Goal: Task Accomplishment & Management: Manage account settings

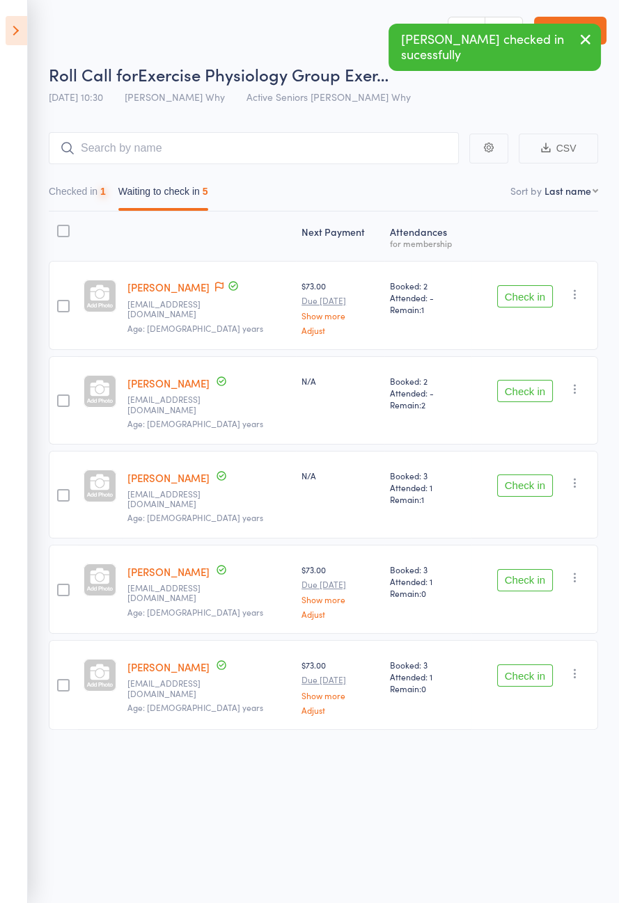
click at [223, 290] on icon at bounding box center [219, 287] width 8 height 10
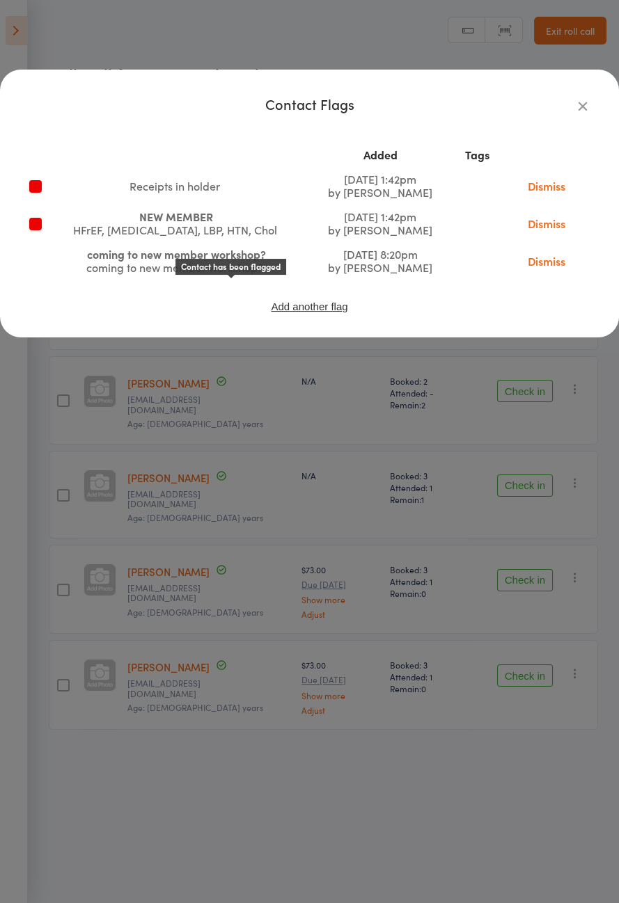
click at [580, 111] on icon "button" at bounding box center [582, 105] width 15 height 15
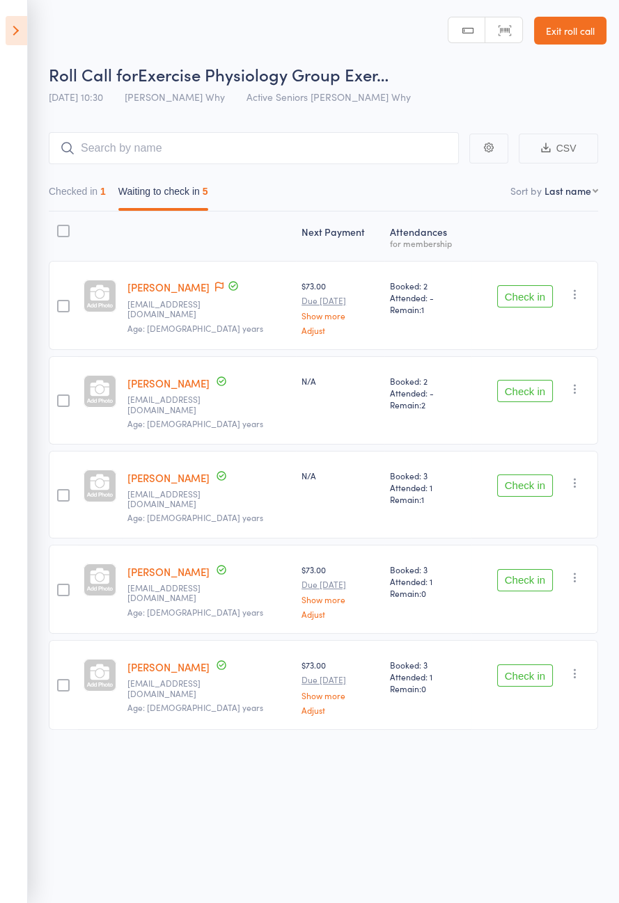
click at [523, 295] on button "Check in" at bounding box center [525, 296] width 56 height 22
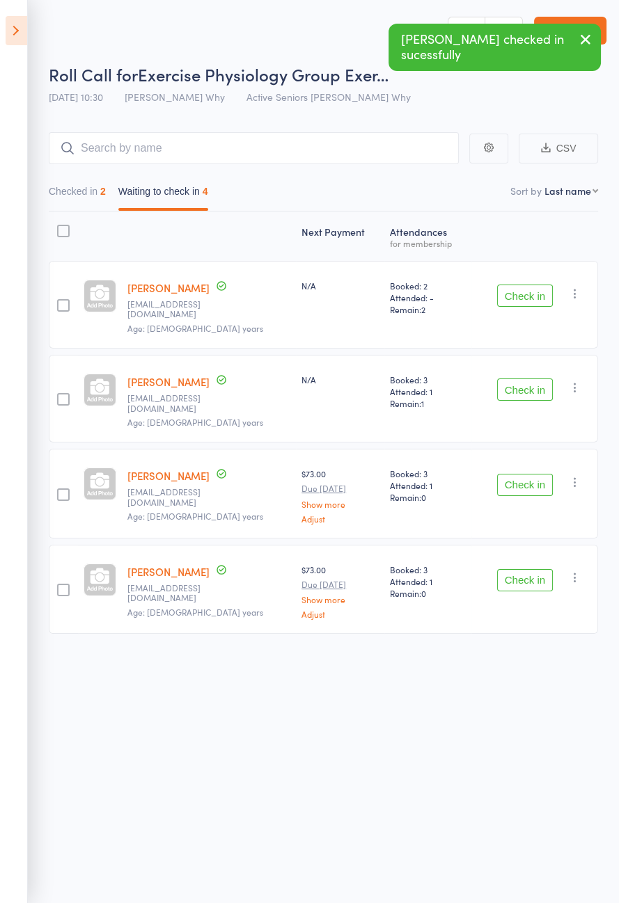
click at [530, 295] on button "Check in" at bounding box center [525, 296] width 56 height 22
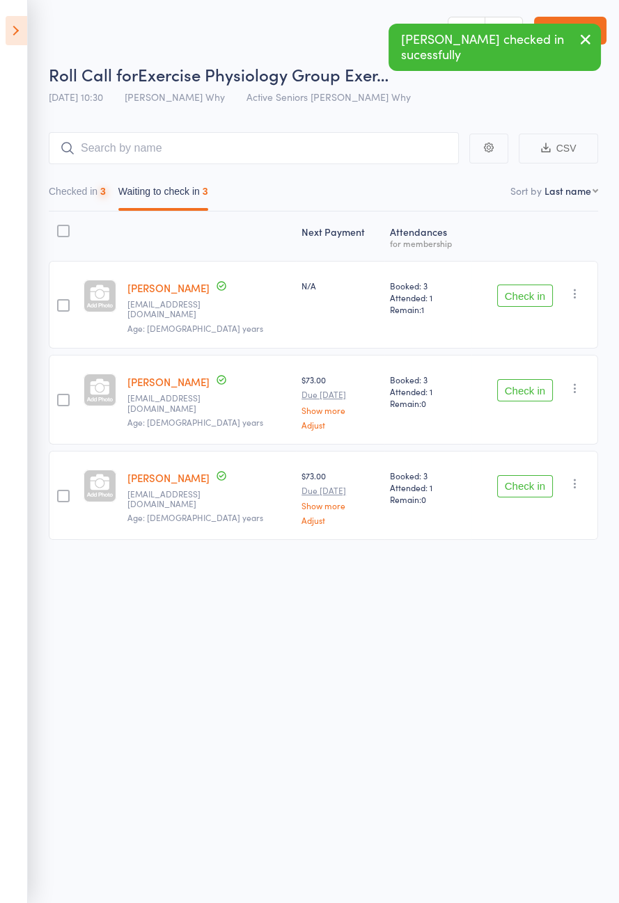
click at [529, 294] on button "Check in" at bounding box center [525, 296] width 56 height 22
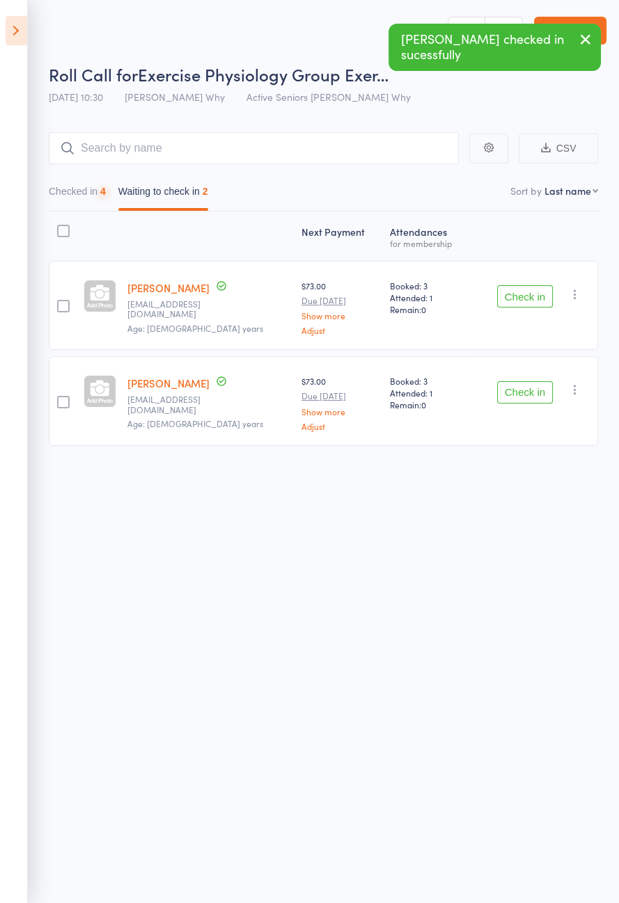
click at [15, 35] on icon at bounding box center [17, 30] width 22 height 29
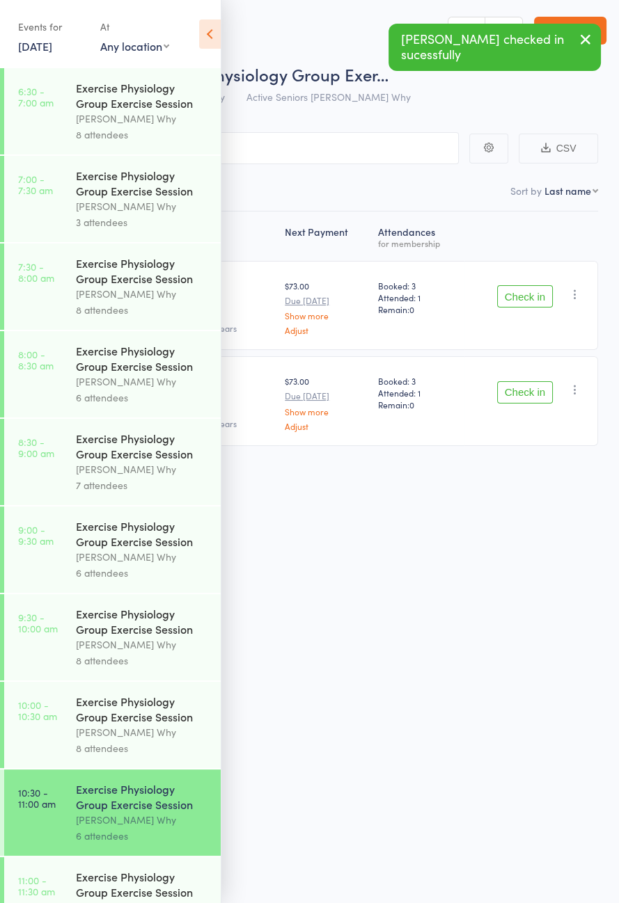
click at [37, 41] on link "14 Aug, 2025" at bounding box center [35, 45] width 34 height 15
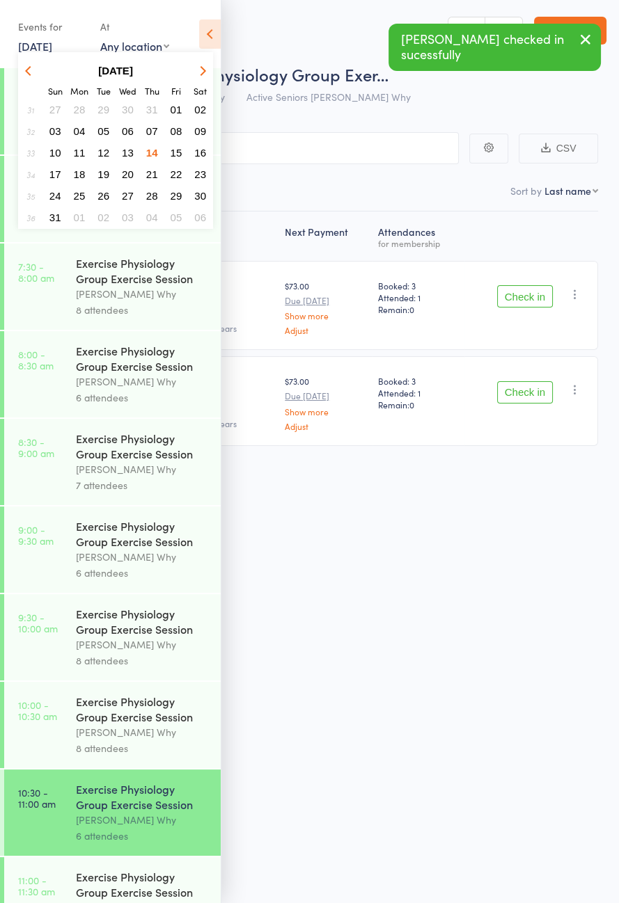
click at [107, 176] on span "19" at bounding box center [103, 174] width 12 height 12
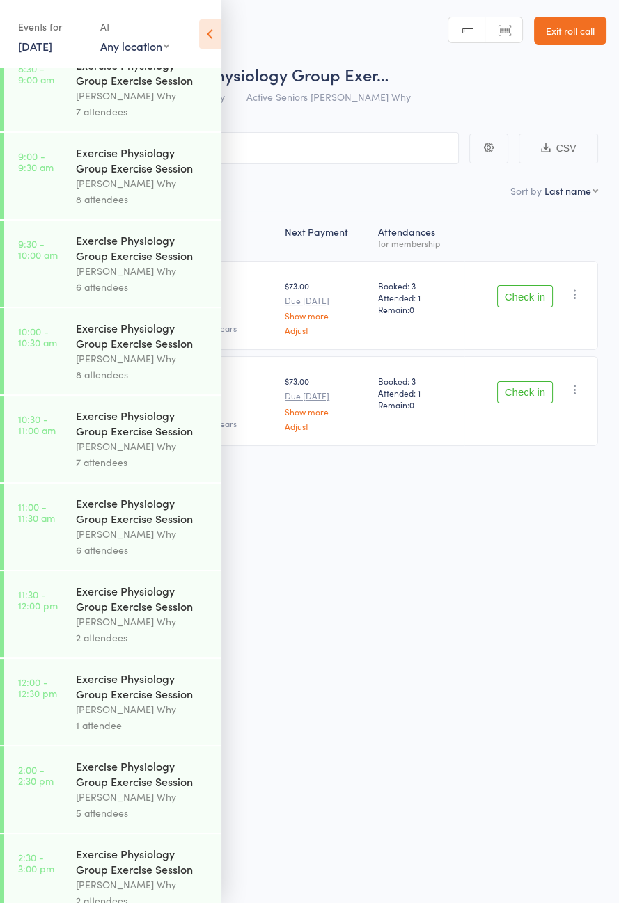
scroll to position [398, 0]
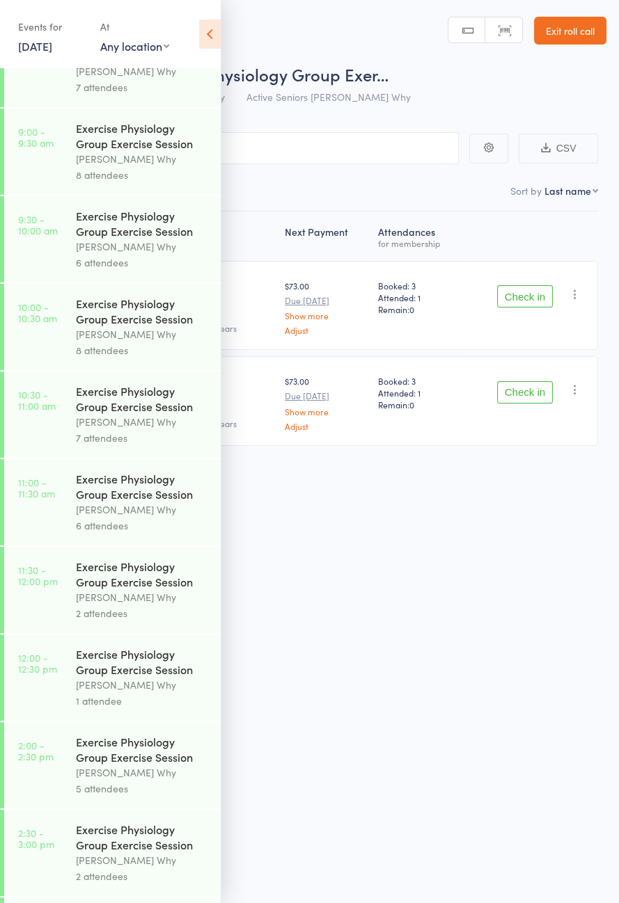
click at [119, 326] on div "Exercise Physiology Group Exercise Session" at bounding box center [142, 311] width 133 height 31
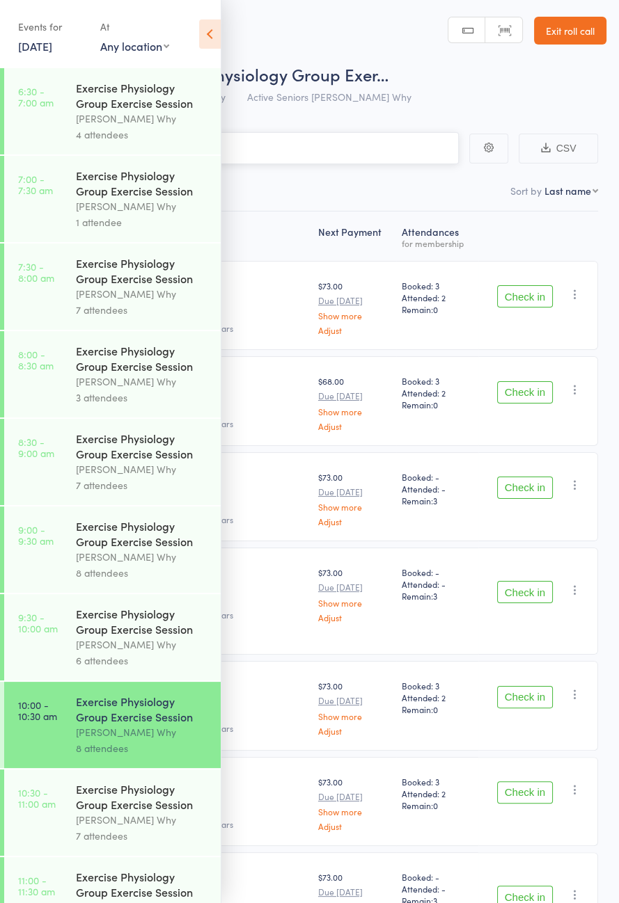
scroll to position [709, 0]
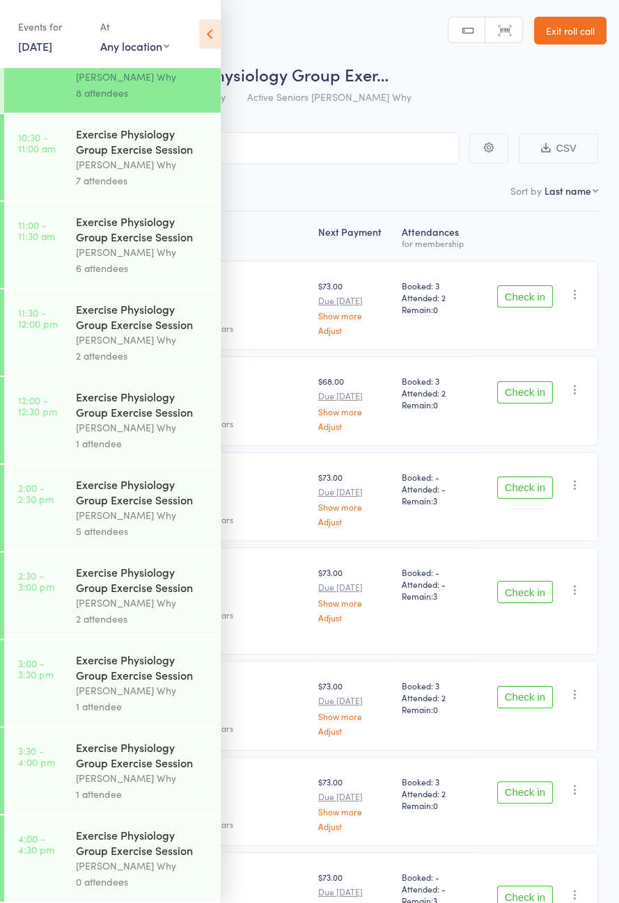
click at [129, 157] on div "Dee Why" at bounding box center [142, 165] width 133 height 16
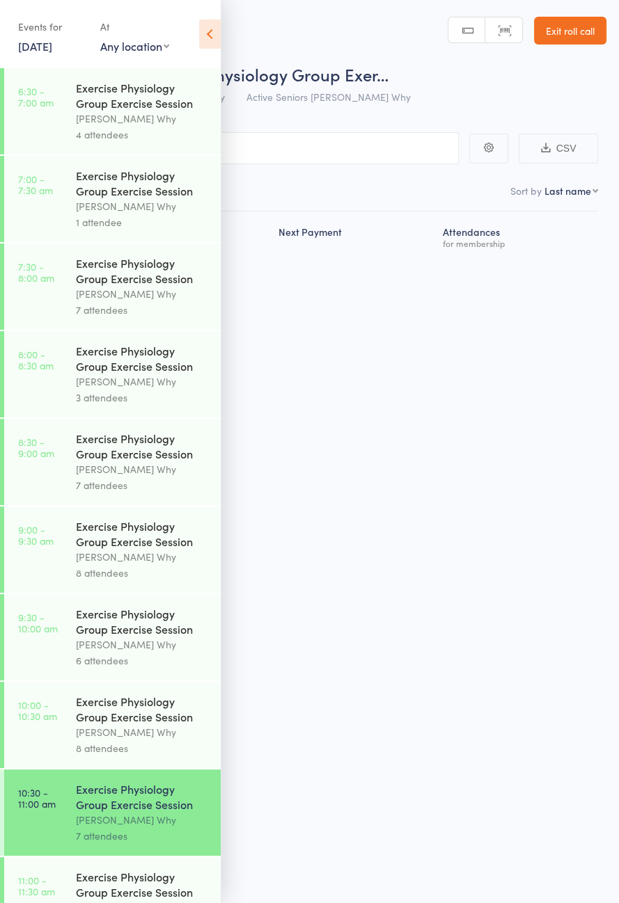
click at [214, 40] on icon at bounding box center [210, 33] width 22 height 29
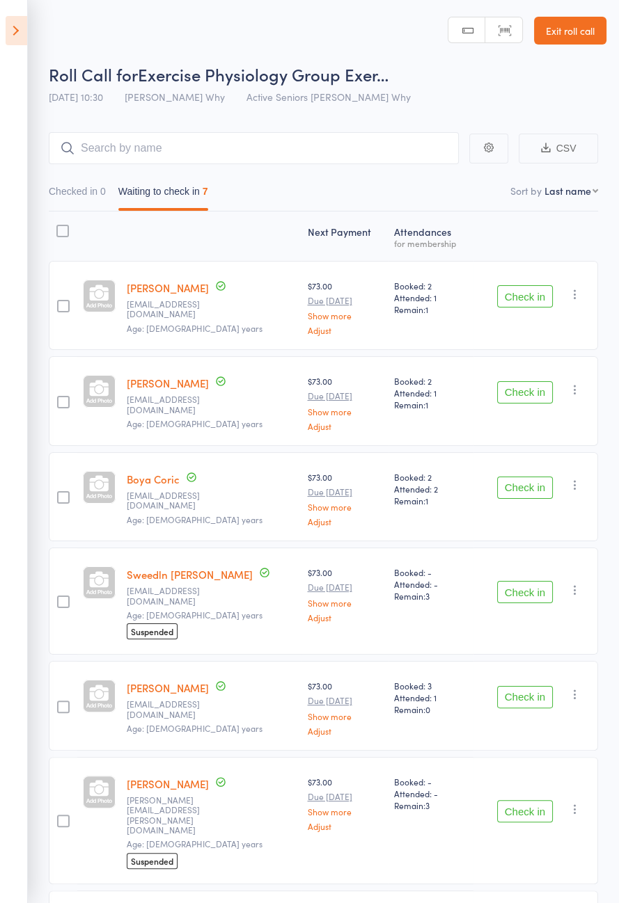
click at [17, 24] on icon at bounding box center [17, 30] width 22 height 29
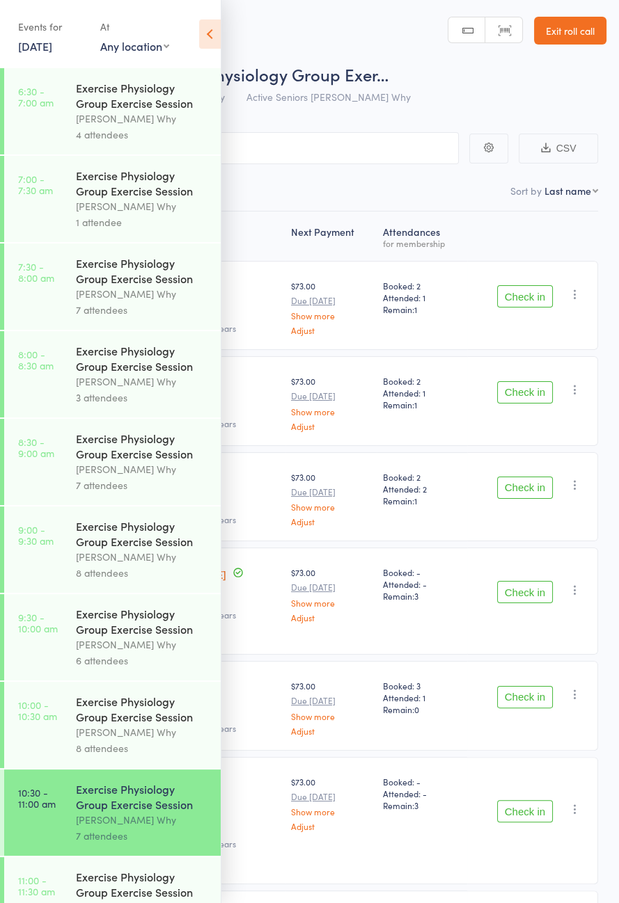
click at [113, 757] on div "8 attendees" at bounding box center [142, 749] width 133 height 16
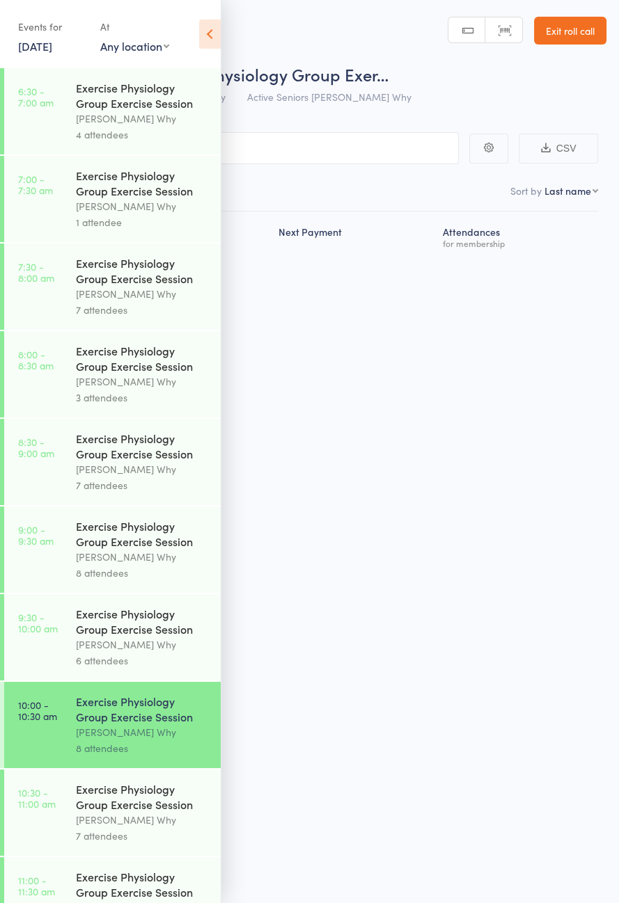
click at [212, 33] on icon at bounding box center [210, 33] width 22 height 29
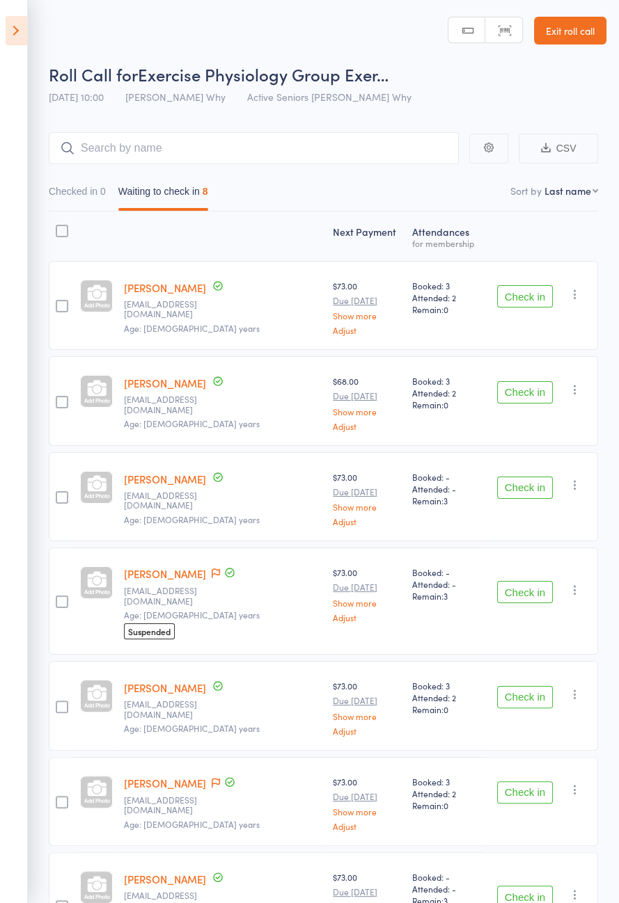
click at [202, 294] on link "Colin Heazlewood" at bounding box center [165, 287] width 82 height 15
click at [10, 35] on icon at bounding box center [17, 30] width 22 height 29
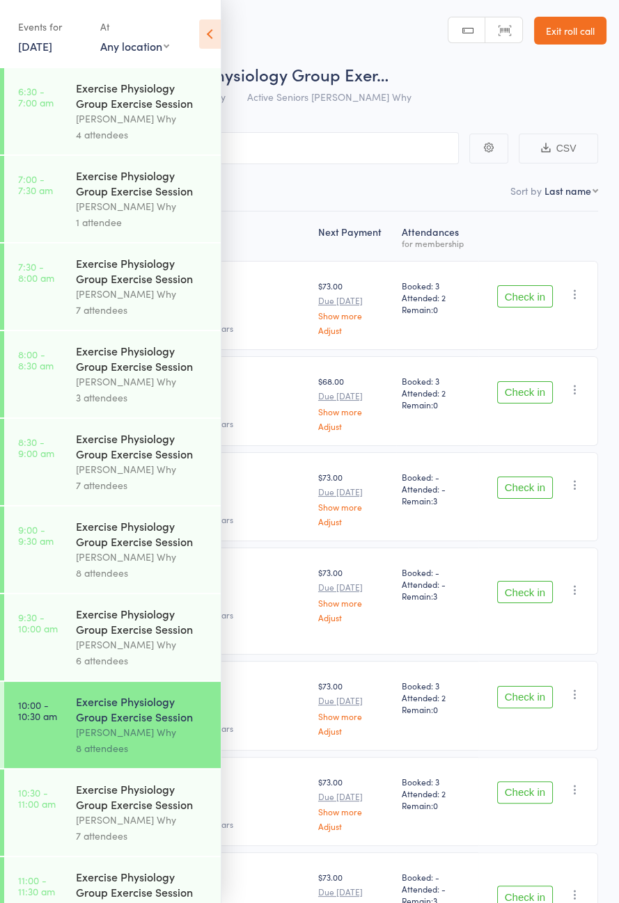
click at [52, 50] on link "19 Aug, 2025" at bounding box center [35, 45] width 34 height 15
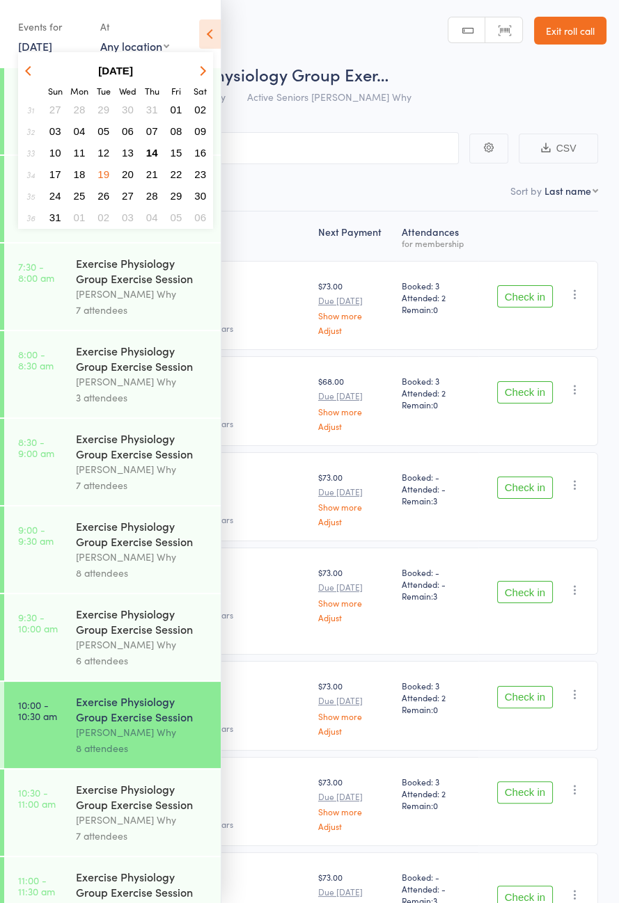
click at [156, 159] on button "14" at bounding box center [152, 152] width 22 height 19
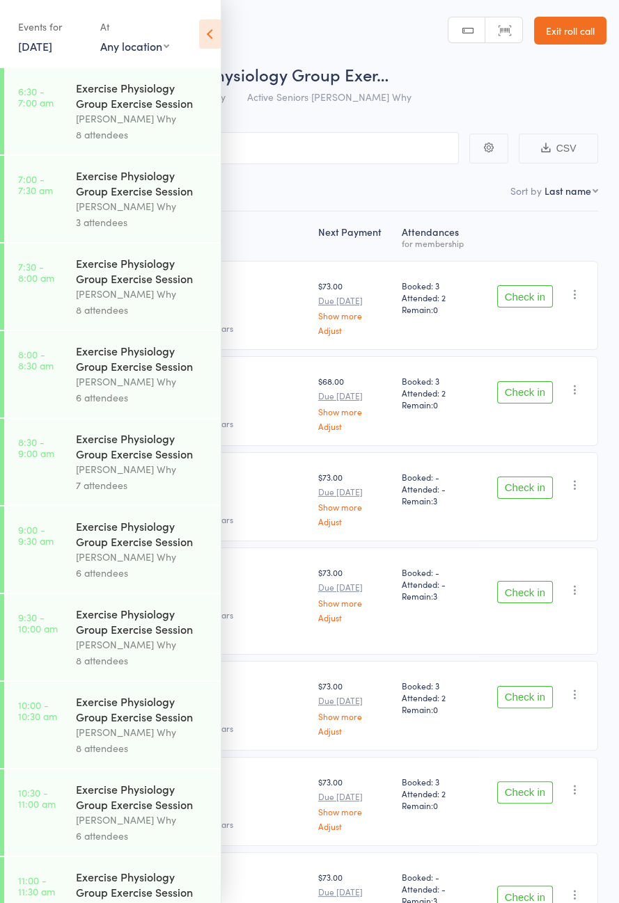
click at [137, 812] on div "Exercise Physiology Group Exercise Session" at bounding box center [142, 797] width 133 height 31
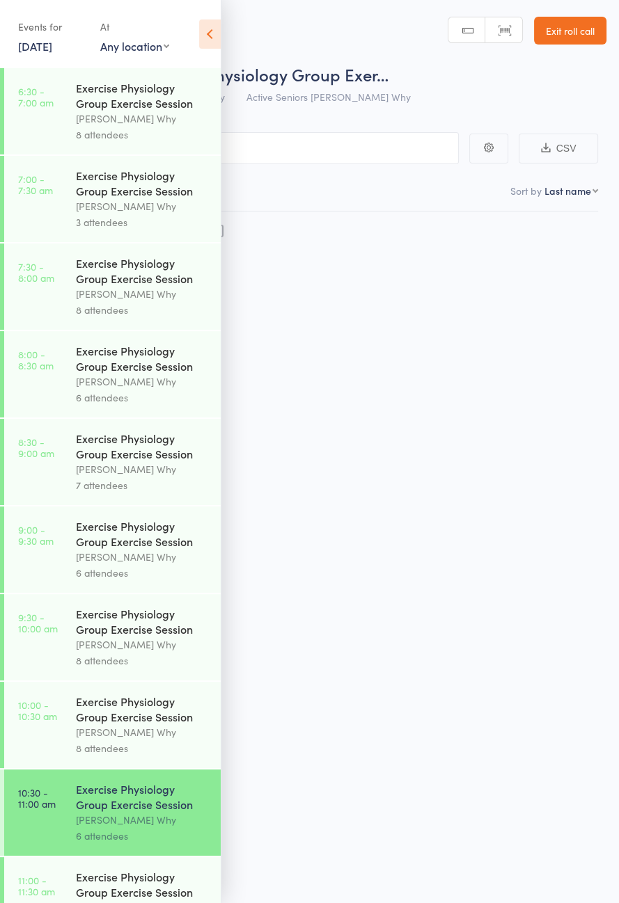
click at [207, 31] on icon at bounding box center [210, 33] width 22 height 29
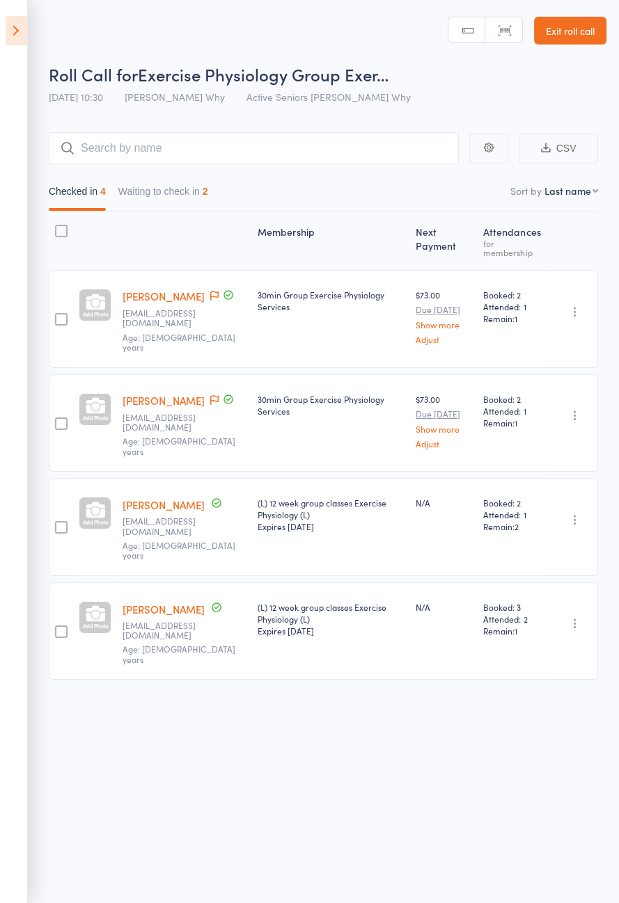
click at [172, 196] on button "Waiting to check in 2" at bounding box center [163, 195] width 90 height 32
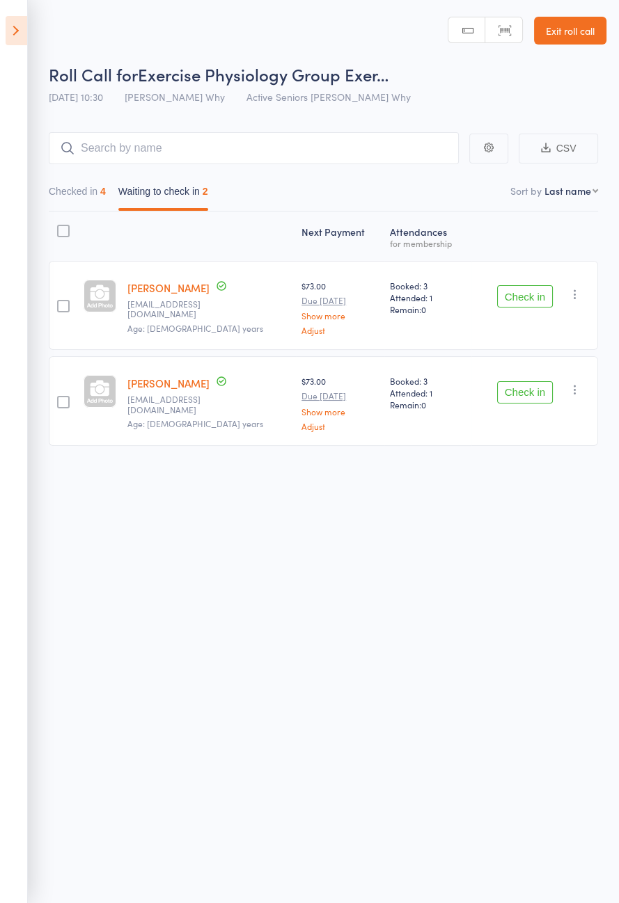
click at [538, 298] on button "Check in" at bounding box center [525, 296] width 56 height 22
click at [530, 298] on button "Check in" at bounding box center [525, 296] width 56 height 22
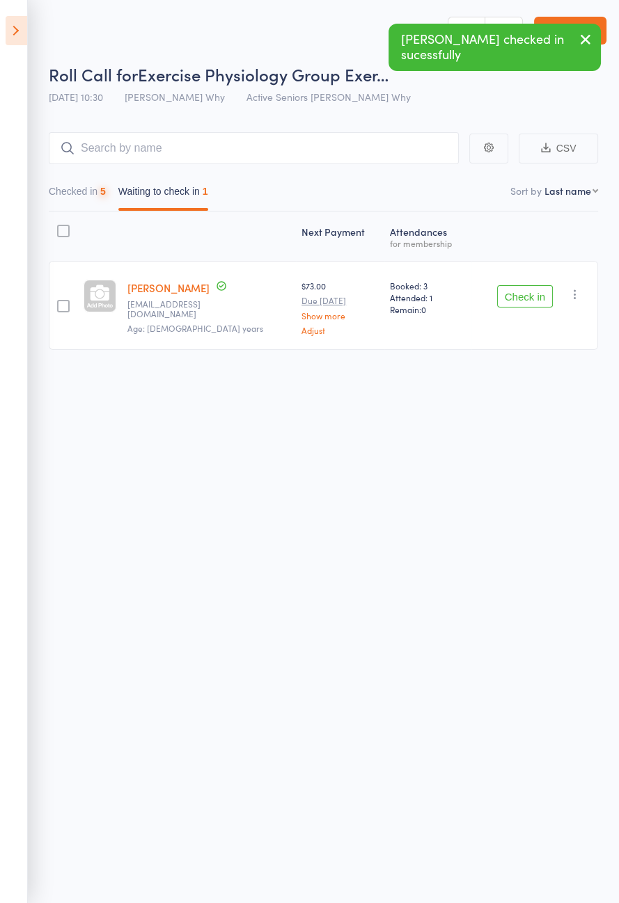
click at [524, 297] on button "Check in" at bounding box center [525, 296] width 56 height 22
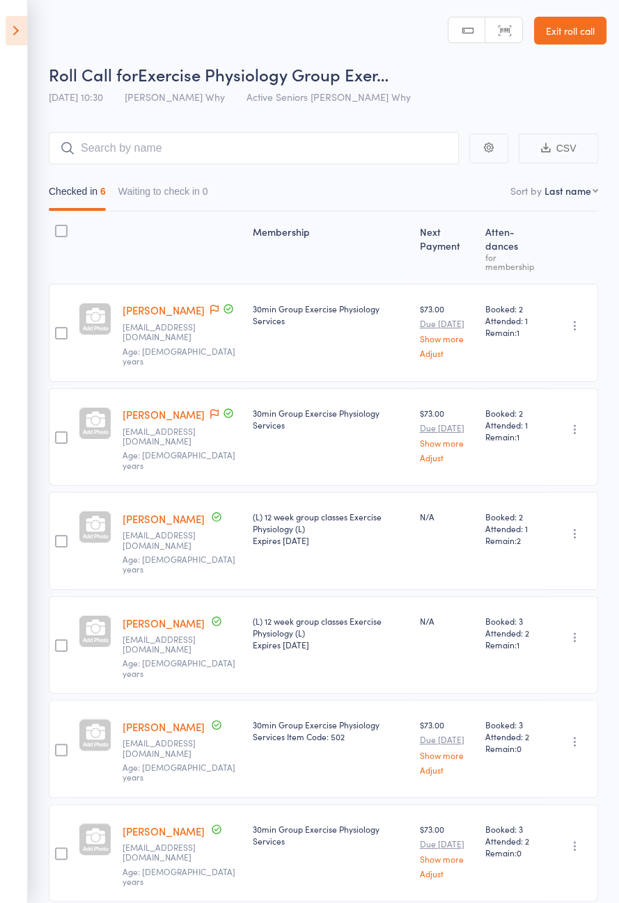
click at [210, 305] on icon at bounding box center [214, 310] width 8 height 10
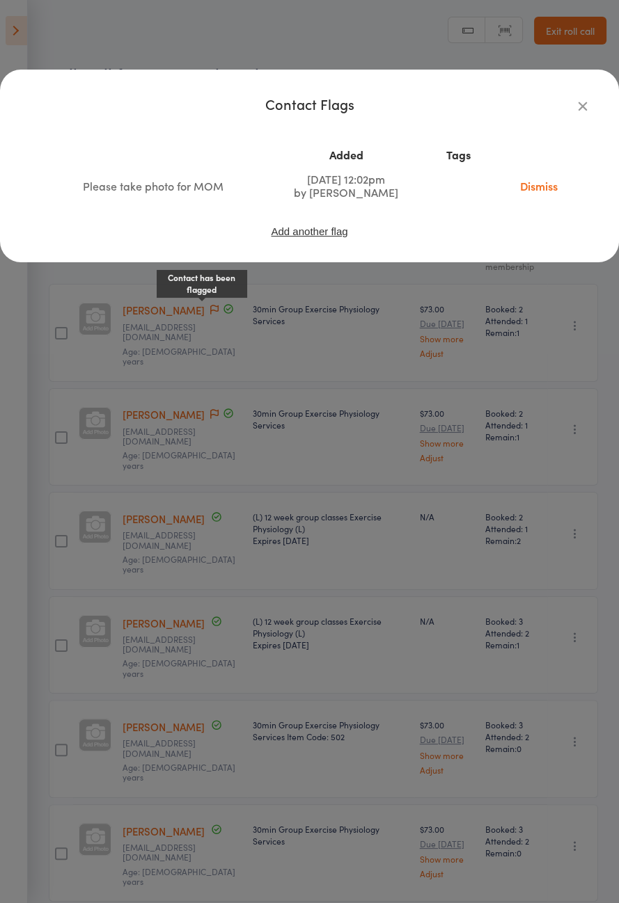
click at [544, 187] on link "Dismiss" at bounding box center [538, 185] width 58 height 15
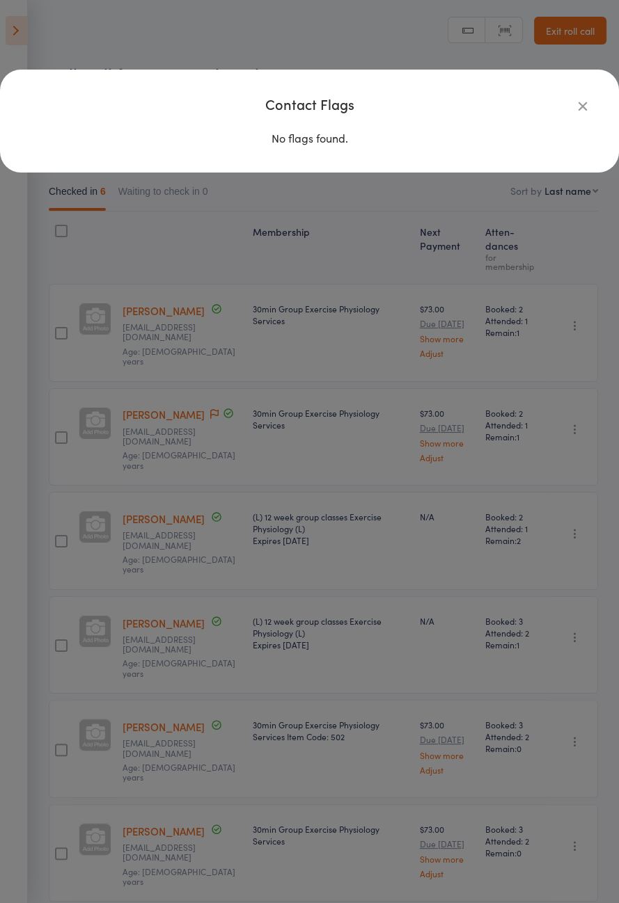
click at [588, 109] on icon "button" at bounding box center [582, 105] width 15 height 15
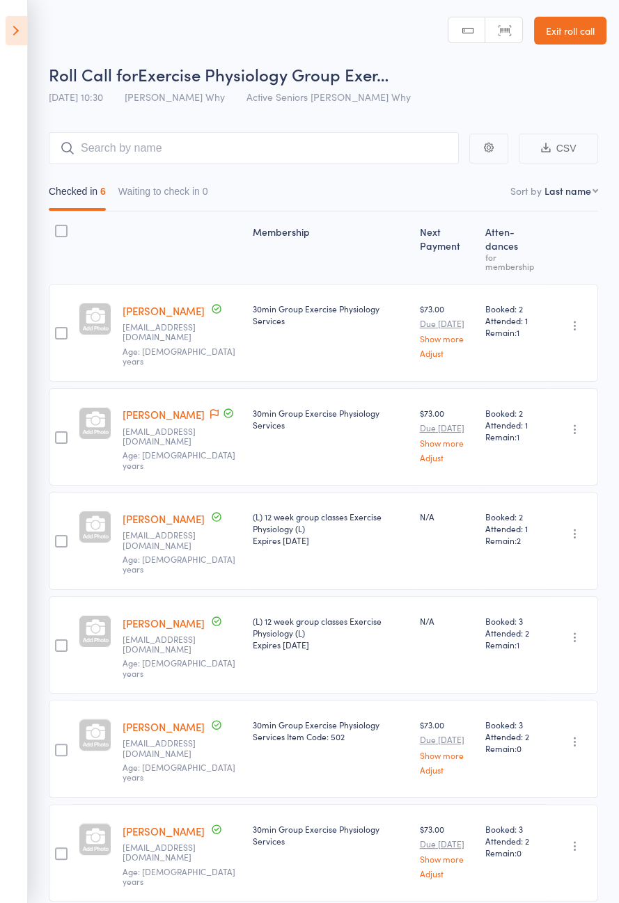
click at [18, 31] on icon at bounding box center [17, 30] width 22 height 29
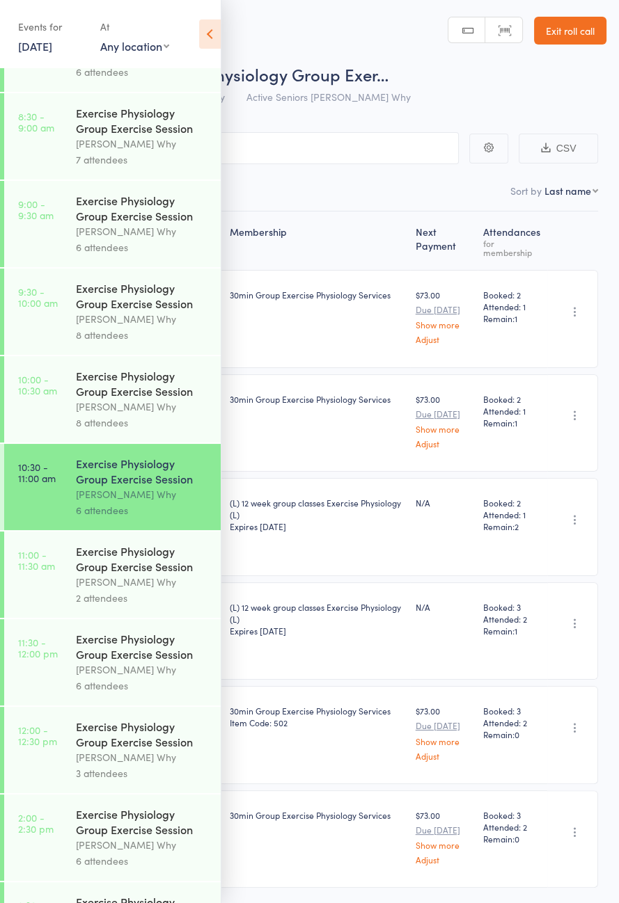
scroll to position [709, 0]
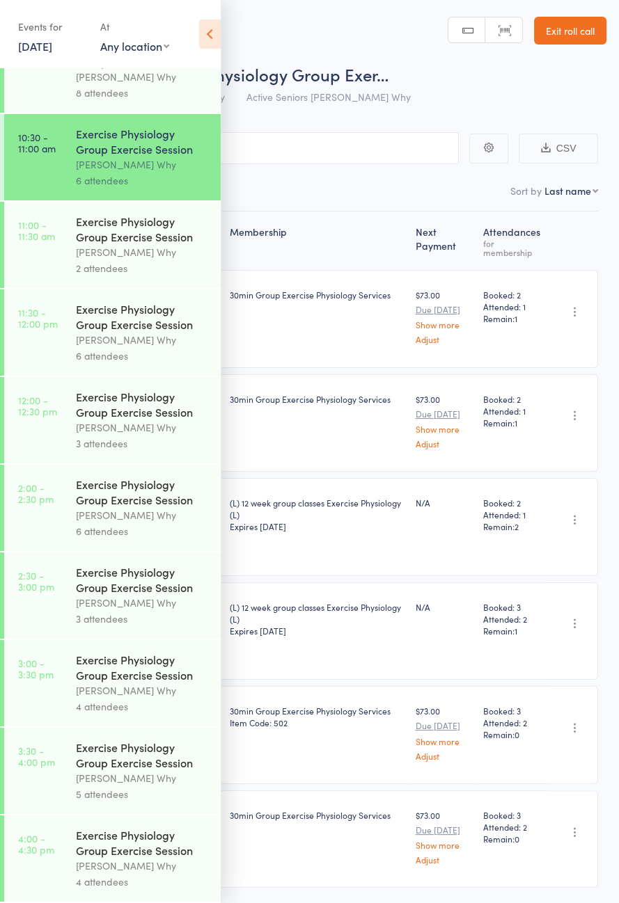
click at [135, 244] on div "[PERSON_NAME] Why" at bounding box center [142, 252] width 133 height 16
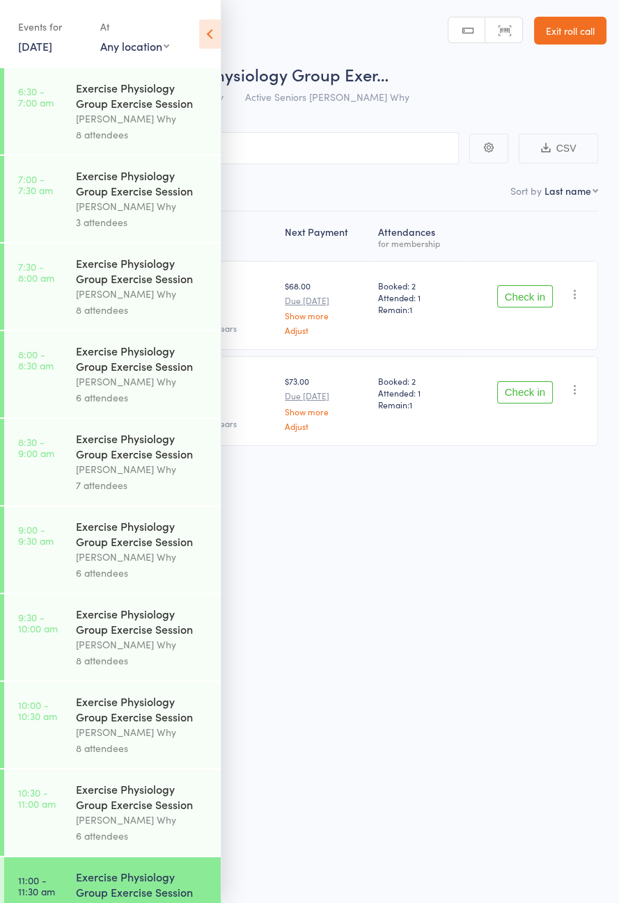
click at [212, 38] on icon at bounding box center [210, 33] width 22 height 29
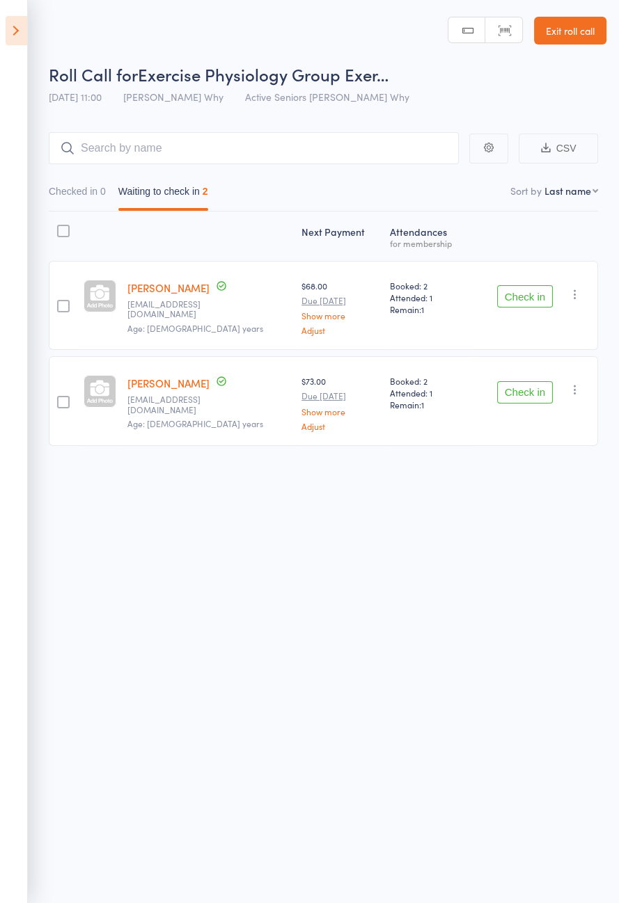
click at [530, 299] on button "Check in" at bounding box center [525, 296] width 56 height 22
click at [527, 299] on button "Check in" at bounding box center [525, 296] width 56 height 22
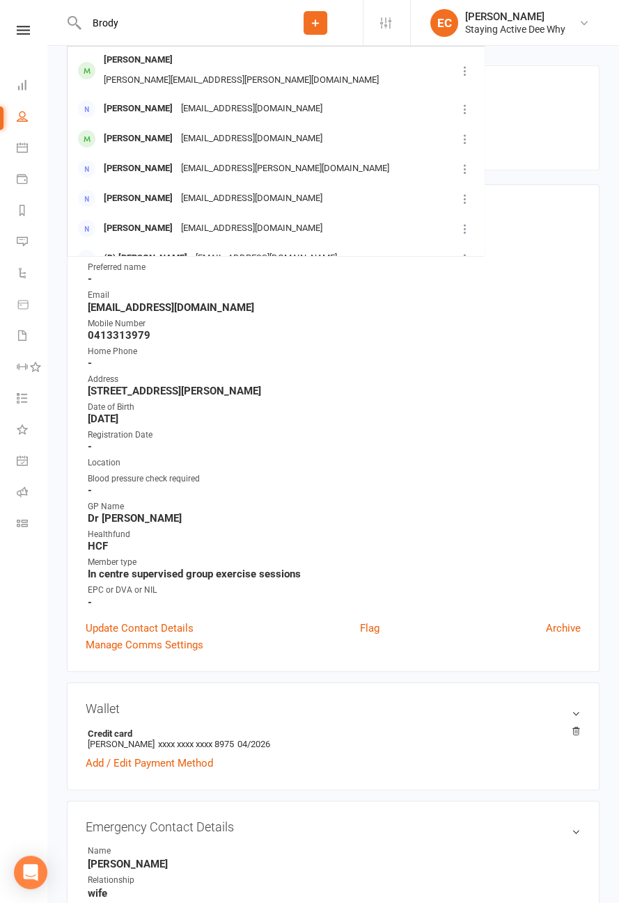
type input "Brody"
click at [322, 74] on div "Gwen Brody gwen.brody@hotmail.com.au" at bounding box center [261, 70] width 387 height 46
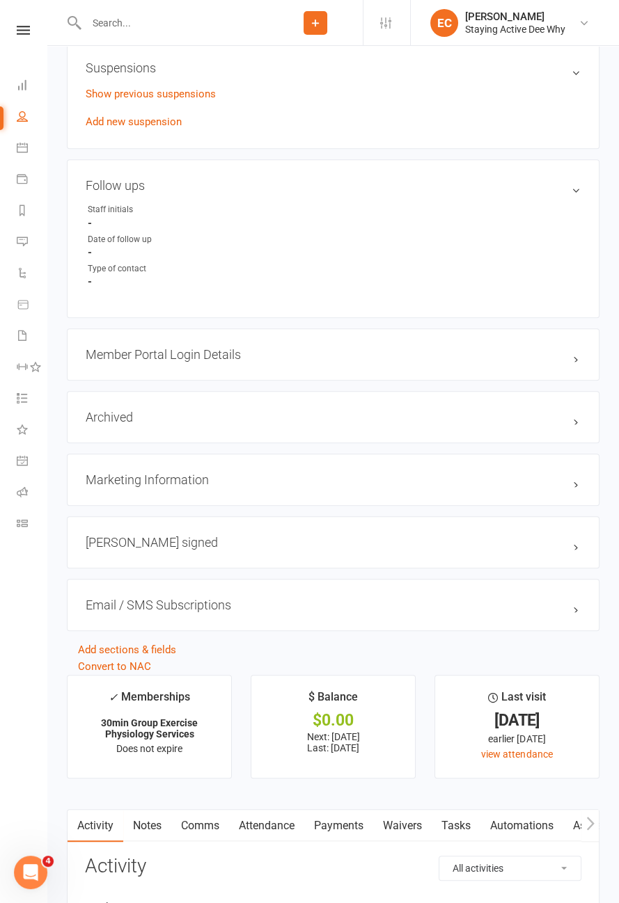
scroll to position [1171, 0]
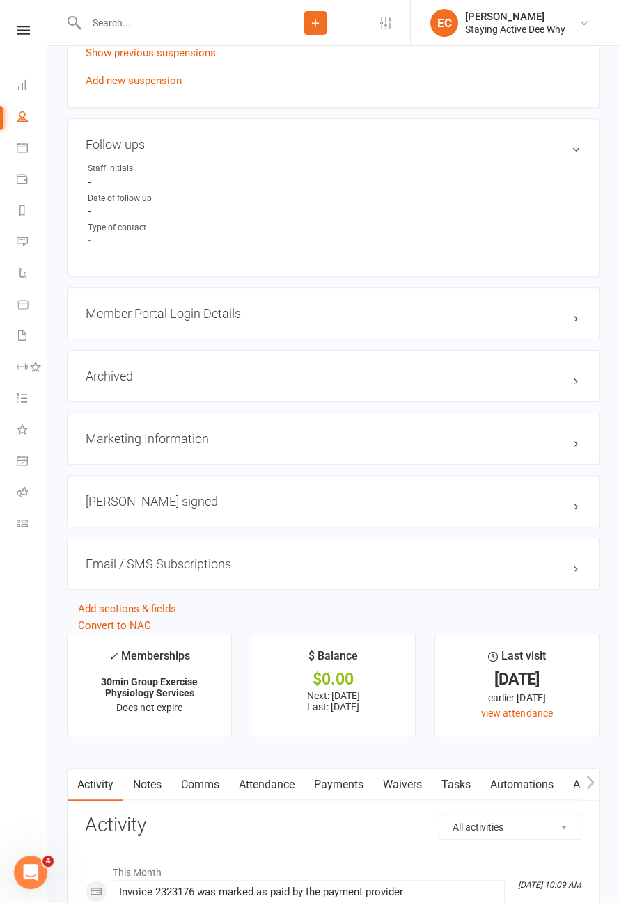
click at [269, 782] on link "Attendance" at bounding box center [266, 785] width 75 height 32
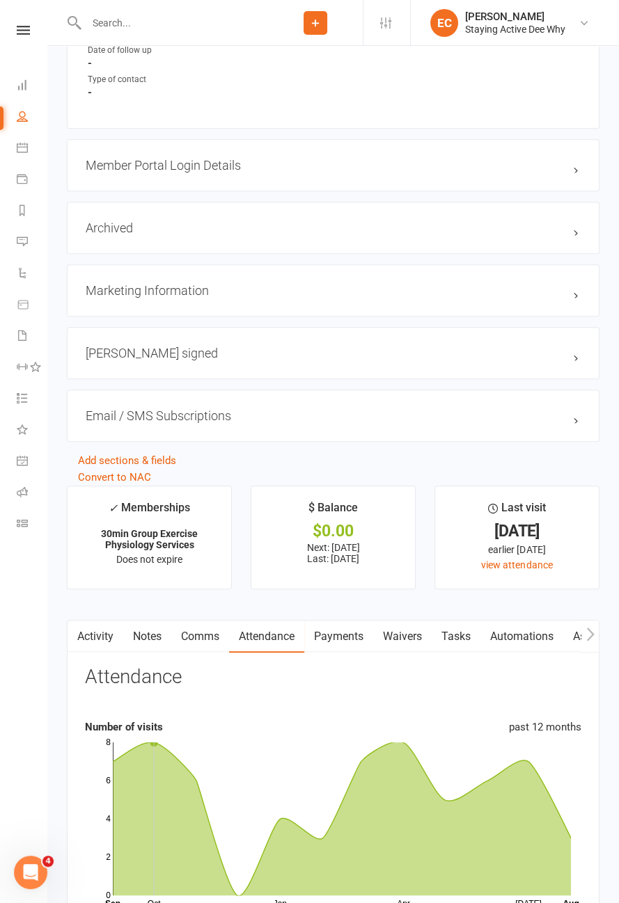
scroll to position [1279, 0]
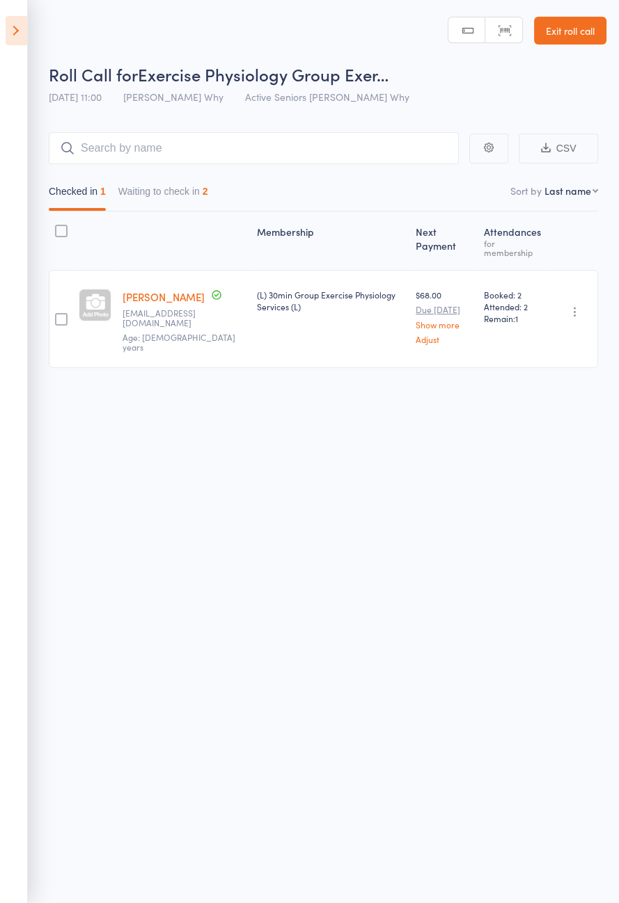
click at [201, 196] on button "Waiting to check in 2" at bounding box center [163, 195] width 90 height 32
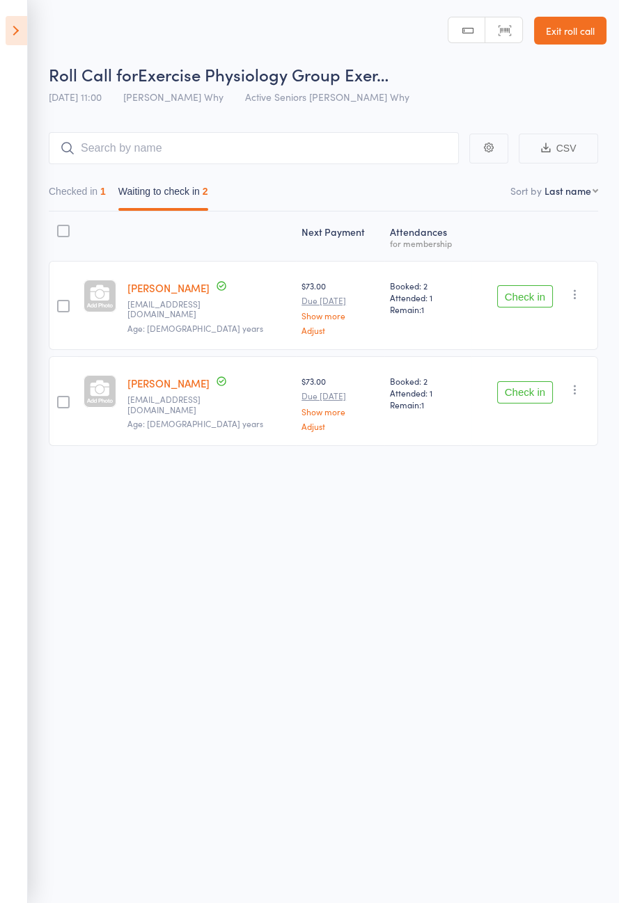
click at [523, 298] on button "Check in" at bounding box center [525, 296] width 56 height 22
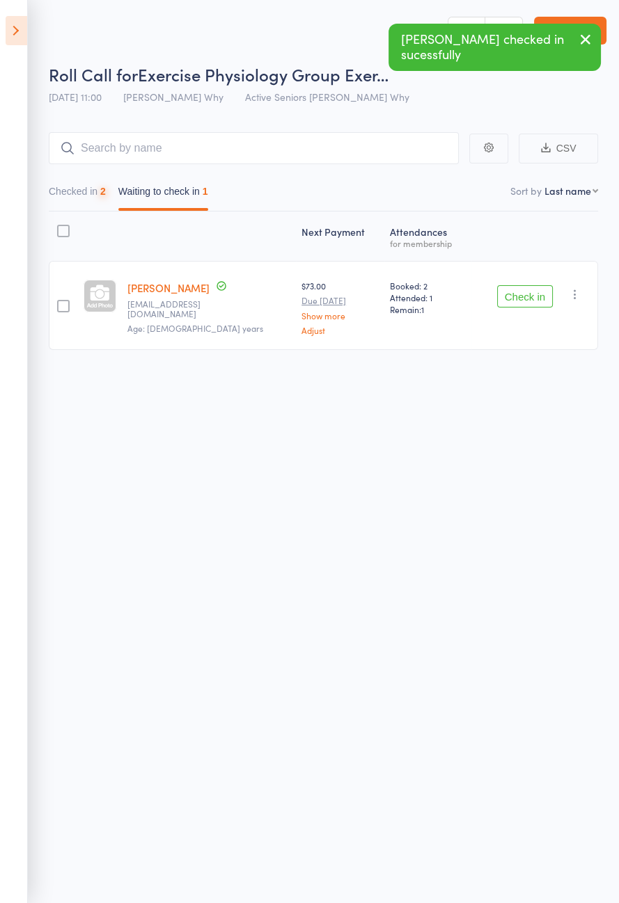
click at [520, 296] on button "Check in" at bounding box center [525, 296] width 56 height 22
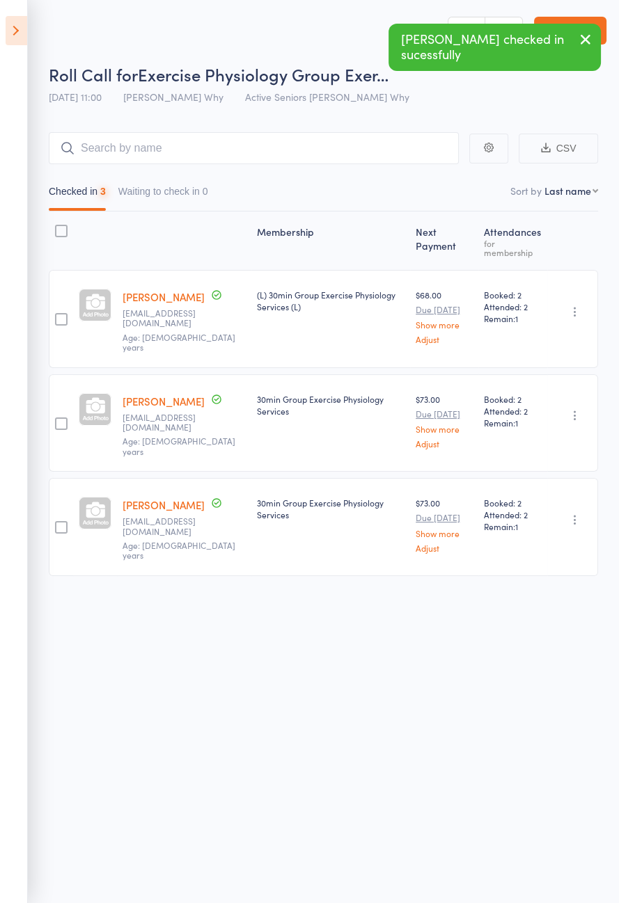
click at [17, 36] on icon at bounding box center [17, 30] width 22 height 29
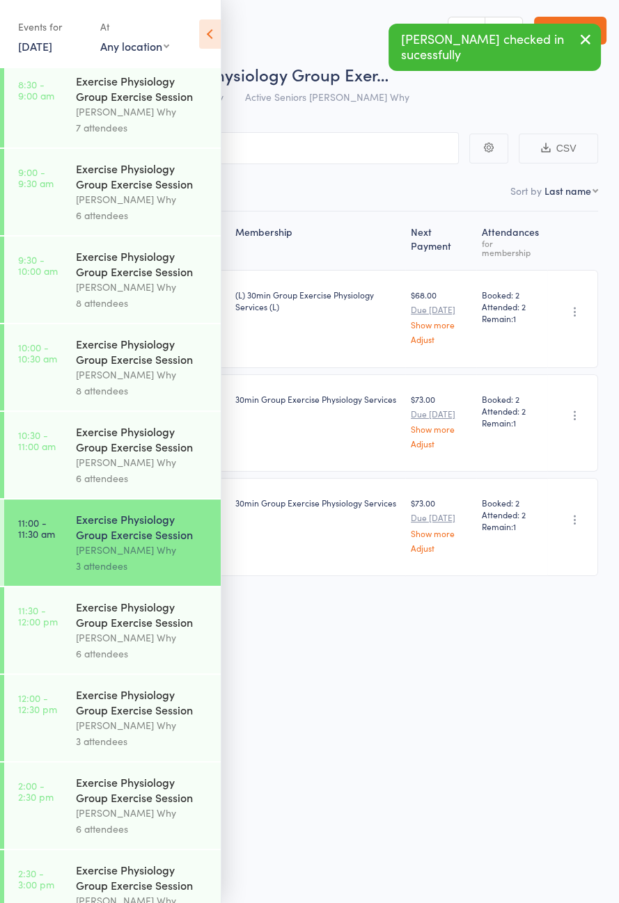
scroll to position [709, 0]
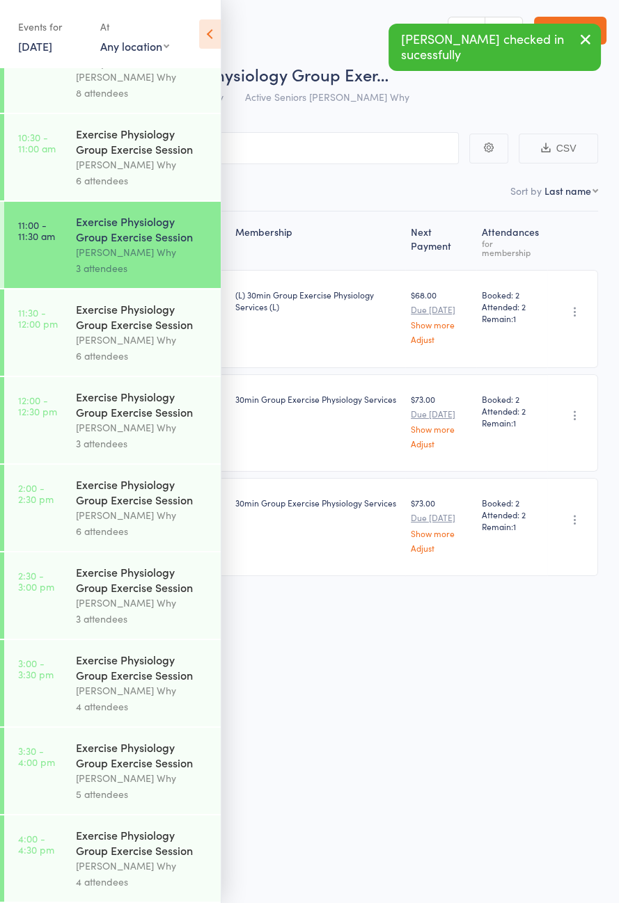
click at [167, 332] on div "Dee Why" at bounding box center [142, 340] width 133 height 16
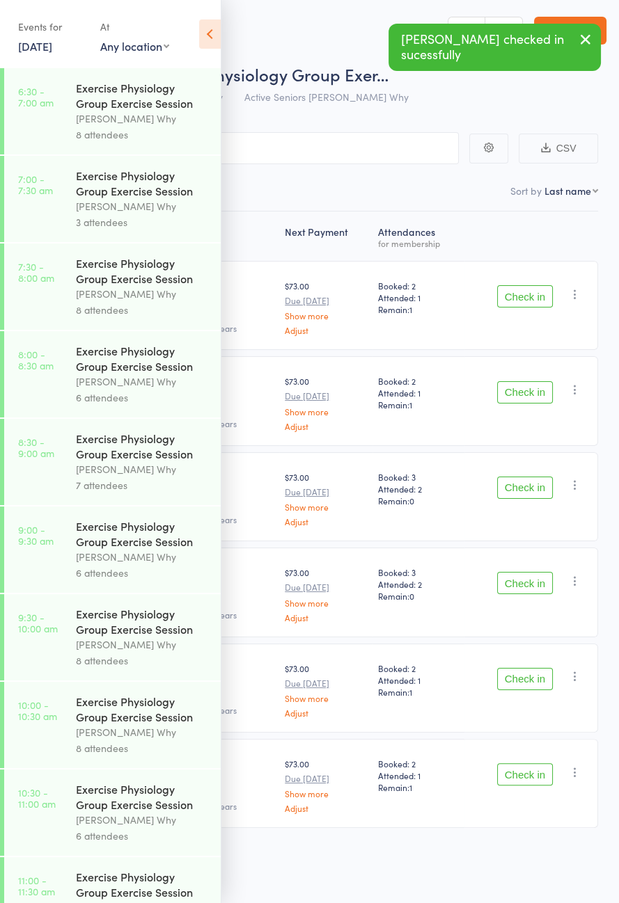
click at [217, 31] on icon at bounding box center [210, 33] width 22 height 29
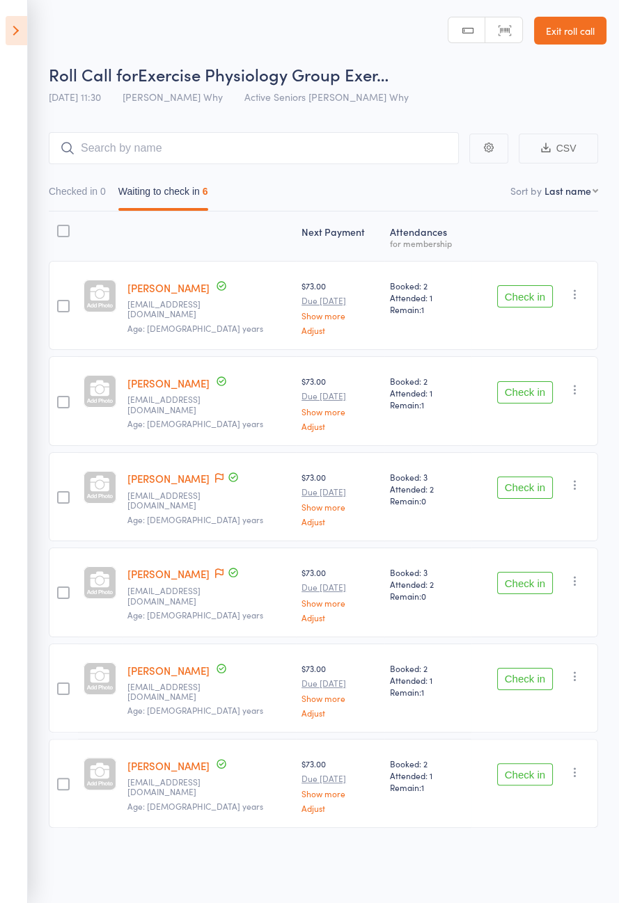
click at [215, 476] on icon at bounding box center [219, 478] width 8 height 10
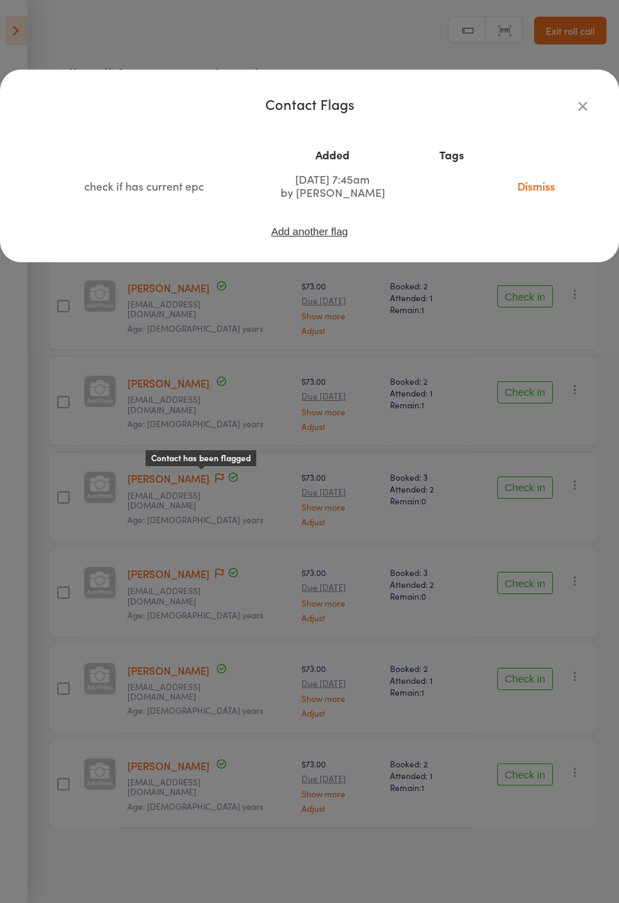
click at [577, 101] on icon "button" at bounding box center [582, 105] width 15 height 15
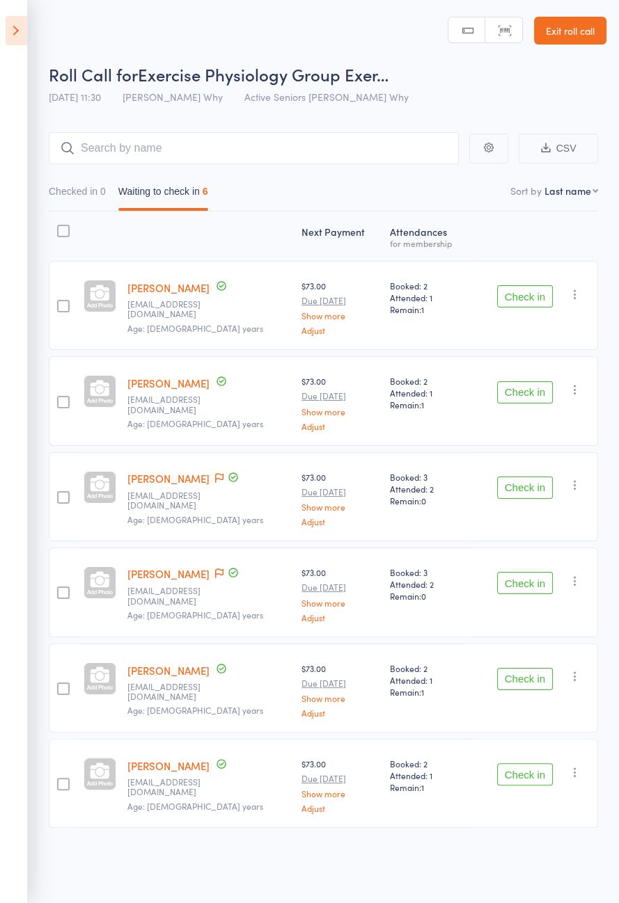
click at [219, 574] on icon at bounding box center [219, 574] width 8 height 10
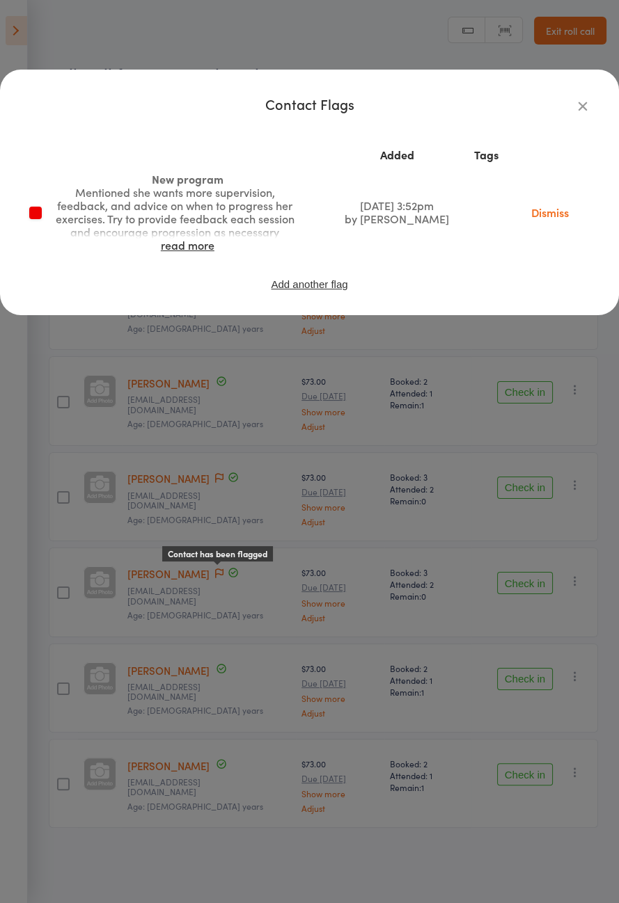
click at [583, 113] on button "button" at bounding box center [582, 105] width 17 height 17
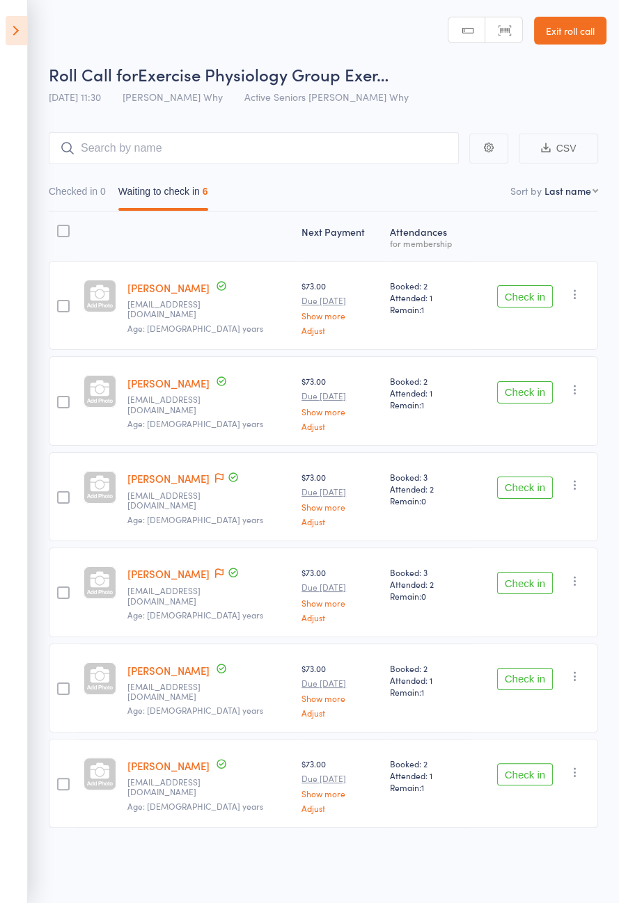
click at [19, 33] on icon at bounding box center [17, 30] width 22 height 29
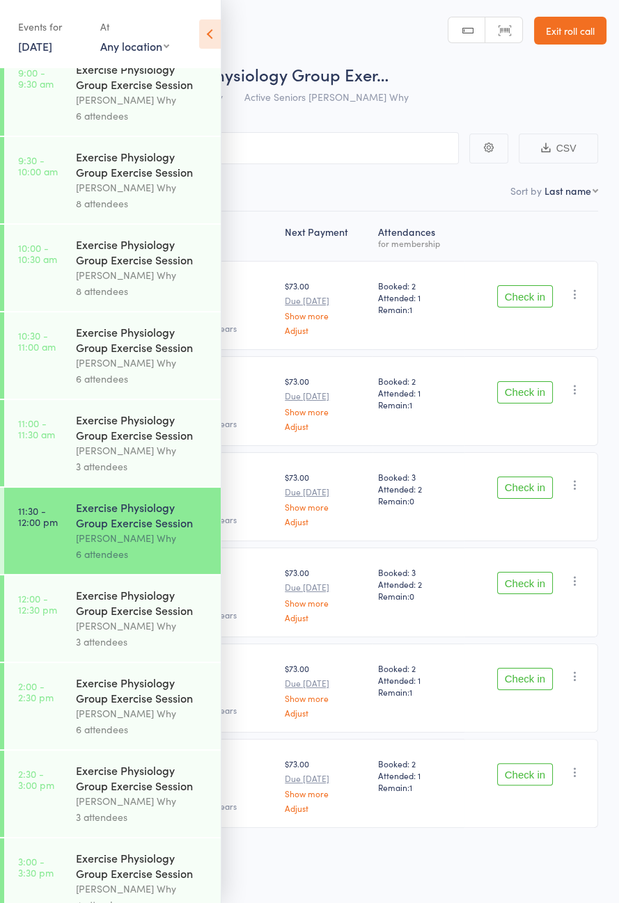
scroll to position [709, 0]
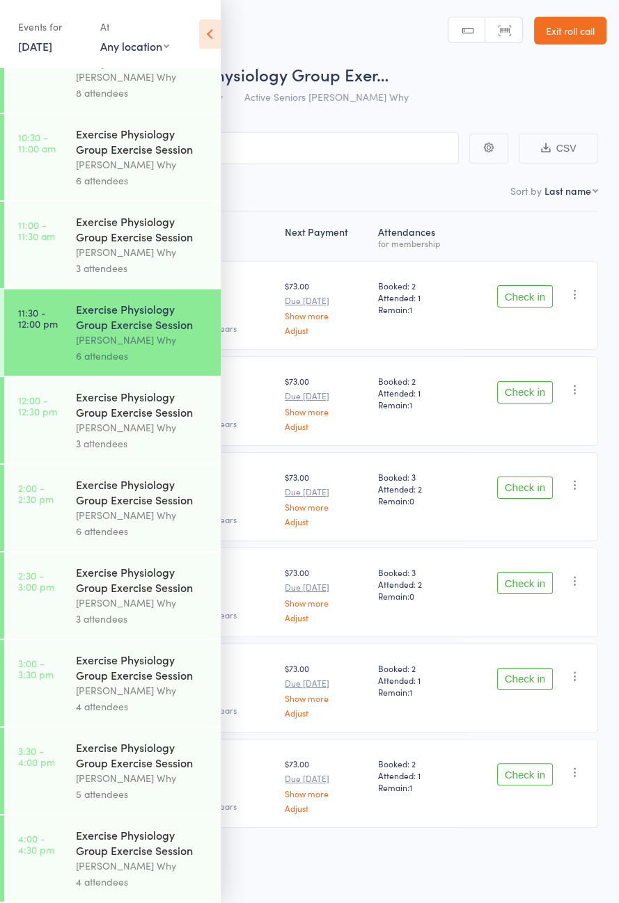
click at [133, 420] on div "Dee Why" at bounding box center [142, 428] width 133 height 16
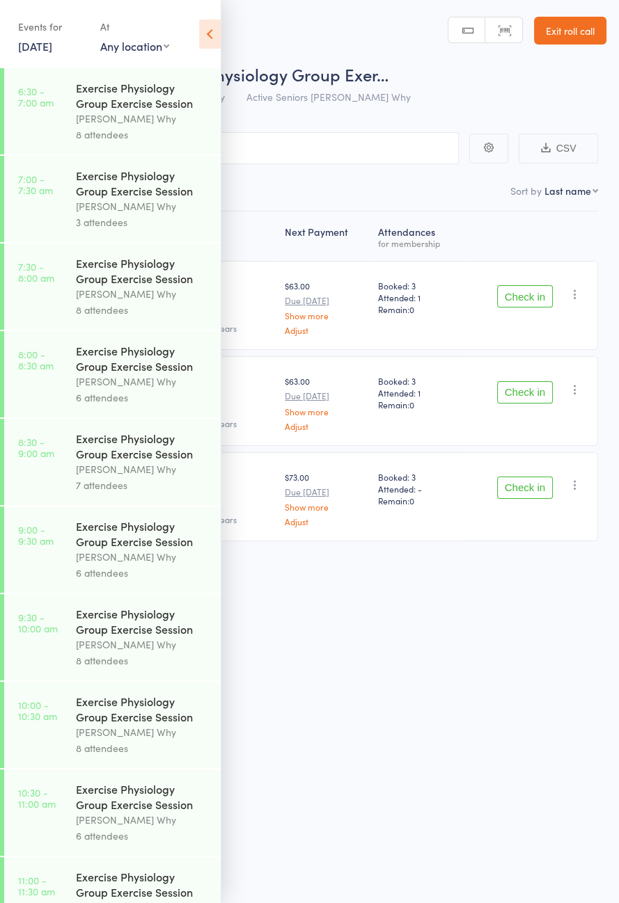
click at [213, 40] on icon at bounding box center [210, 33] width 22 height 29
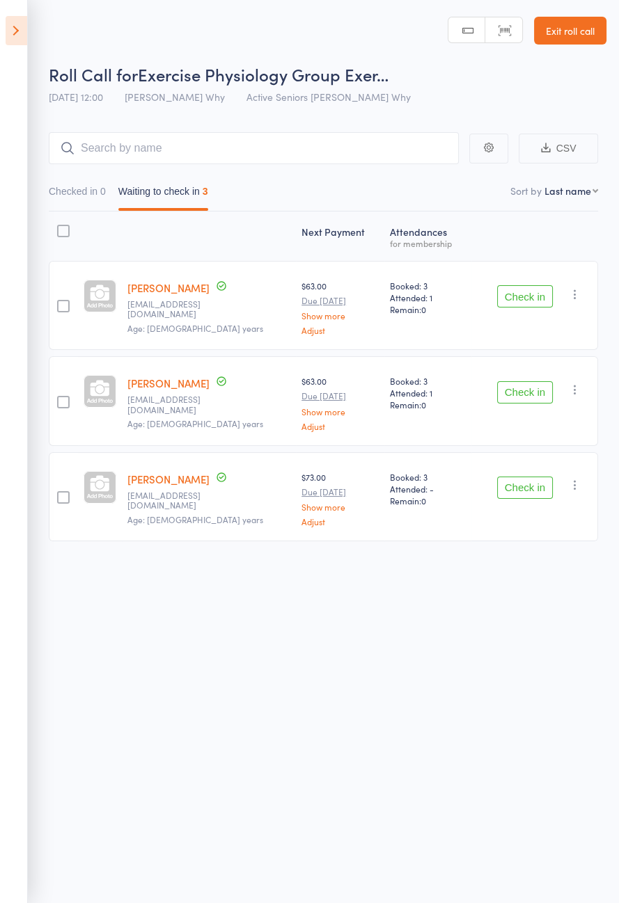
click at [11, 26] on icon at bounding box center [17, 30] width 22 height 29
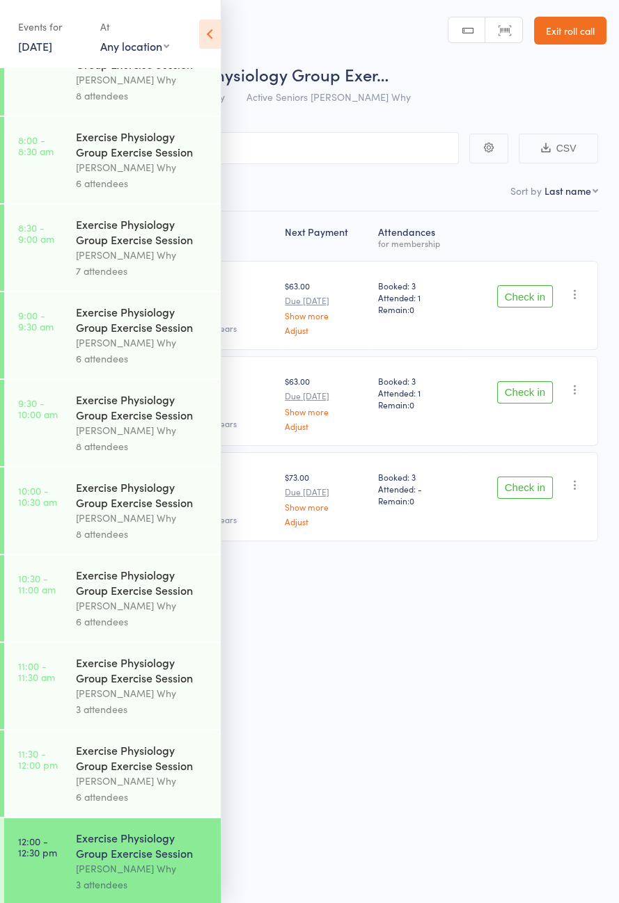
scroll to position [709, 0]
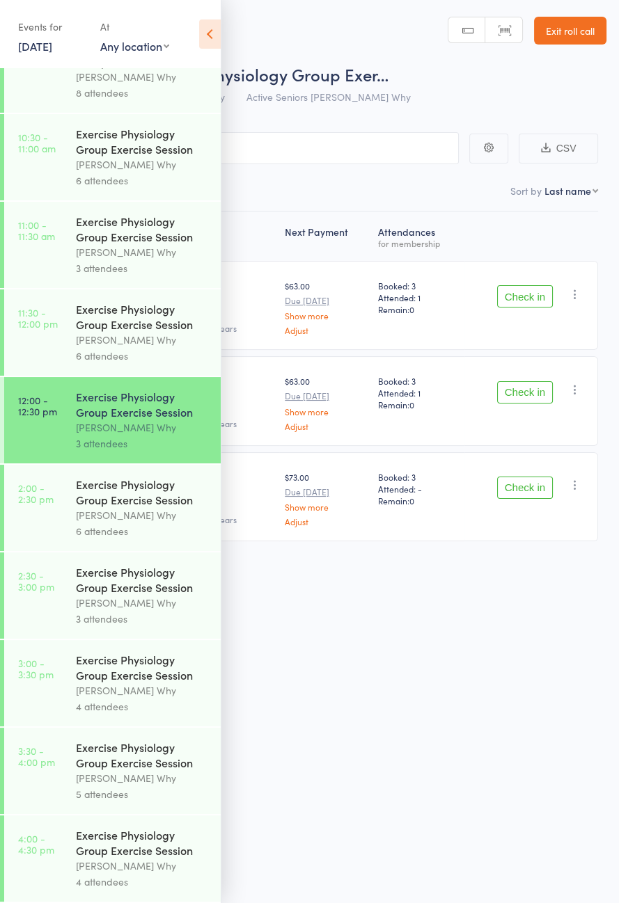
click at [157, 157] on div "Dee Why" at bounding box center [142, 165] width 133 height 16
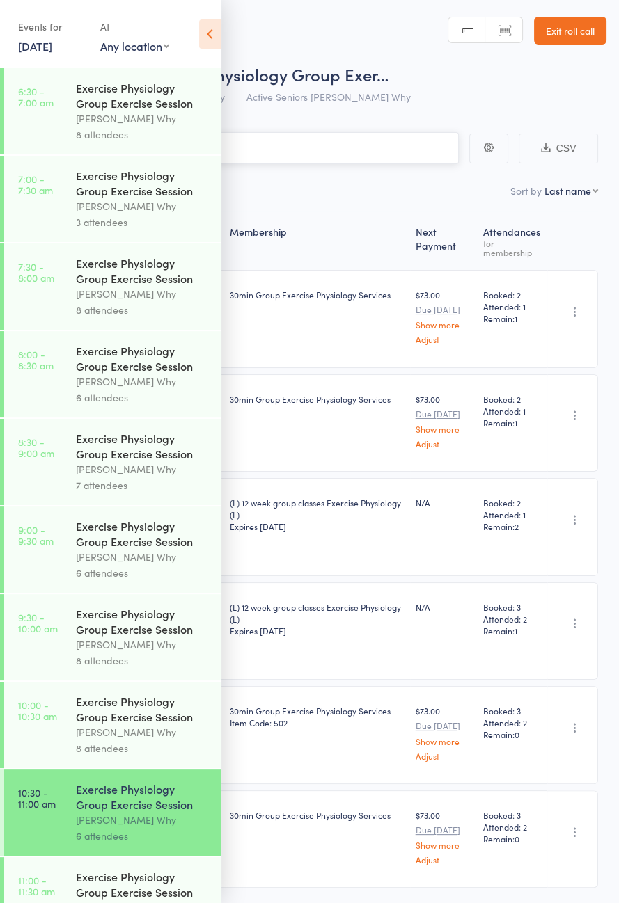
scroll to position [709, 0]
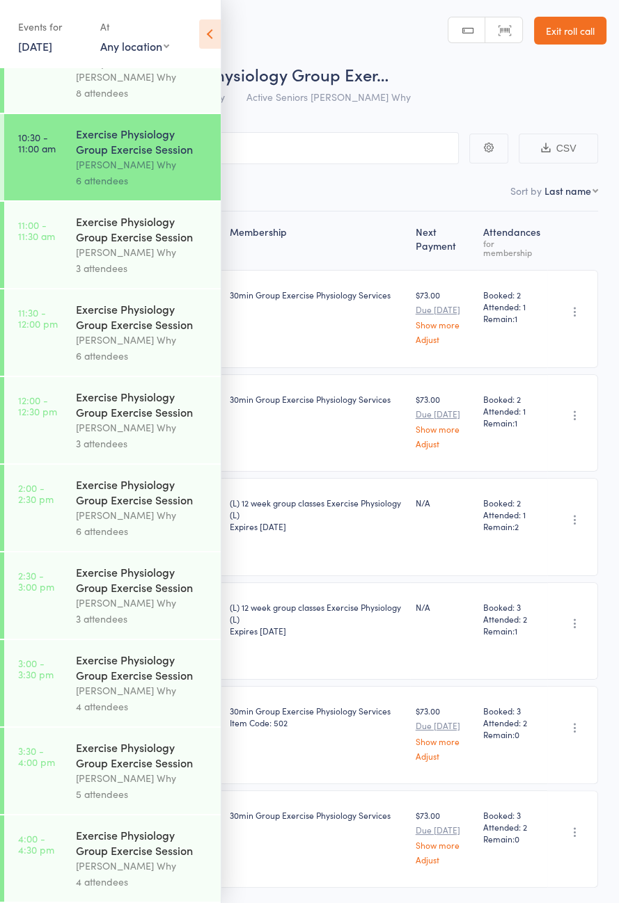
click at [118, 244] on div "Dee Why" at bounding box center [142, 252] width 133 height 16
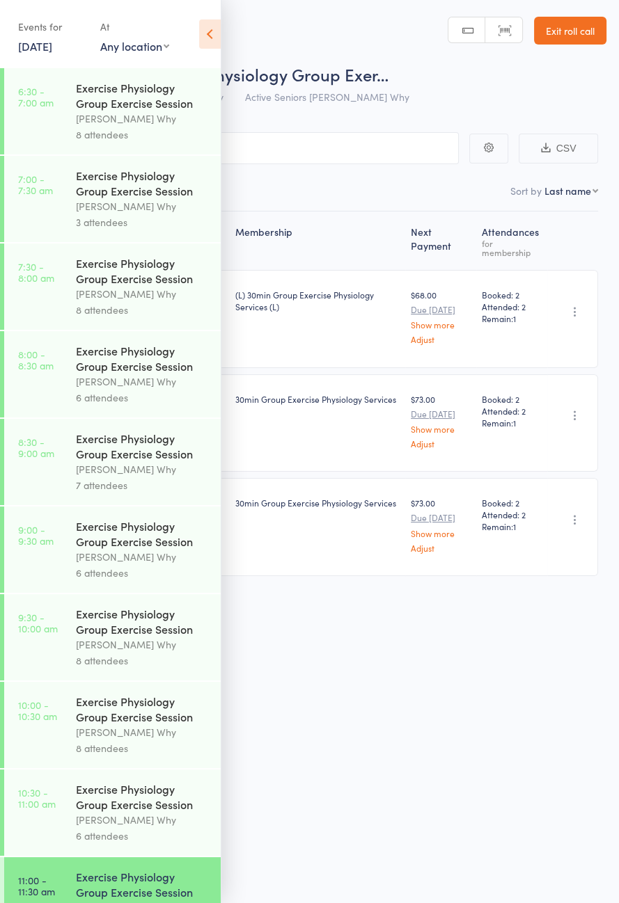
click at [208, 38] on icon at bounding box center [210, 33] width 22 height 29
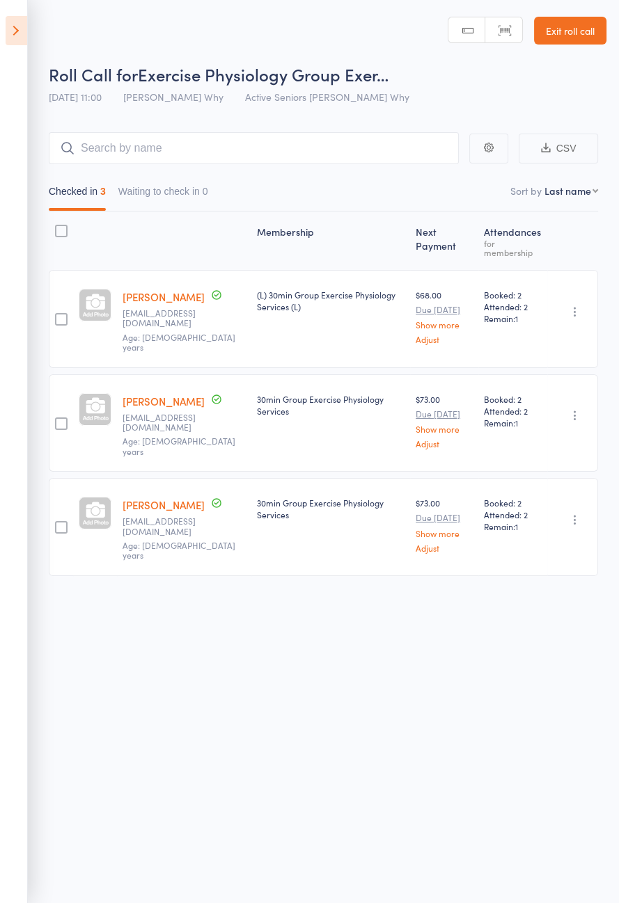
click at [8, 42] on icon at bounding box center [17, 30] width 22 height 29
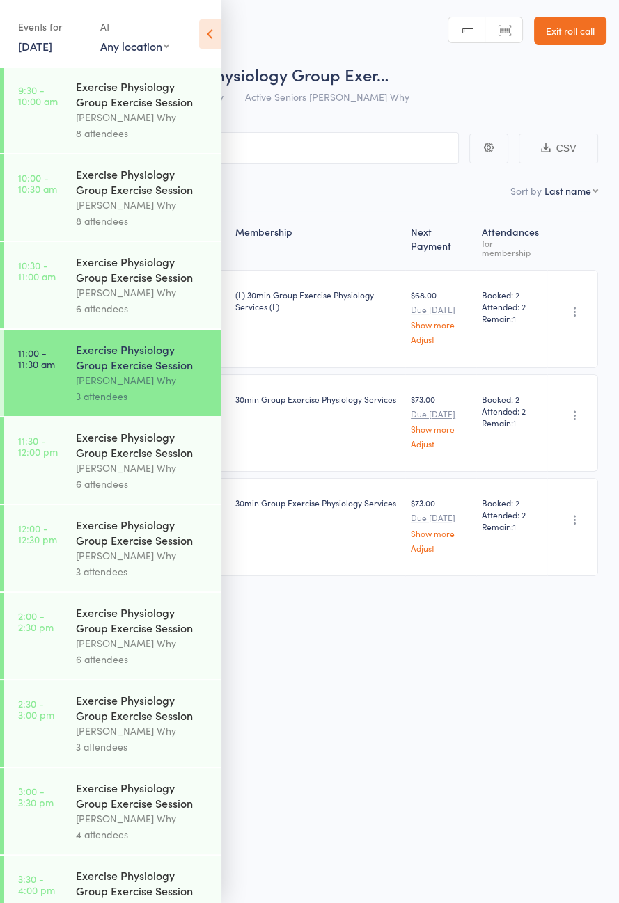
scroll to position [527, 0]
click at [147, 461] on div "Exercise Physiology Group Exercise Session" at bounding box center [142, 445] width 133 height 31
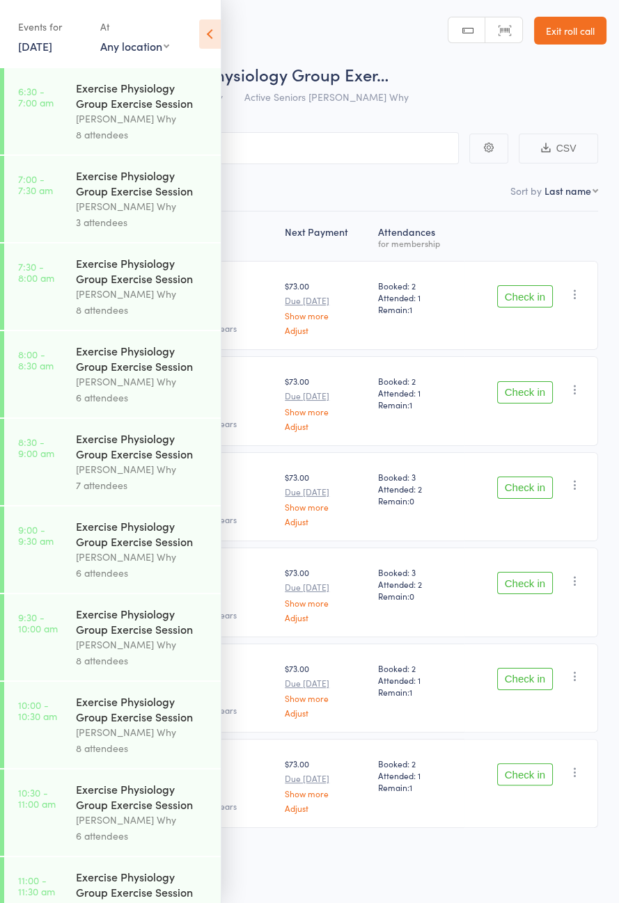
click at [207, 36] on icon at bounding box center [210, 33] width 22 height 29
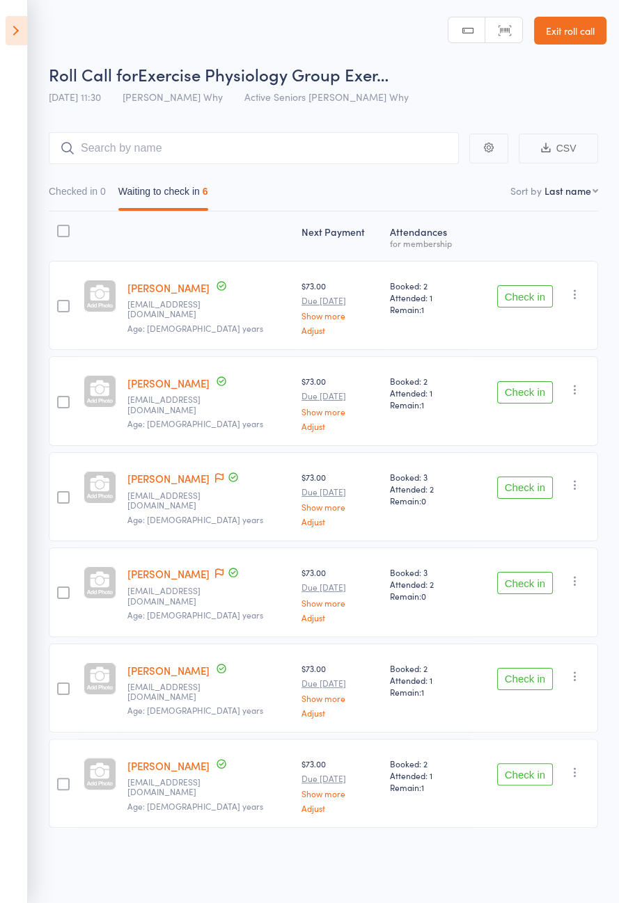
click at [581, 30] on link "Exit roll call" at bounding box center [570, 31] width 72 height 28
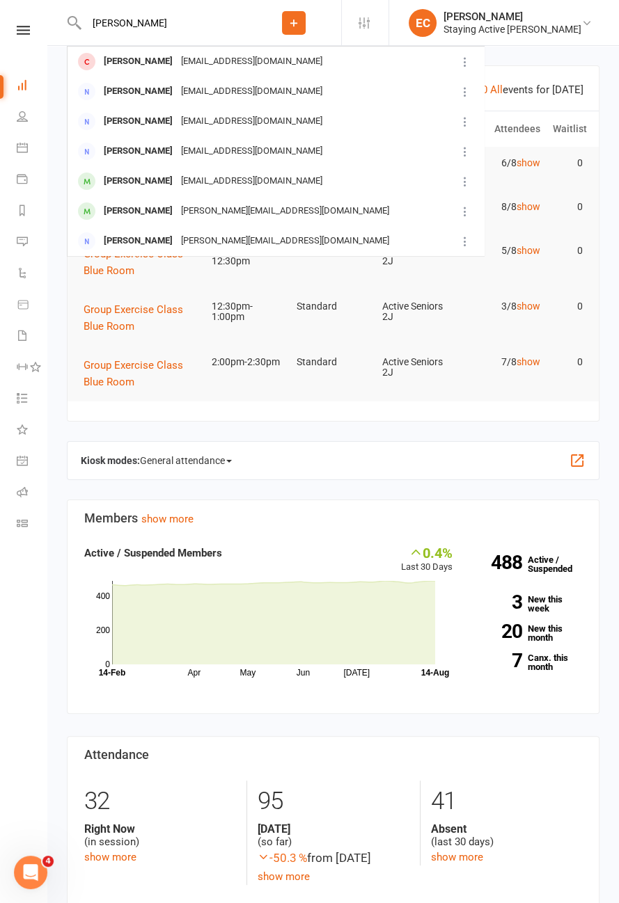
type input "[PERSON_NAME]"
click at [95, 77] on td "[PERSON_NAME] [EMAIL_ADDRESS][DOMAIN_NAME]" at bounding box center [262, 92] width 388 height 30
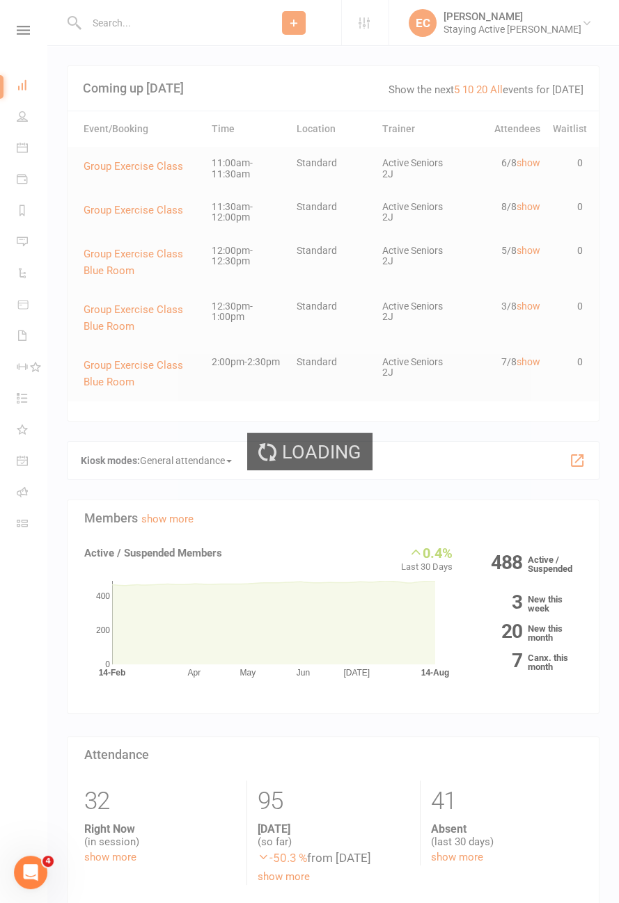
click at [136, 31] on div "Loading" at bounding box center [309, 451] width 619 height 903
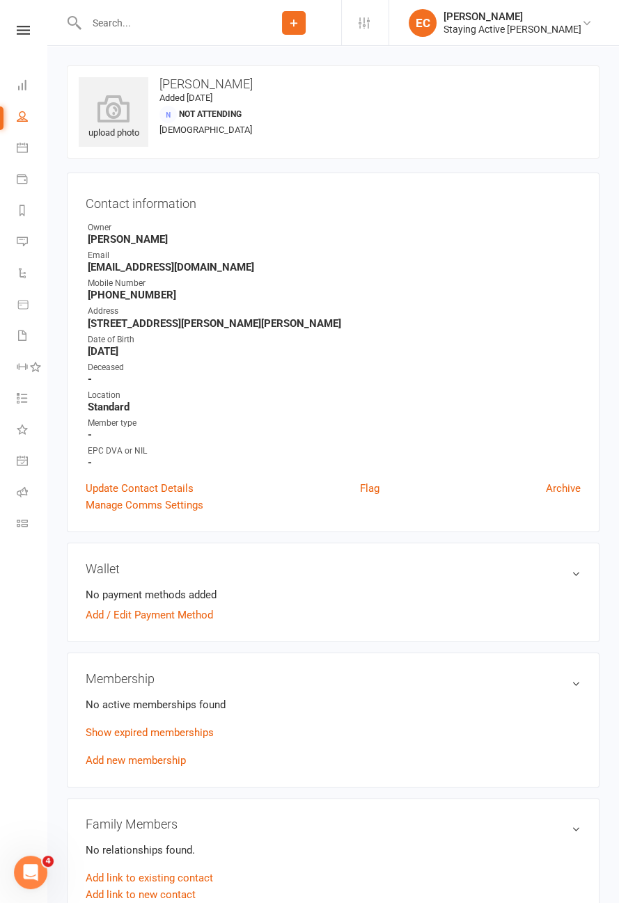
click at [126, 28] on input "text" at bounding box center [164, 22] width 164 height 19
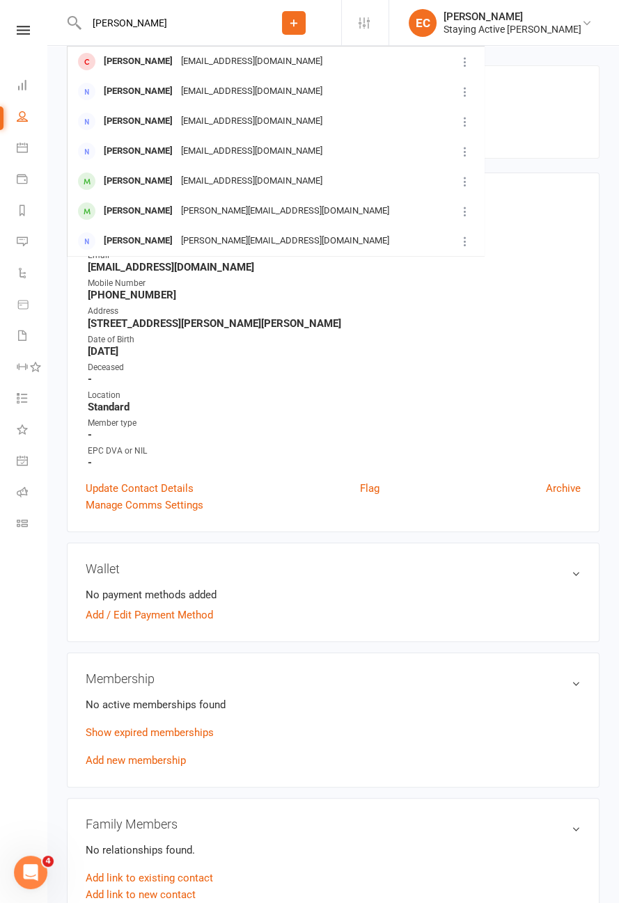
type input "[PERSON_NAME]"
click at [107, 61] on div "[PERSON_NAME]" at bounding box center [138, 62] width 77 height 20
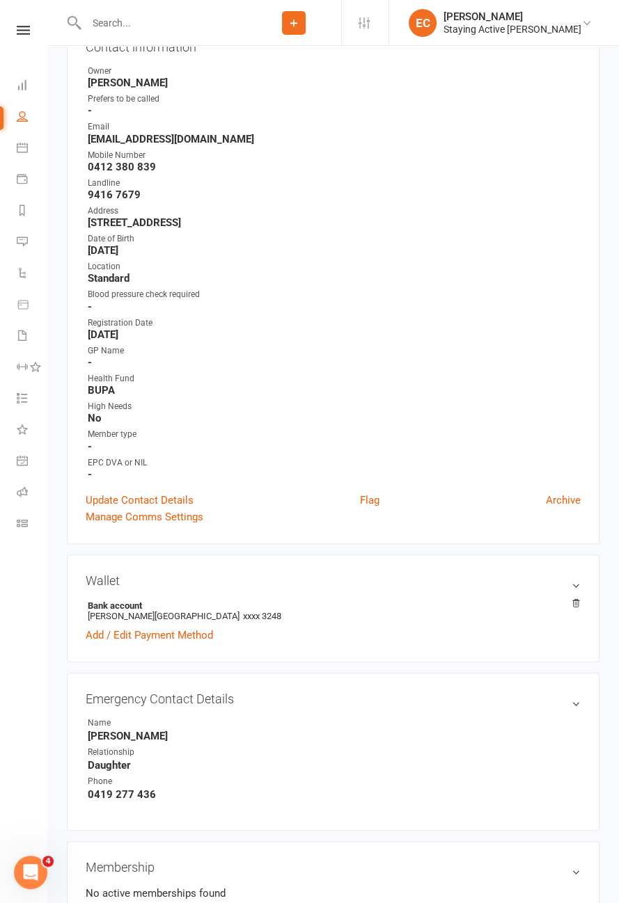
scroll to position [151, 0]
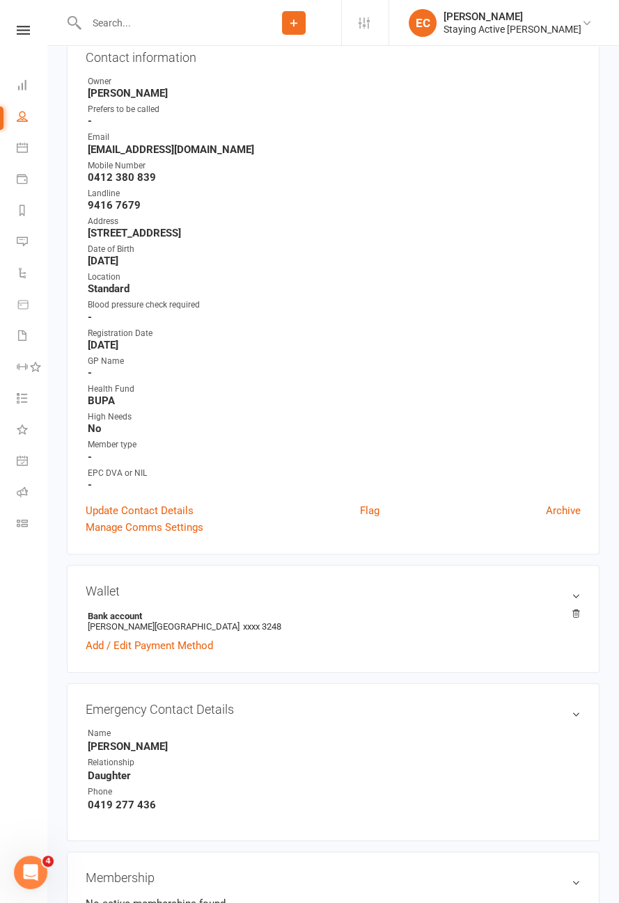
click at [379, 686] on div "Emergency Contact Details edit Name [PERSON_NAME] Relationship Daughter Phone […" at bounding box center [333, 762] width 532 height 159
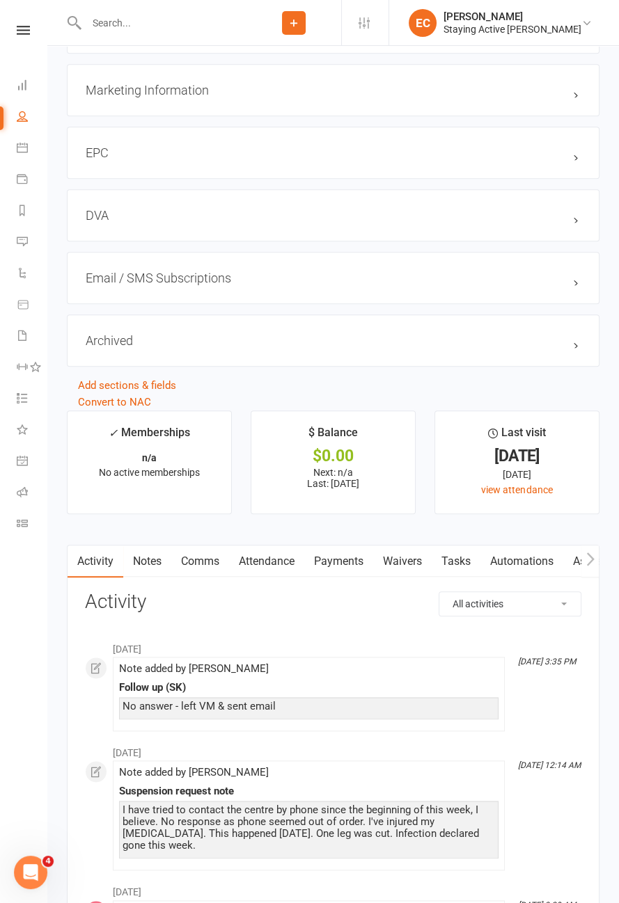
scroll to position [1431, 0]
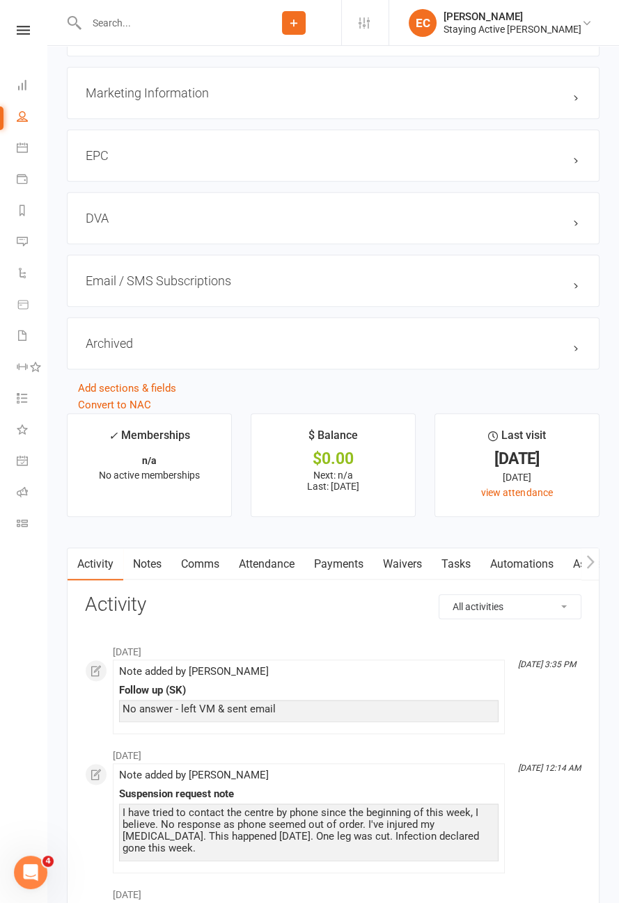
click at [204, 557] on link "Comms" at bounding box center [200, 564] width 58 height 32
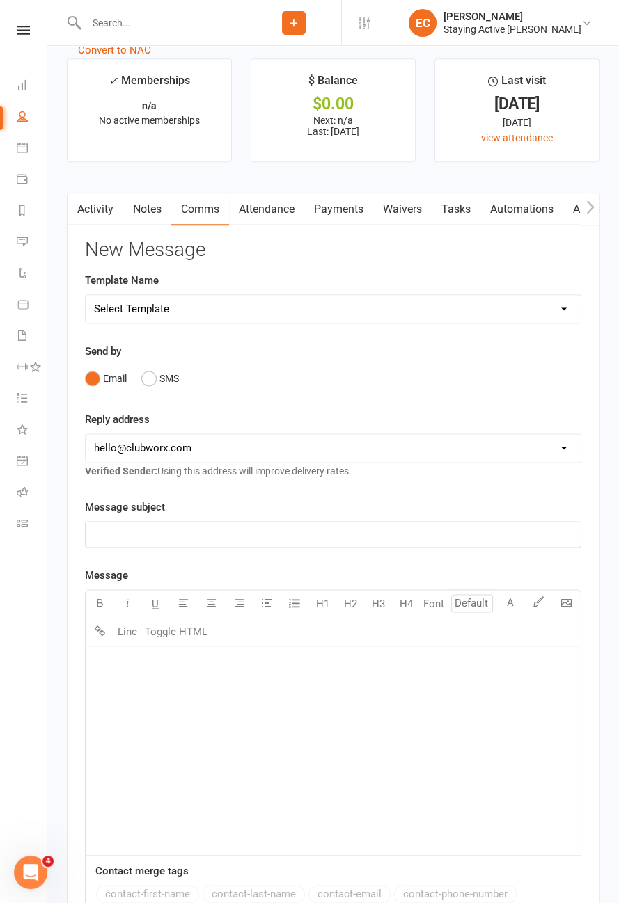
scroll to position [1787, 0]
click at [240, 525] on p "﻿" at bounding box center [333, 533] width 478 height 17
click at [236, 449] on select "[EMAIL_ADDRESS][DOMAIN_NAME] [PERSON_NAME][EMAIL_ADDRESS][DOMAIN_NAME] [EMAIL_A…" at bounding box center [333, 447] width 495 height 28
select select "1"
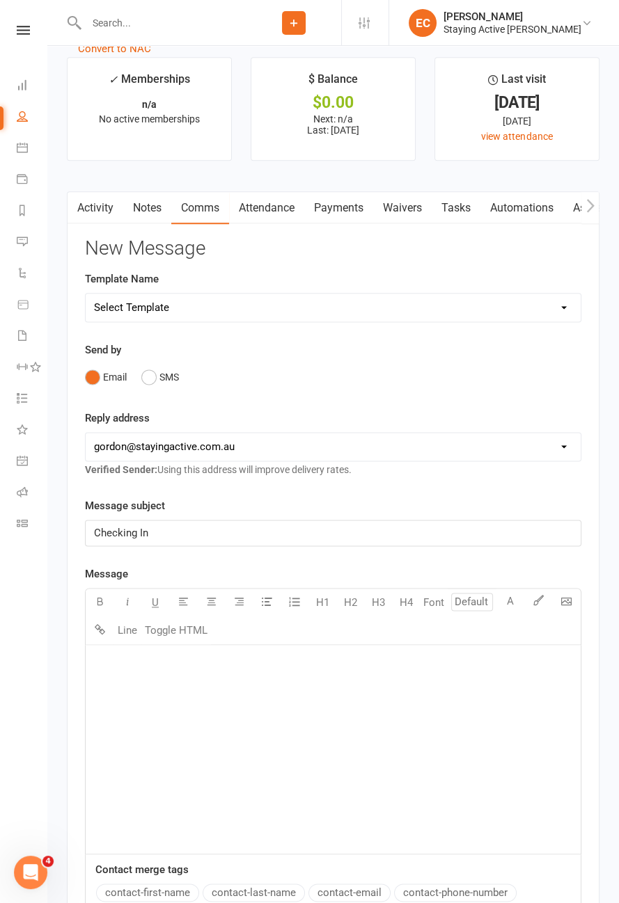
click at [230, 728] on div "﻿" at bounding box center [333, 749] width 495 height 209
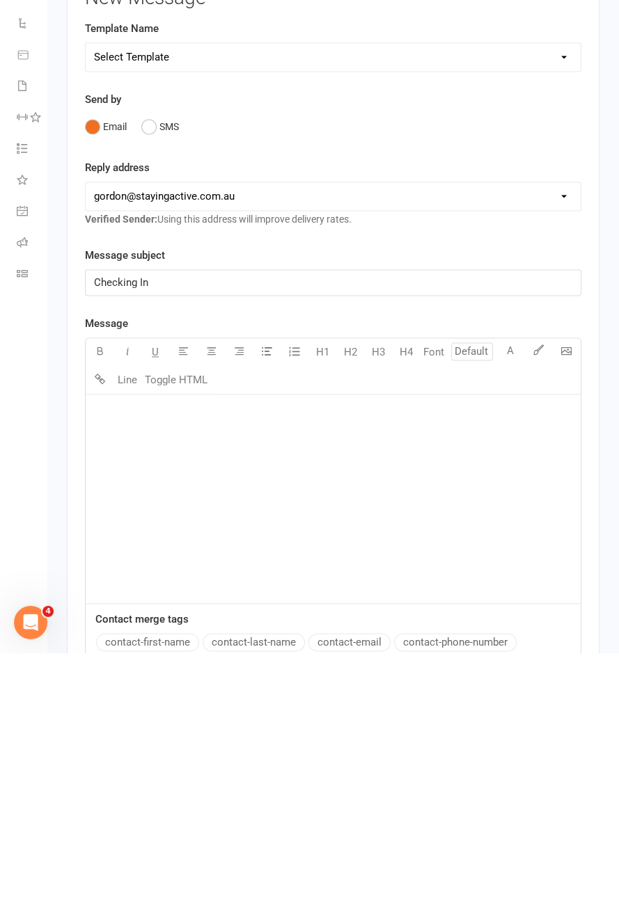
scroll to position [1901, 0]
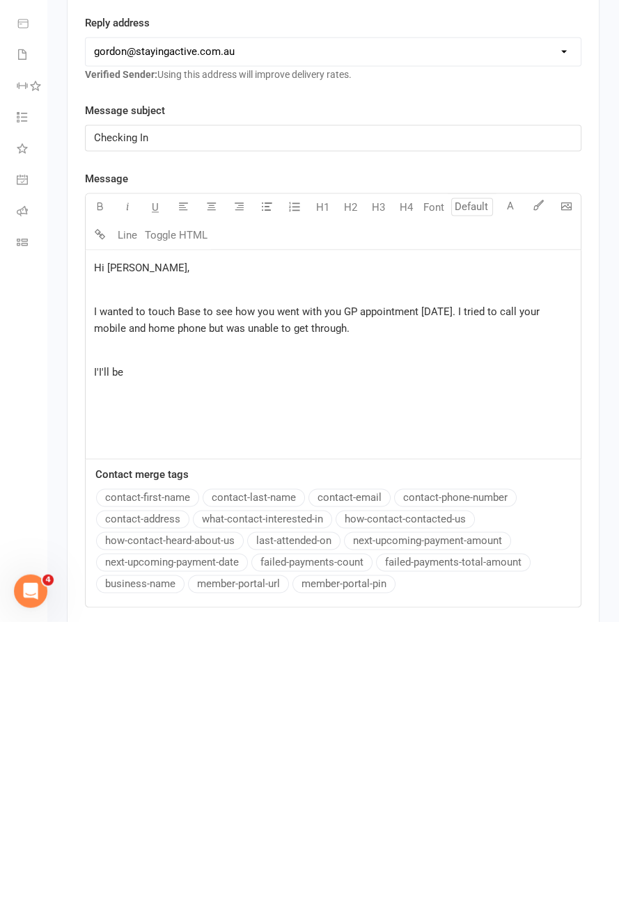
click at [102, 653] on p "I'I'll be" at bounding box center [333, 654] width 478 height 17
click at [271, 654] on p "I'll be" at bounding box center [333, 654] width 478 height 17
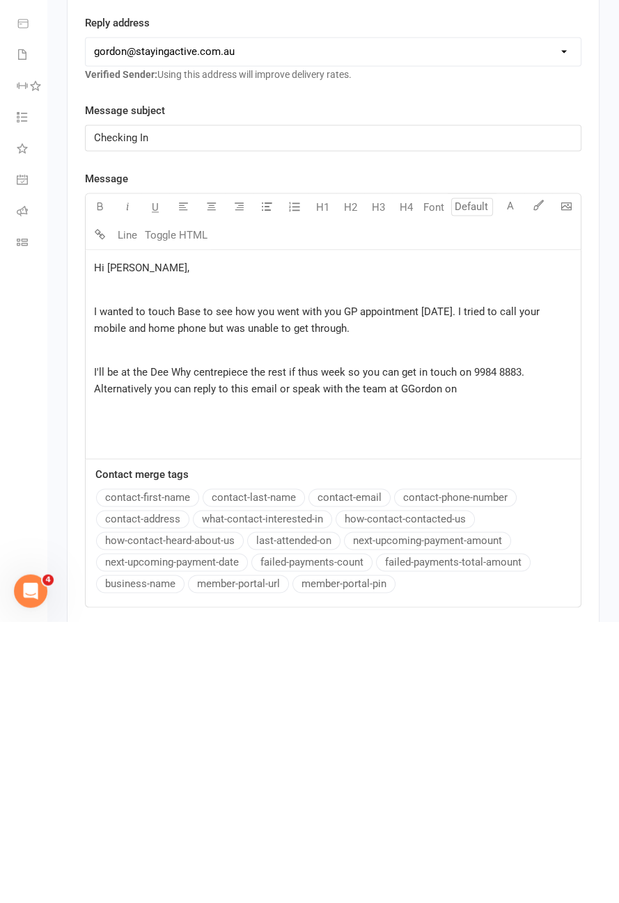
click at [221, 651] on span "I'll be at the Dee Why centrepiece the rest if thus week so you can get in touc…" at bounding box center [310, 662] width 433 height 29
click at [302, 650] on span "I'll be at the Dee Why ccentre for the rest if thus week so you can get in touc…" at bounding box center [308, 662] width 429 height 29
click at [315, 648] on span "I'll be at the Dee Why ccentre for the rest if thus week so you can get in touc…" at bounding box center [308, 662] width 429 height 29
click at [289, 652] on span "I'll be at the Dee Why ccentre for the rest oof the week so you can get in touc…" at bounding box center [311, 662] width 434 height 29
click at [285, 652] on span "I'll be at the Dee Why ccentre for the rest oof the week so you can get in touc…" at bounding box center [311, 662] width 434 height 29
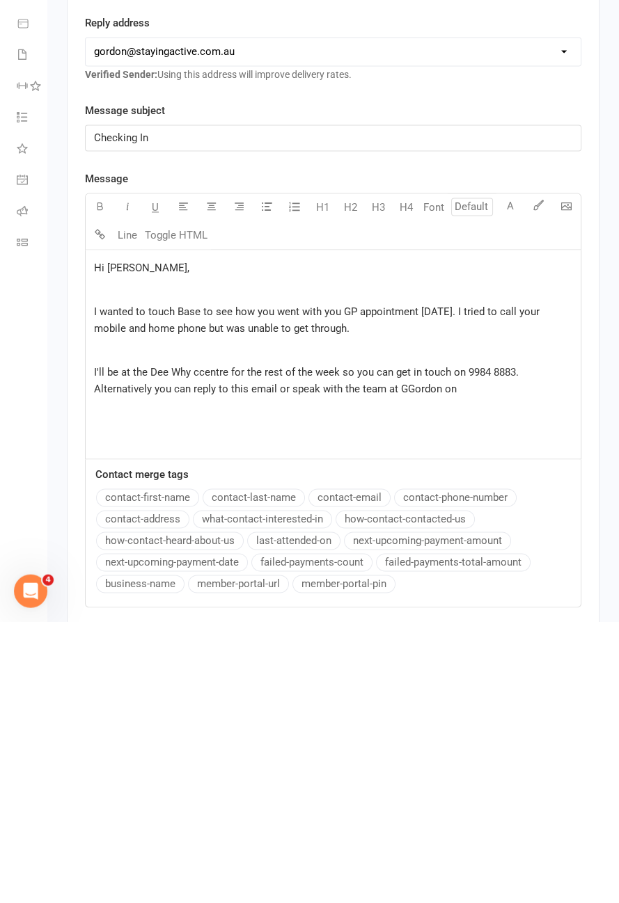
click at [479, 677] on div "Hi Ann, ﻿ I wanted to touch Base to see how you went with you GP appointment ye…" at bounding box center [333, 636] width 495 height 209
click at [289, 652] on span "I'll be at the Dee Why ccentre for the rest oof the week so you can get in touc…" at bounding box center [311, 662] width 434 height 29
click at [191, 666] on span "I'll be at the Dee Why ccentre for the rest of the week so you can get in touch…" at bounding box center [307, 662] width 427 height 29
click at [320, 650] on span "I'll be at the Dee Why ccentre for the rest oof the week so you can get in touc…" at bounding box center [311, 662] width 434 height 29
click at [287, 648] on span "I'll be at the Dee Why ccentre for the rest oof the week so you can get in touc…" at bounding box center [311, 662] width 434 height 29
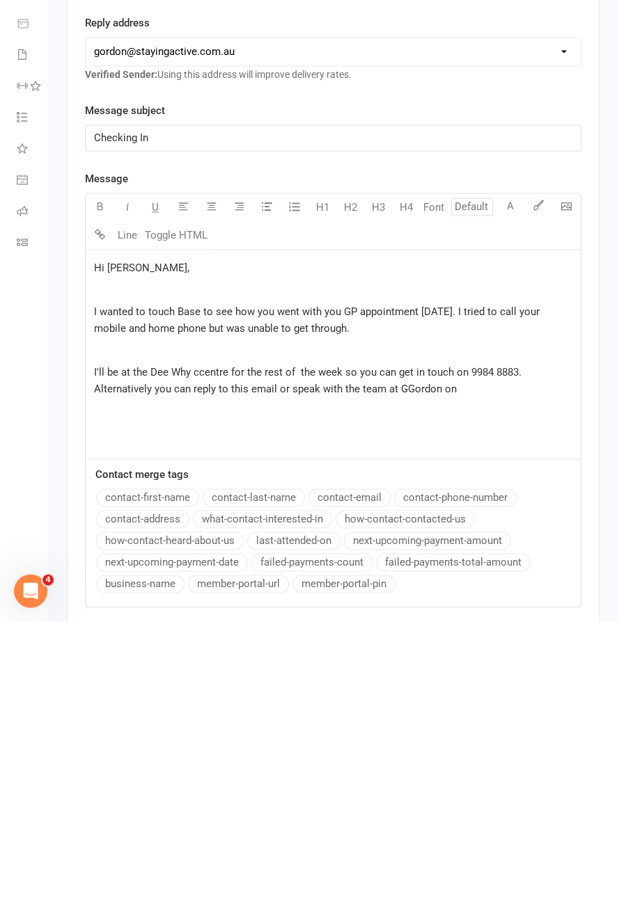
click at [496, 662] on p "I'll be at the Dee Why ccentre for the rest of the week so you can get in touch…" at bounding box center [333, 662] width 478 height 33
click at [296, 649] on span "I'll be at the Dee Why ccentre for the rest of the week so you can get in touch…" at bounding box center [309, 662] width 430 height 29
click at [479, 659] on p "I'll be at the Dee Why ccentre for the rest of the week so you can get in touch…" at bounding box center [333, 662] width 478 height 33
click at [506, 701] on div "Hi Ann, ﻿ I wanted to touch Base to see how you went with you GP appointment ye…" at bounding box center [333, 636] width 495 height 209
click at [438, 658] on span "I'll be at the Dee Why ccentre for the rest of the week so you can get in touch…" at bounding box center [307, 662] width 427 height 29
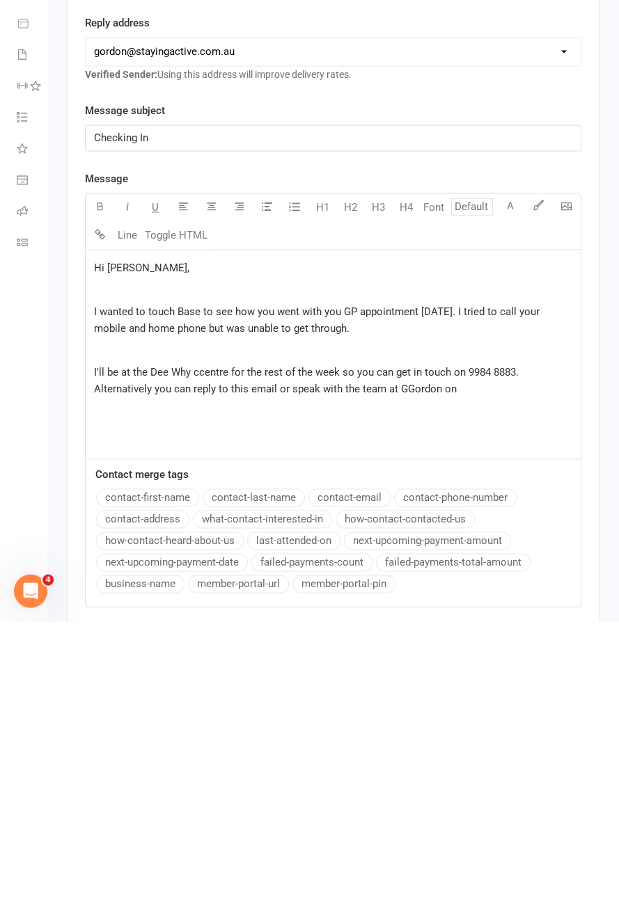
click at [393, 648] on span "I'll be at the Dee Why ccentre for the rest of the week so you can get in touch…" at bounding box center [307, 662] width 427 height 29
click at [400, 651] on span "I'll be at the Dee Why ccentre for the rest of the week so you can get in touch…" at bounding box center [307, 662] width 427 height 29
click at [400, 648] on span "I'll be at the Dee Why ccentre for the rest of the week so you can get in touch…" at bounding box center [307, 662] width 427 height 29
click at [469, 653] on p "I'll be at the Dee Why ccentre for the rest of the week so you can rreach me in…" at bounding box center [333, 662] width 478 height 33
click at [470, 650] on span "I'll be at the Dee Why ccentre for the rest of the week so you can rreach me in…" at bounding box center [323, 662] width 459 height 29
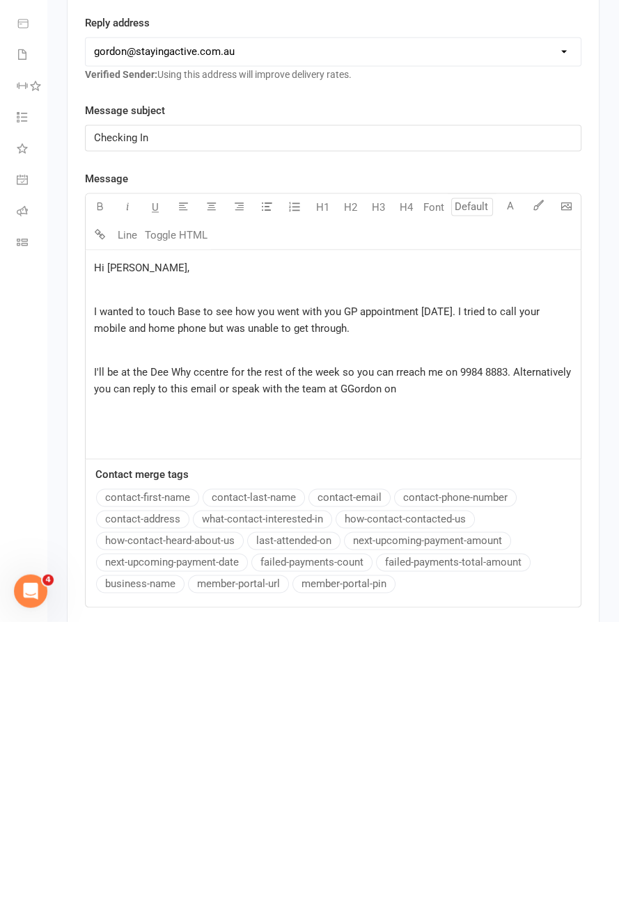
click at [397, 651] on span "I'll be at the Dee Why ccentre for the rest of the week so you can rreach me on…" at bounding box center [334, 662] width 480 height 29
click at [475, 679] on div "Hi Ann, ﻿ I wanted to touch Base to see how you went with you GP appointment ye…" at bounding box center [333, 636] width 495 height 209
click at [221, 669] on span "I'll be at the Dee Why ccentre for the rest of the week so you can reach me on …" at bounding box center [322, 662] width 456 height 29
click at [222, 666] on span "I'll be at the Dee Why ccentre for the rest of the week so you can reach me on …" at bounding box center [322, 662] width 456 height 29
click at [182, 587] on span "I wanted to touch Base to see how you went with you GP appointment yesterday. I…" at bounding box center [318, 601] width 448 height 29
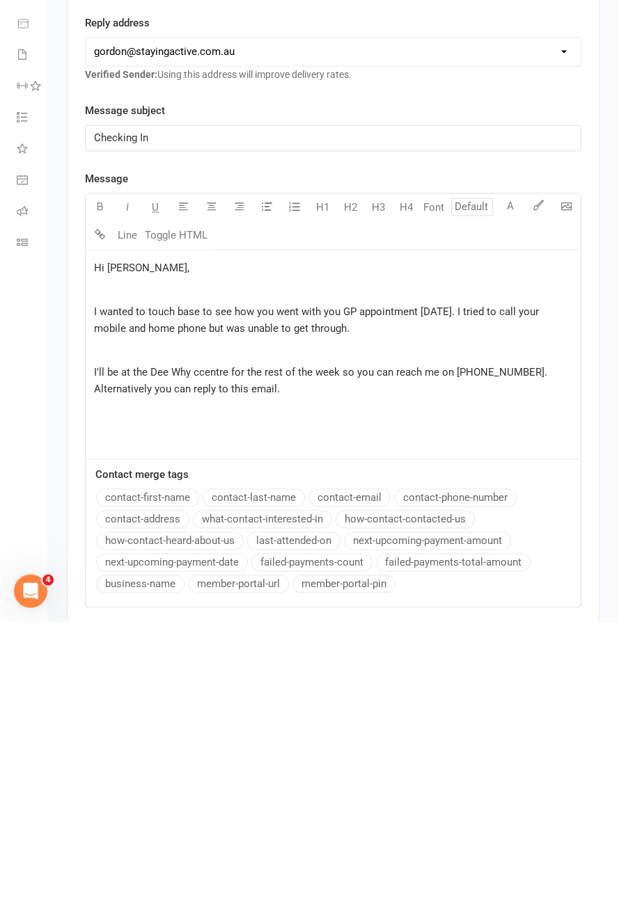
click at [354, 695] on div "Hi Ann, ﻿ I wanted to touch base to see how you went with you GP appointment ye…" at bounding box center [333, 636] width 495 height 209
click at [196, 577] on div "Hi Ann, ﻿ I wanted to touch bbase to see how you went with you GP appointment y…" at bounding box center [333, 636] width 495 height 209
click at [248, 687] on div "Hi Ann, ﻿ I wanted to touch base to see how you went with you GP appointment ye…" at bounding box center [333, 636] width 495 height 209
click at [461, 587] on span "I wanted to touch base to see how you went with you GP appointment yesterday. I…" at bounding box center [318, 601] width 448 height 29
click at [526, 596] on p "I wanted to touch base to see how you went with you GP appointment yesterday?. …" at bounding box center [333, 601] width 478 height 33
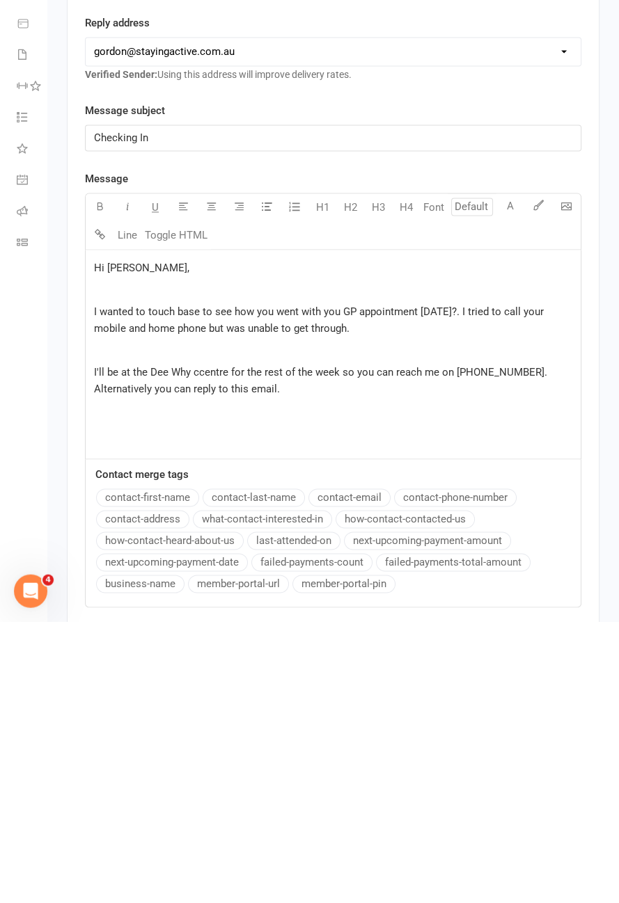
click at [470, 589] on span "I wanted to touch base to see how you went with you GP appointment yesterday?. …" at bounding box center [320, 601] width 452 height 29
click at [199, 648] on span "I'll be at the Dee Why ccentre for the rest of the week so you can reach me on …" at bounding box center [322, 662] width 456 height 29
click at [267, 672] on div "Hi Ann, ﻿ I wanted to touch base to see how you went with you GP appointment ye…" at bounding box center [333, 636] width 495 height 209
click at [235, 667] on p "I'll be at the Dee Why centre for the rest of the week so you can reach me on 9…" at bounding box center [333, 662] width 478 height 33
click at [512, 652] on span "I'll be at the Dee Why centre for the rest of the week so you can reach me on 9…" at bounding box center [333, 662] width 478 height 29
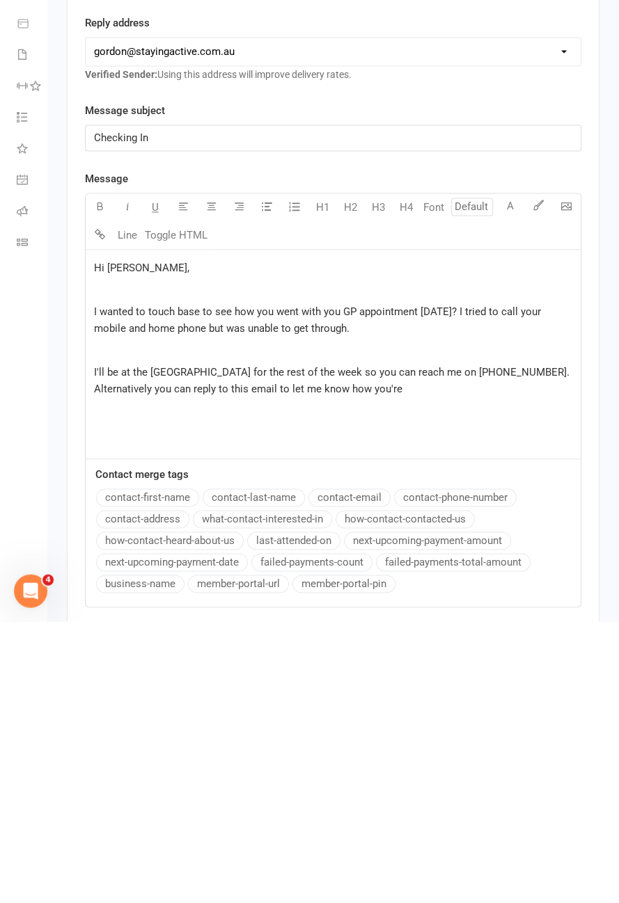
click at [513, 649] on span "I'll be at the Dee Why centre for the rest of the week so you can reach me on 9…" at bounding box center [333, 662] width 478 height 29
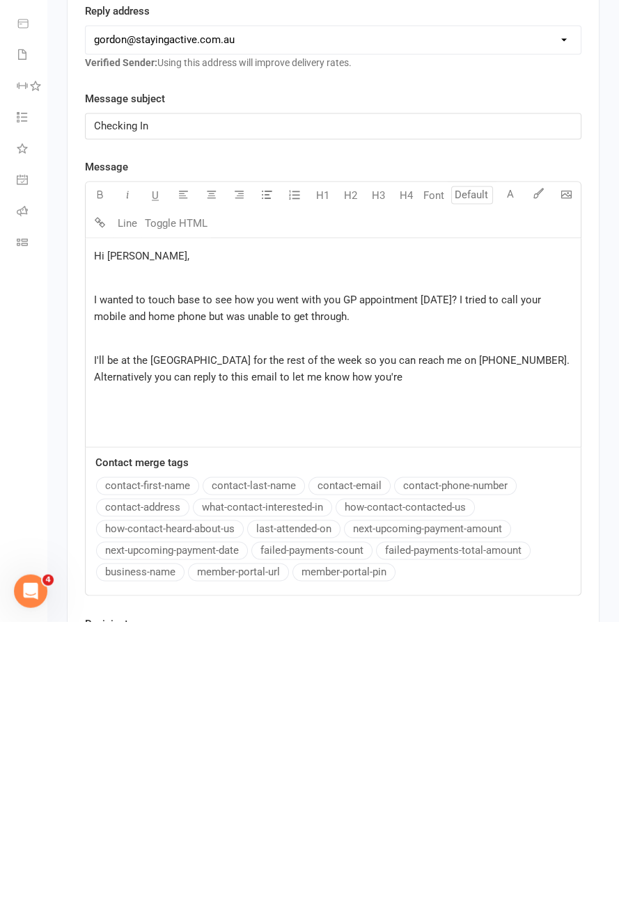
click at [514, 641] on p "I'll be at the Dee Why centre for the rest of the week so you can reach me on 9…" at bounding box center [333, 650] width 478 height 33
click at [519, 640] on span "I'll be at the Dee Why centre for the rest of the week so you can reach me on 9…" at bounding box center [333, 650] width 478 height 29
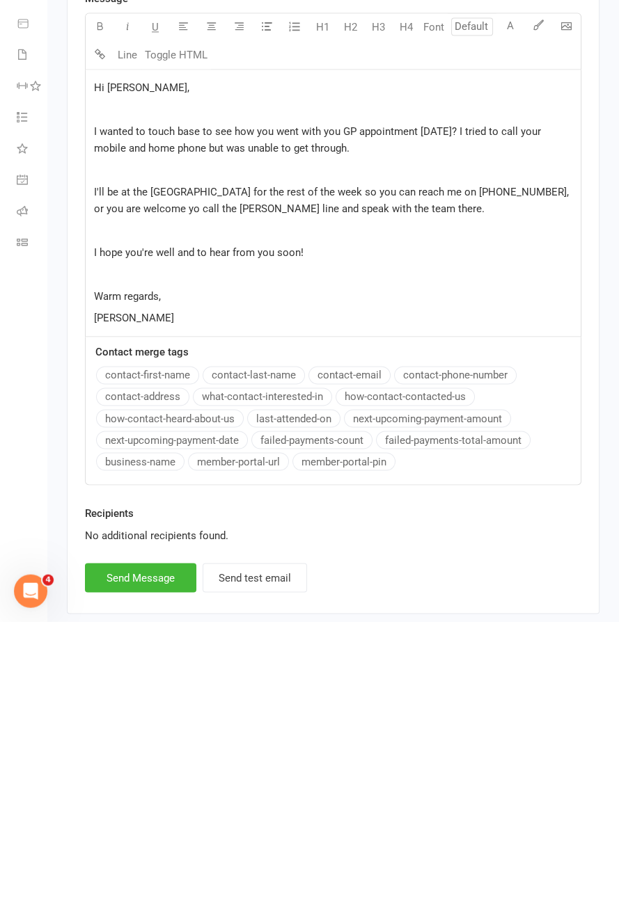
click at [338, 409] on span "I wanted to touch base to see how you went with you GP appointment yesterday? I…" at bounding box center [319, 421] width 450 height 29
click at [345, 411] on span "I wanted to touch base to see how you went with you GP appointment yesterday? I…" at bounding box center [319, 421] width 450 height 29
click at [333, 411] on span "I wanted to touch base to see how you went with you GP appointment yesterday? I…" at bounding box center [319, 421] width 450 height 29
click at [439, 504] on p "﻿" at bounding box center [333, 512] width 478 height 17
click at [146, 487] on span "I'll be at the Dee Why centre for the rest of the week so you can reach me on 9…" at bounding box center [332, 482] width 477 height 29
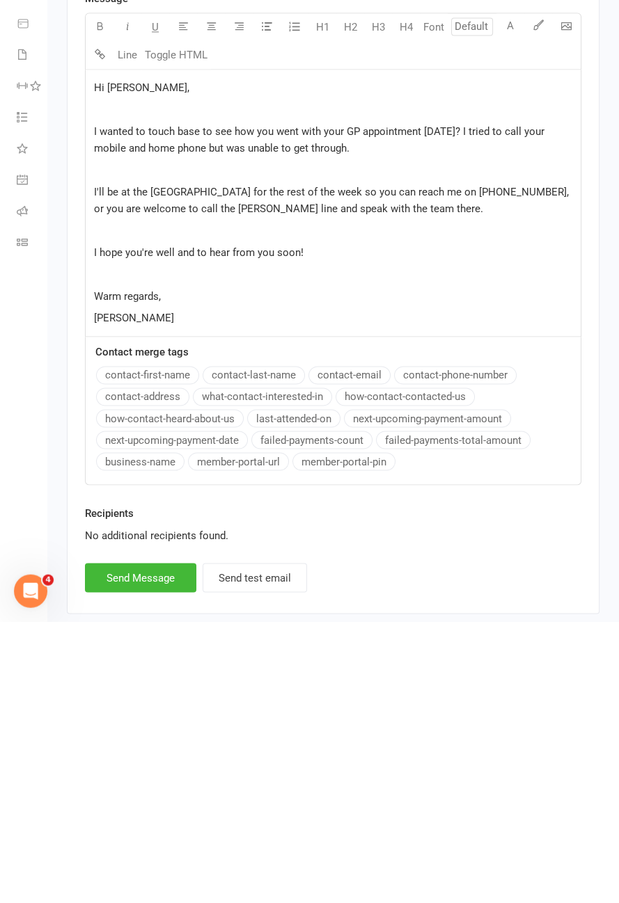
click at [390, 580] on div "Hi Ann, ﻿ I wanted to touch base to see how you went with your GP appointment y…" at bounding box center [333, 484] width 495 height 267
click at [177, 592] on p "Taylor BB" at bounding box center [333, 600] width 478 height 17
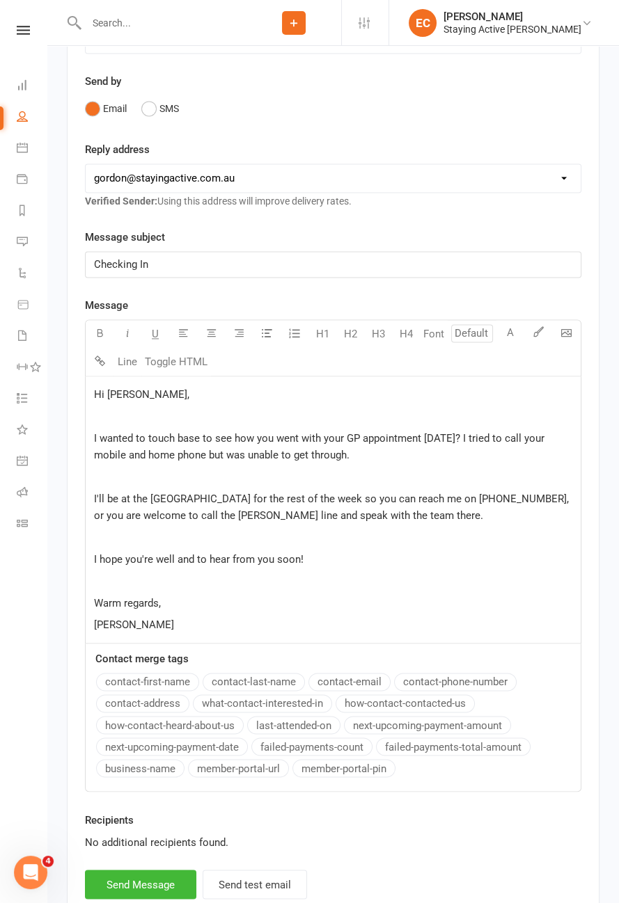
scroll to position [2055, 0]
click at [260, 179] on select "hello@clubworx.com gordon@stayingactive.com.au online@stayingactive.com.au admi…" at bounding box center [333, 180] width 495 height 28
click at [157, 619] on p "Taylor BB" at bounding box center [333, 626] width 478 height 17
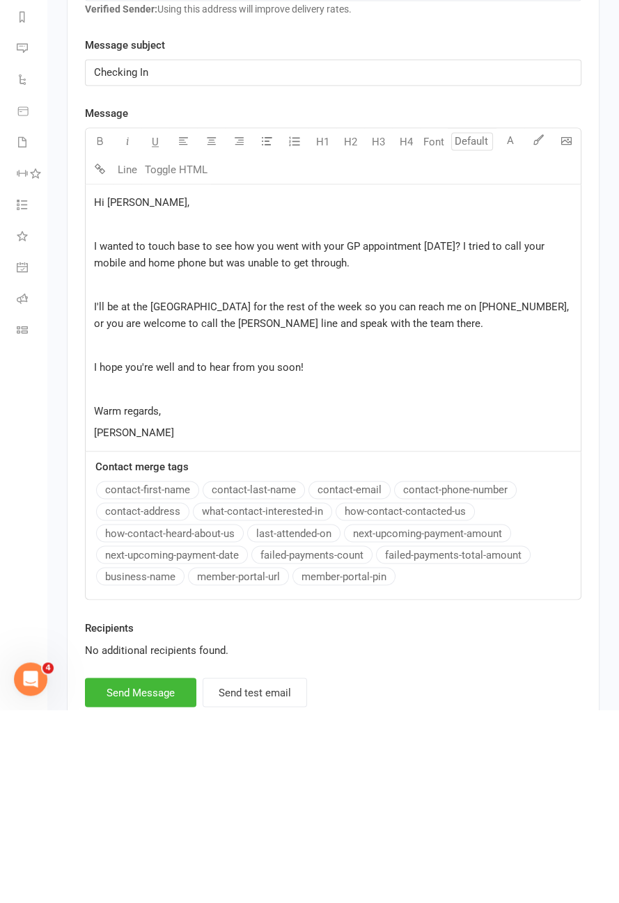
scroll to position [2138, 0]
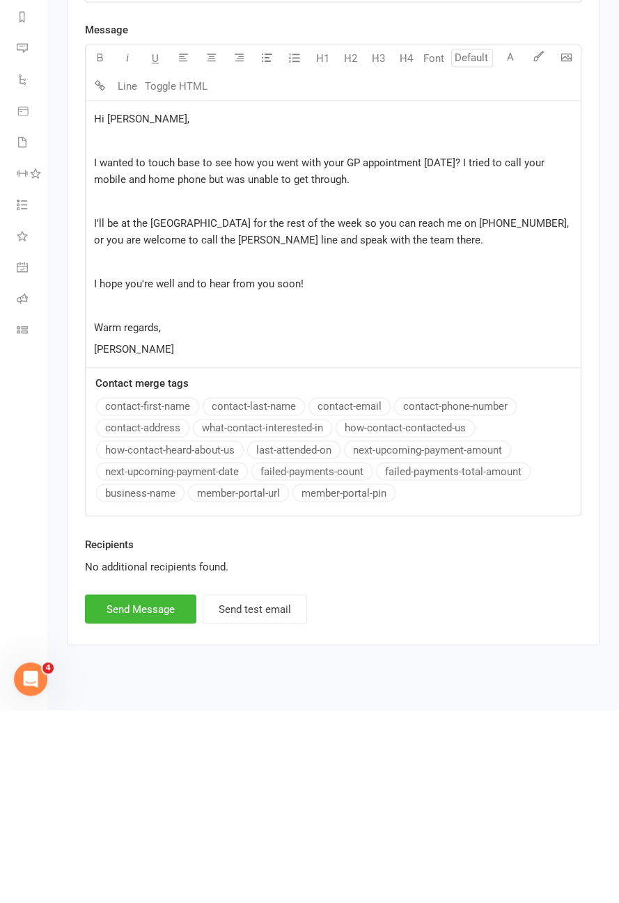
click at [169, 447] on p "﻿" at bounding box center [333, 455] width 478 height 17
click at [161, 793] on button "Send Message" at bounding box center [140, 802] width 111 height 29
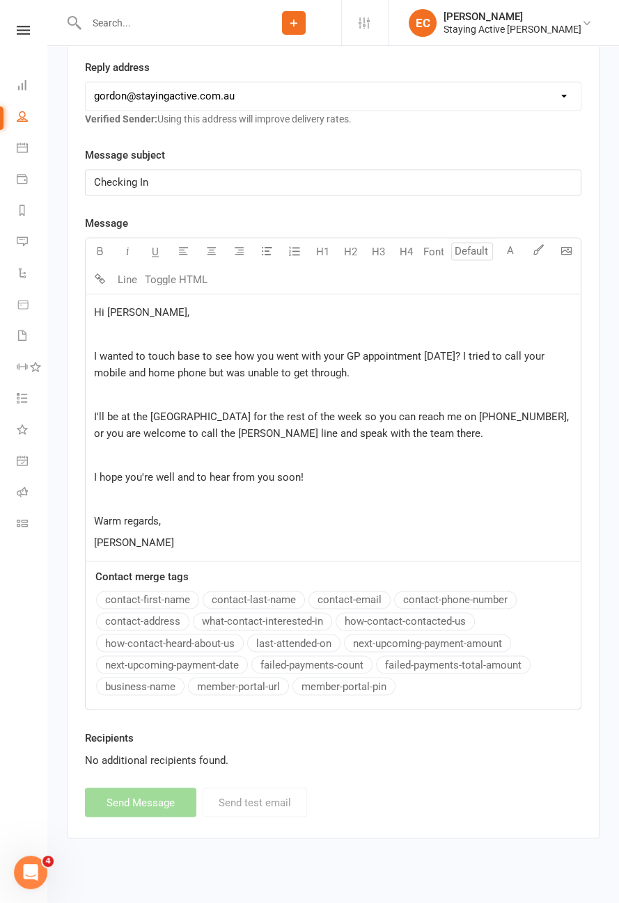
select select "0"
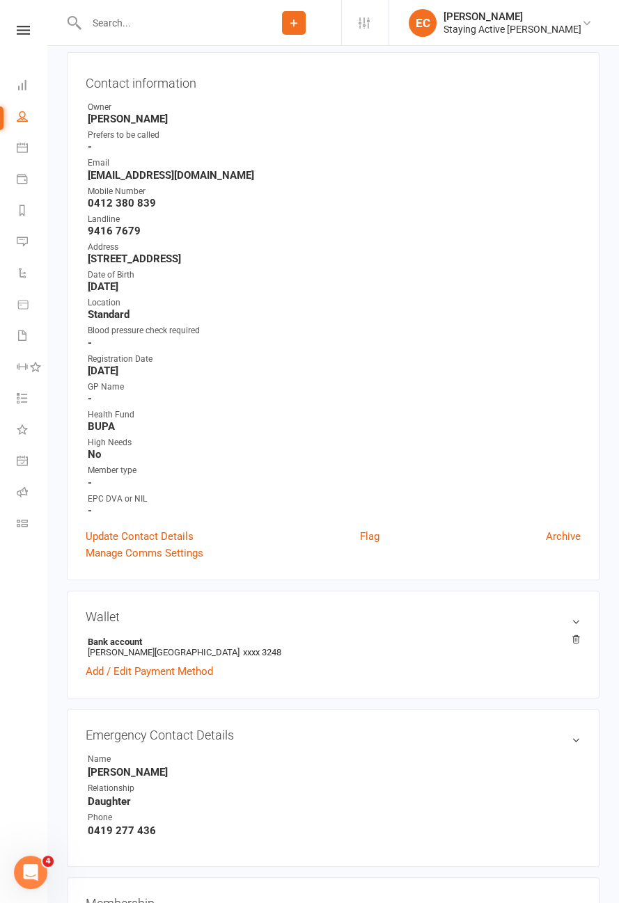
scroll to position [0, 0]
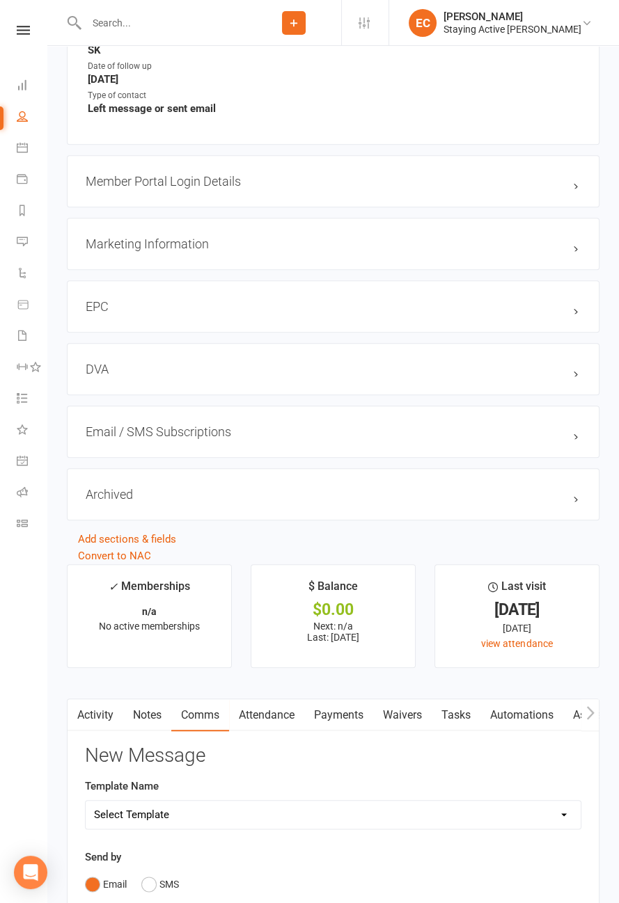
click at [94, 707] on link "Activity" at bounding box center [96, 715] width 56 height 32
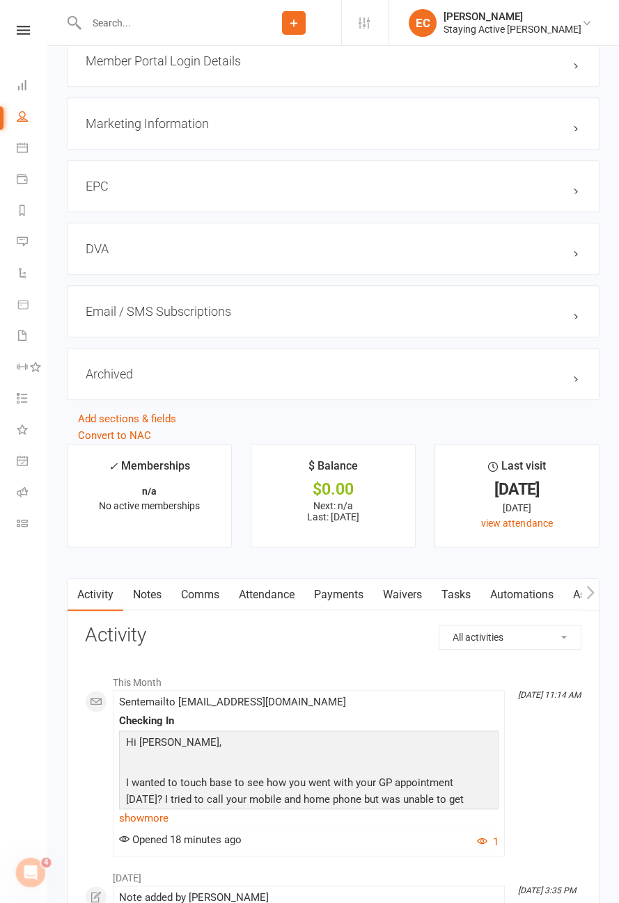
scroll to position [1405, 0]
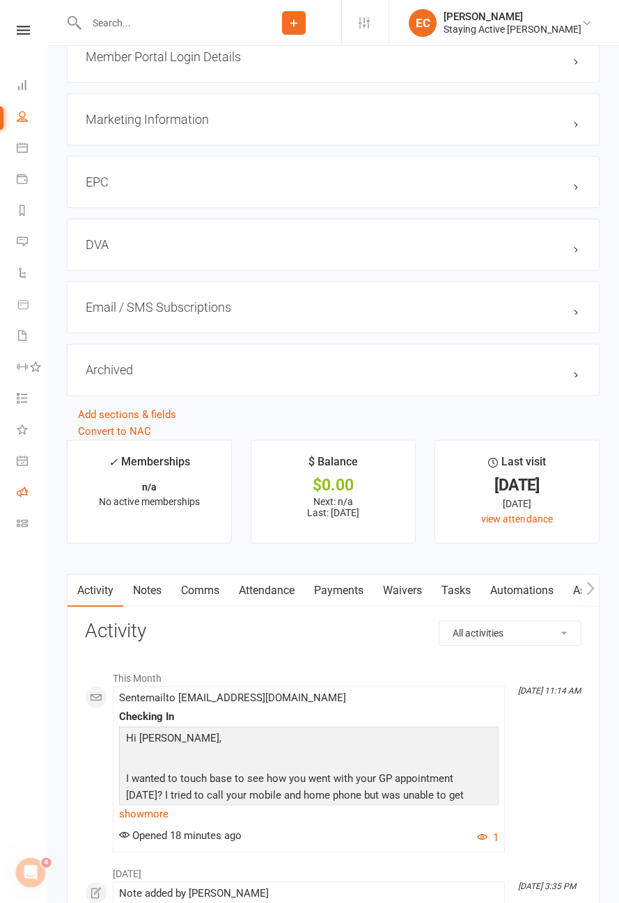
click at [25, 494] on icon at bounding box center [22, 492] width 11 height 11
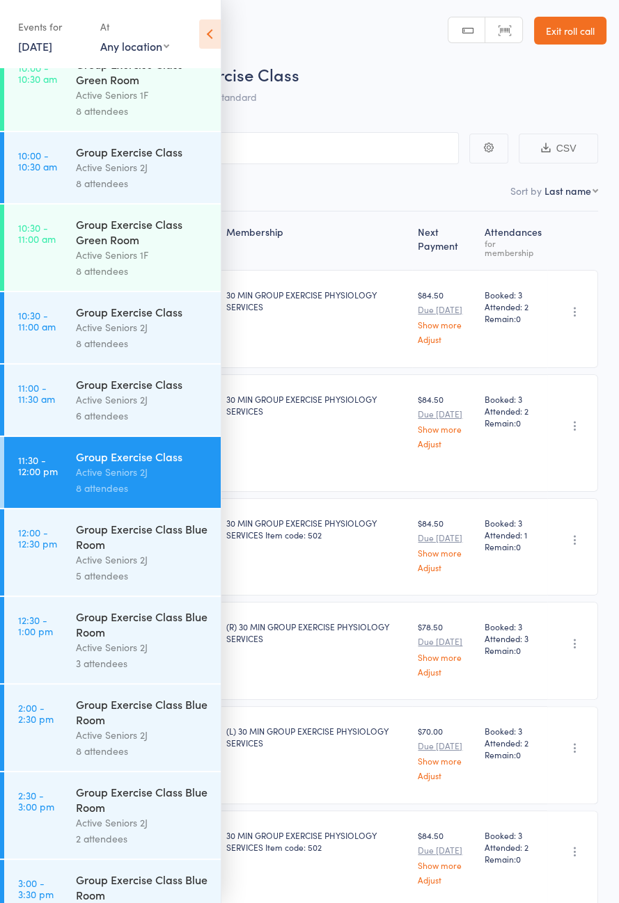
scroll to position [809, 0]
click at [216, 35] on icon at bounding box center [210, 33] width 22 height 29
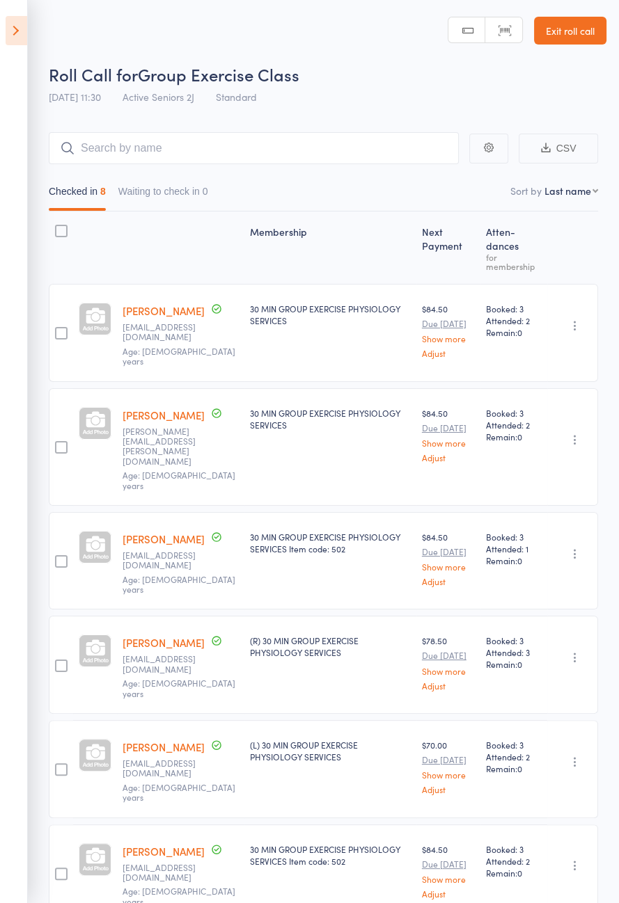
click at [572, 36] on link "Exit roll call" at bounding box center [570, 31] width 72 height 28
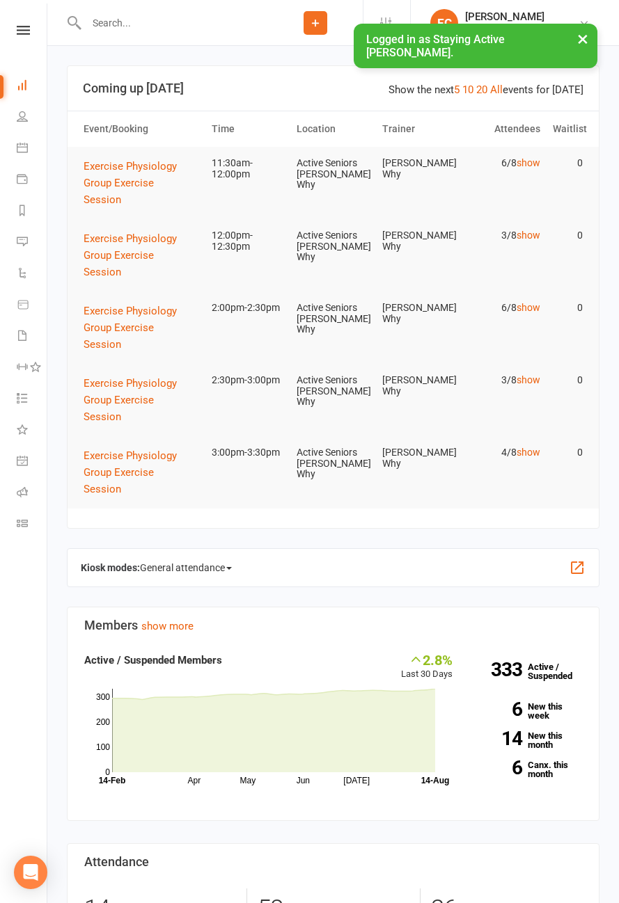
click at [189, 26] on input "text" at bounding box center [175, 22] width 186 height 19
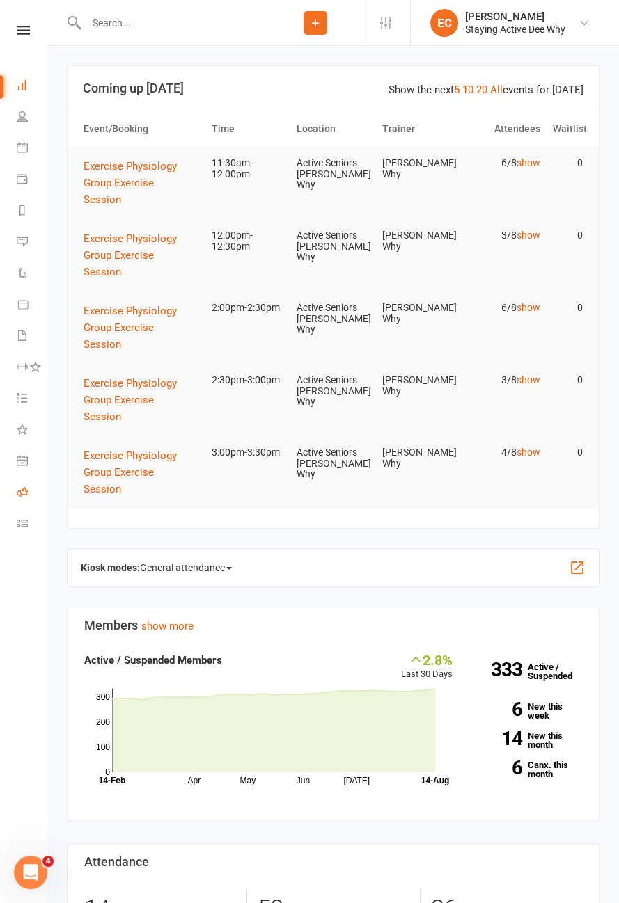
click at [26, 492] on icon at bounding box center [22, 492] width 11 height 11
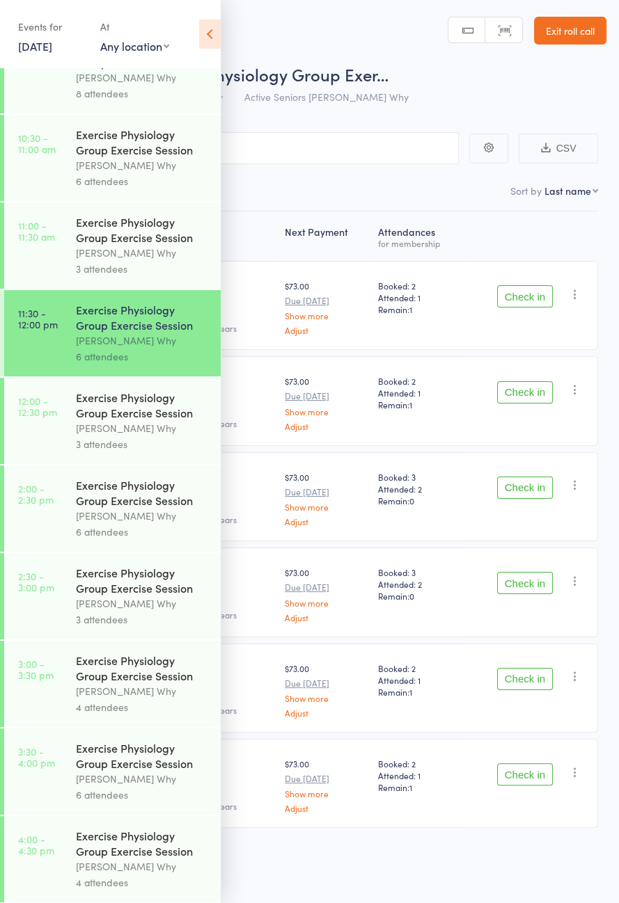
scroll to position [709, 0]
click at [207, 32] on icon at bounding box center [210, 33] width 22 height 29
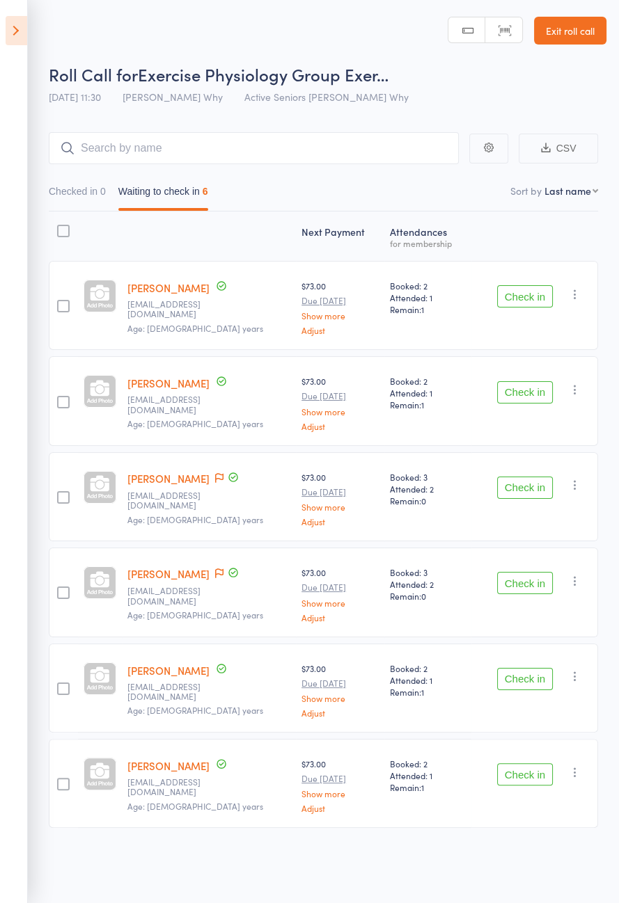
click at [532, 293] on button "Check in" at bounding box center [525, 296] width 56 height 22
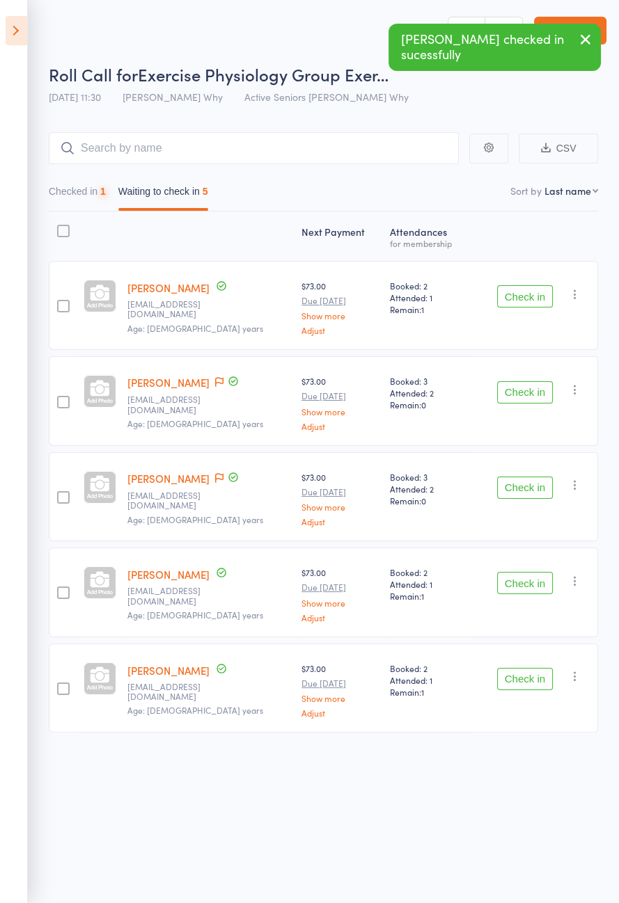
click at [537, 301] on button "Check in" at bounding box center [525, 296] width 56 height 22
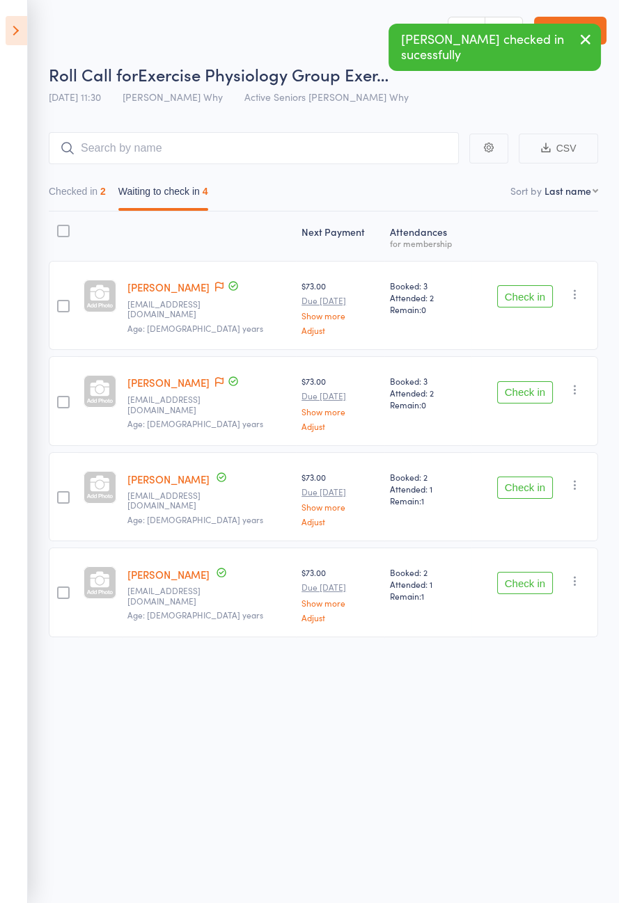
click at [215, 286] on icon at bounding box center [219, 287] width 8 height 10
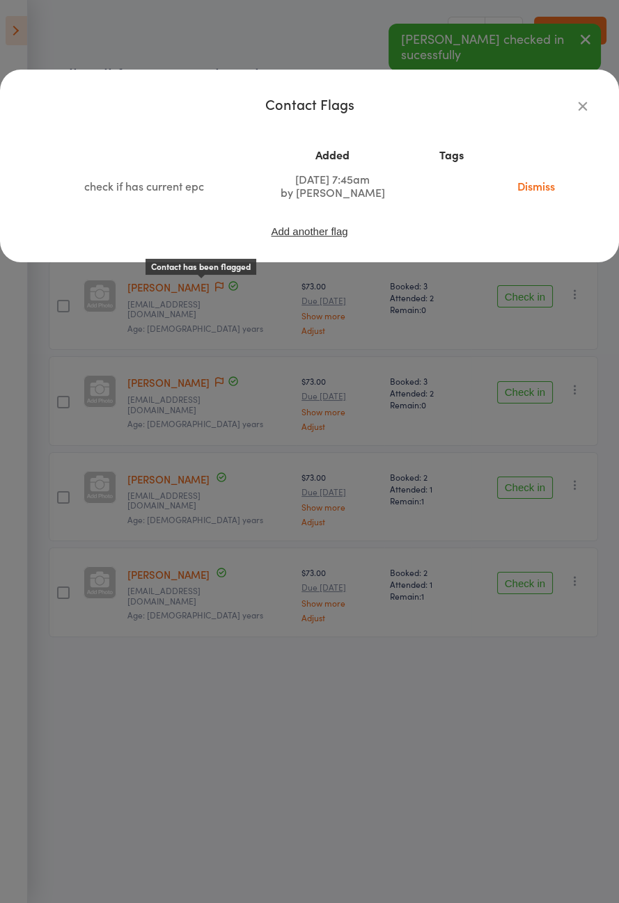
click at [587, 107] on icon "button" at bounding box center [582, 105] width 15 height 15
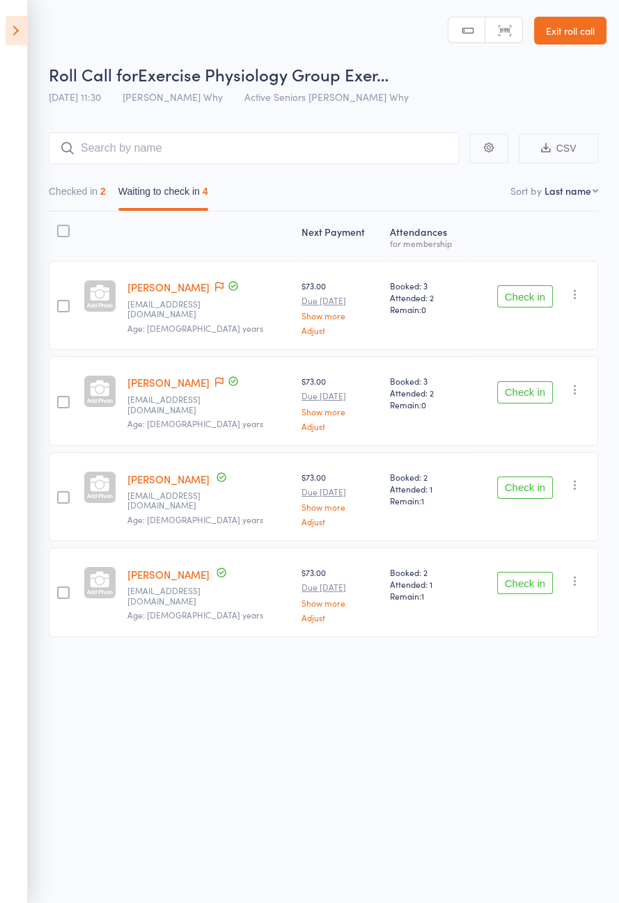
click at [539, 577] on button "Check in" at bounding box center [525, 583] width 56 height 22
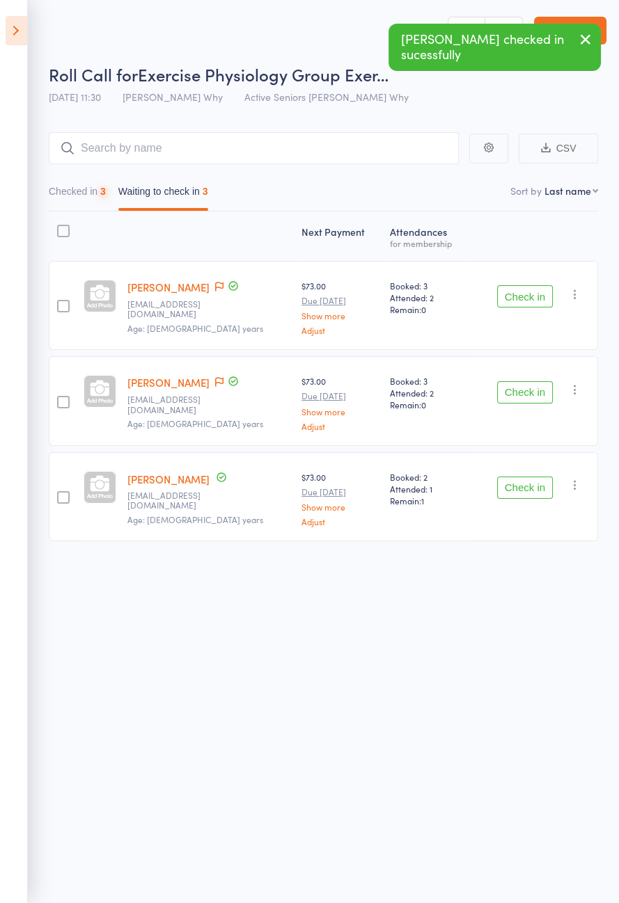
click at [528, 491] on button "Check in" at bounding box center [525, 488] width 56 height 22
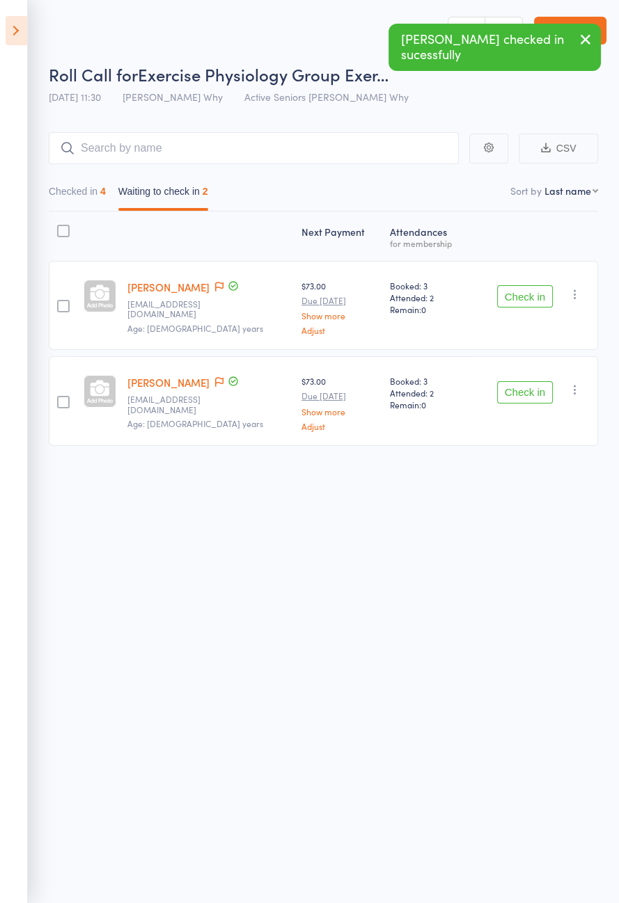
click at [539, 385] on button "Check in" at bounding box center [525, 392] width 56 height 22
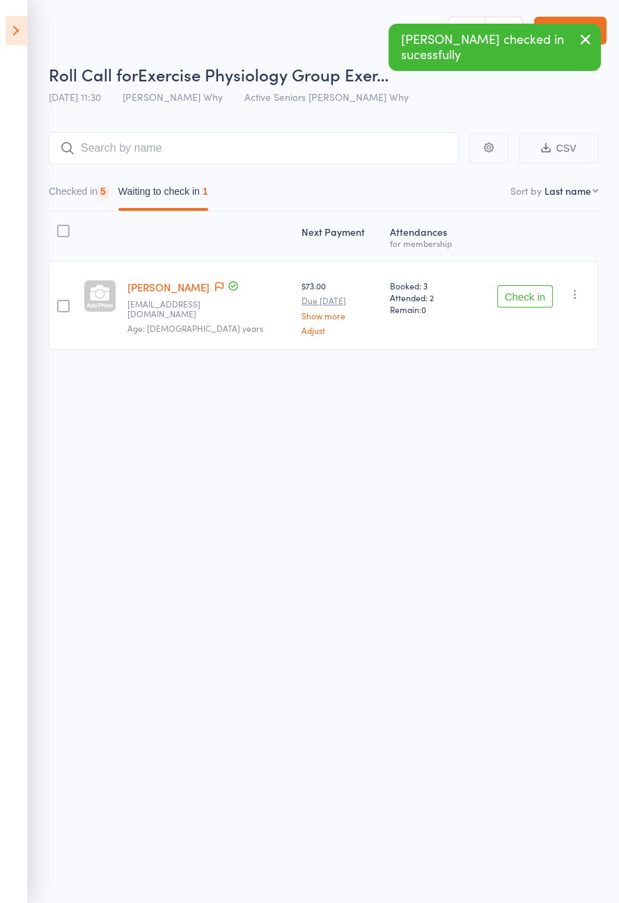
click at [535, 298] on button "Check in" at bounding box center [525, 296] width 56 height 22
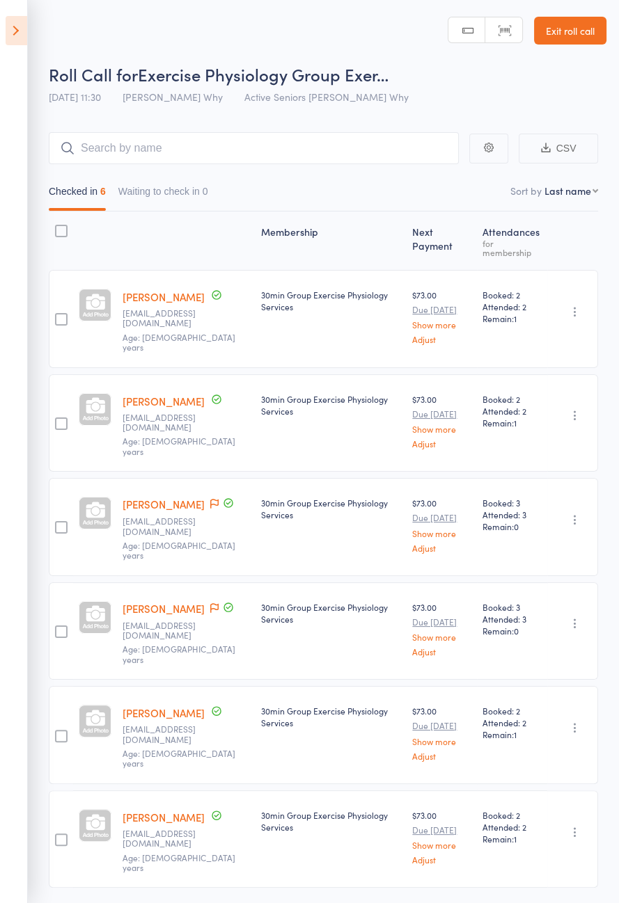
click at [179, 394] on link "[PERSON_NAME]" at bounding box center [163, 401] width 82 height 15
click at [573, 36] on link "Exit roll call" at bounding box center [570, 31] width 72 height 28
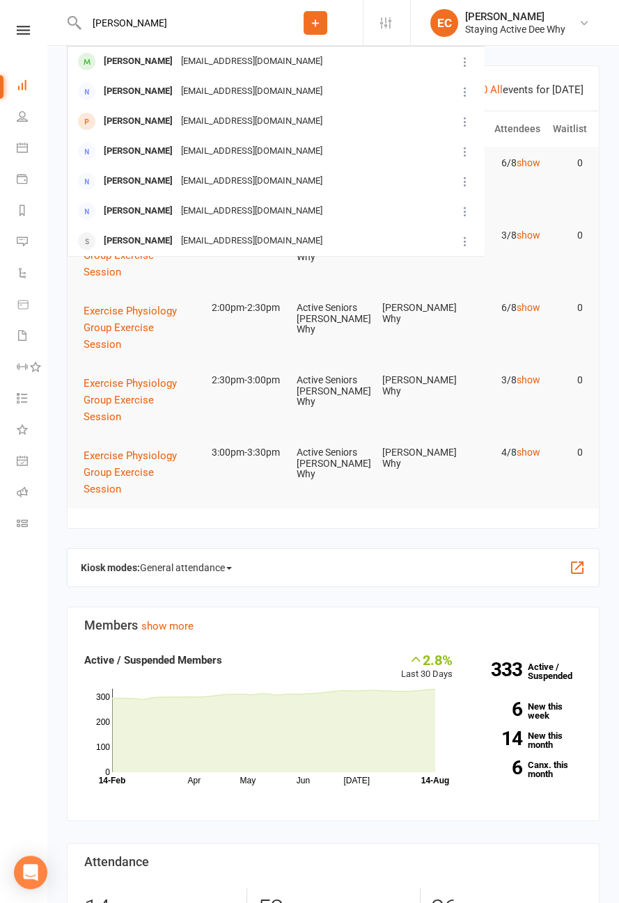
type input "[PERSON_NAME]"
click at [131, 64] on div "[PERSON_NAME]" at bounding box center [138, 62] width 77 height 20
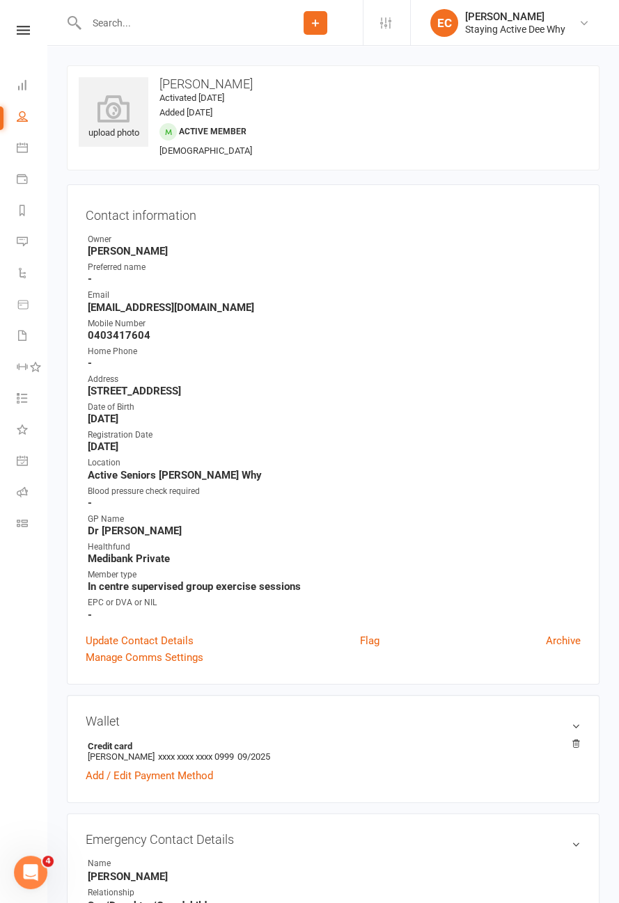
click at [365, 640] on link "Flag" at bounding box center [369, 641] width 19 height 17
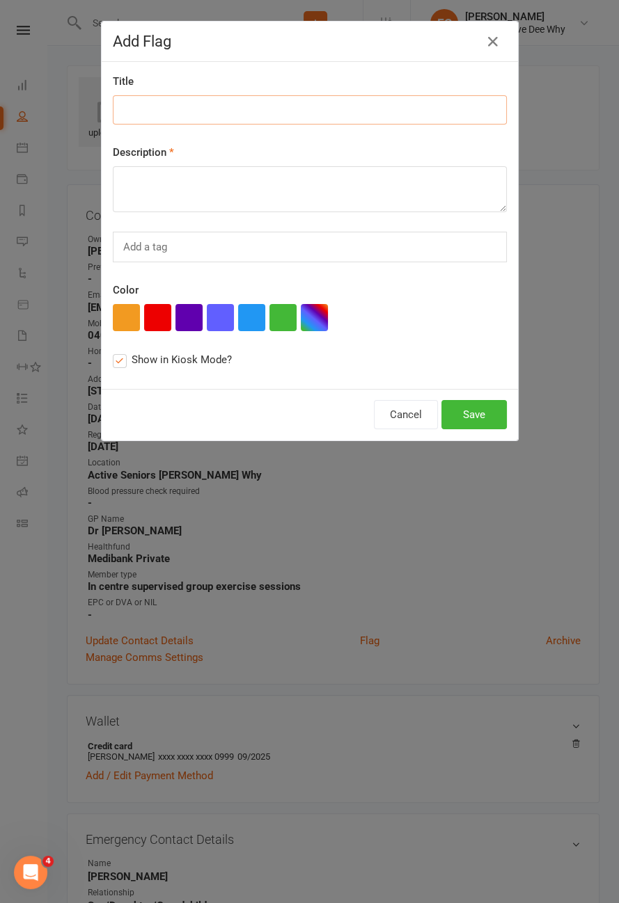
click at [232, 115] on input at bounding box center [310, 109] width 394 height 29
type input "Having scans done Mon 25thaugust"
click at [300, 187] on textarea at bounding box center [310, 189] width 394 height 46
type textarea "C"
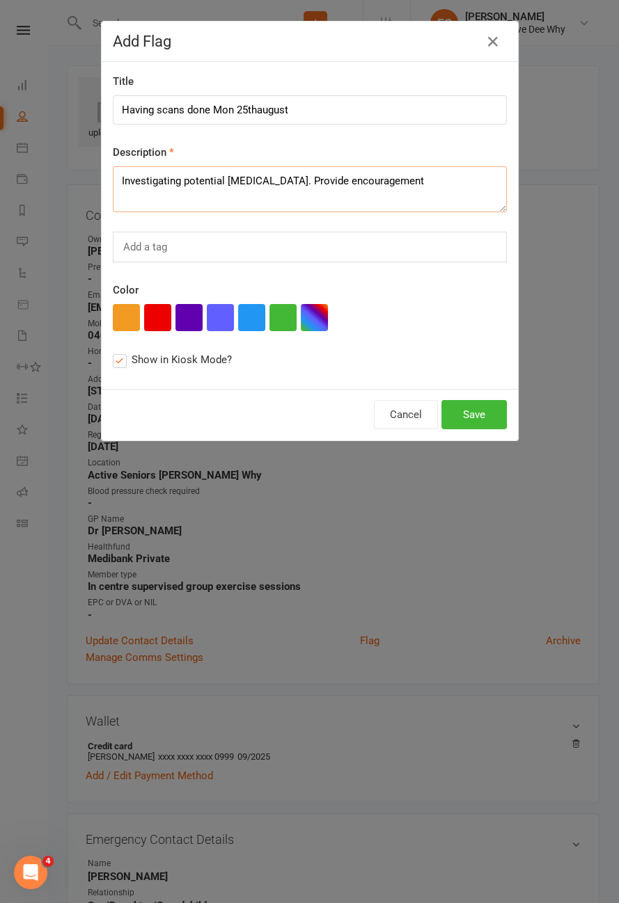
click at [280, 184] on textarea "Investigating potential cancer. Provide encouragement" at bounding box center [310, 189] width 394 height 46
click at [281, 184] on textarea "Investigating potential cancer. Provide encouragement" at bounding box center [310, 189] width 394 height 46
type textarea "Investigating potential cancer."
click at [153, 315] on button "button" at bounding box center [157, 317] width 27 height 27
click at [482, 418] on button "Save" at bounding box center [473, 414] width 65 height 29
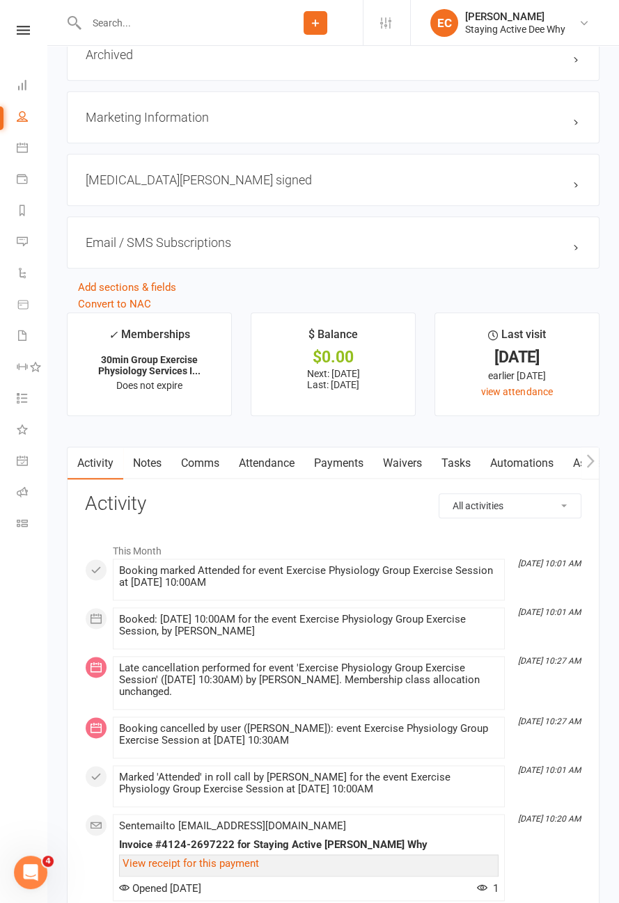
click at [151, 461] on link "Notes" at bounding box center [147, 464] width 48 height 32
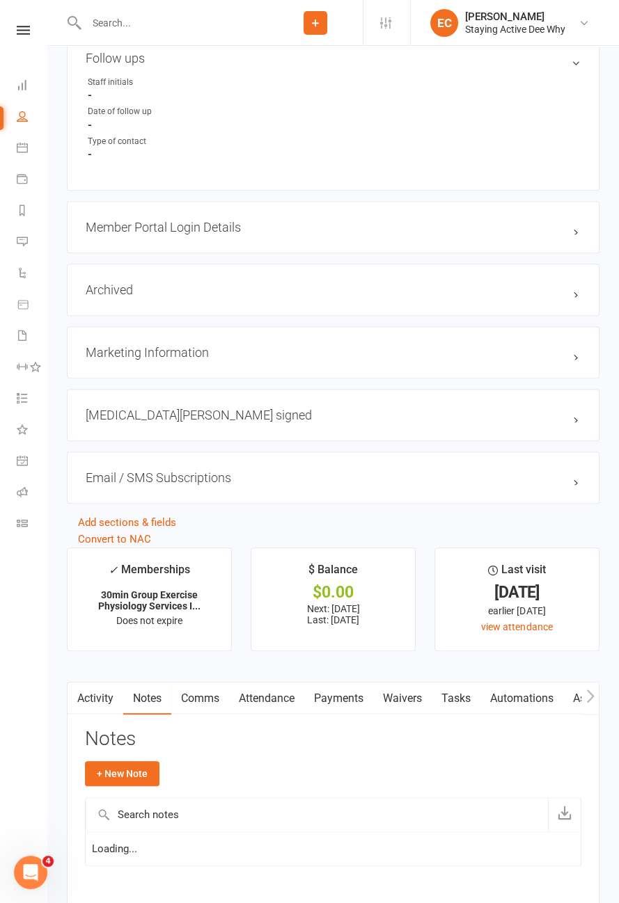
scroll to position [1528, 0]
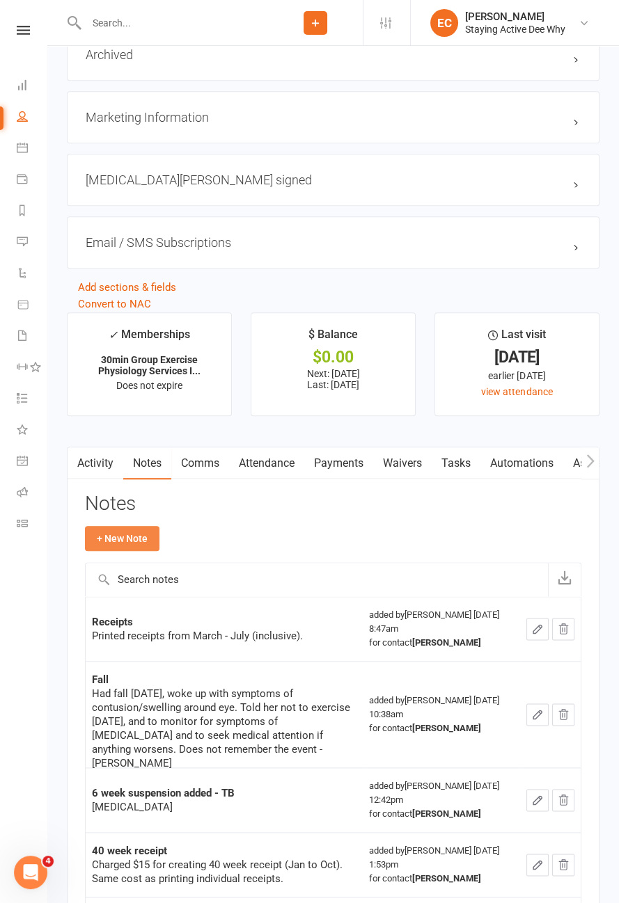
click at [139, 538] on button "+ New Note" at bounding box center [122, 538] width 74 height 25
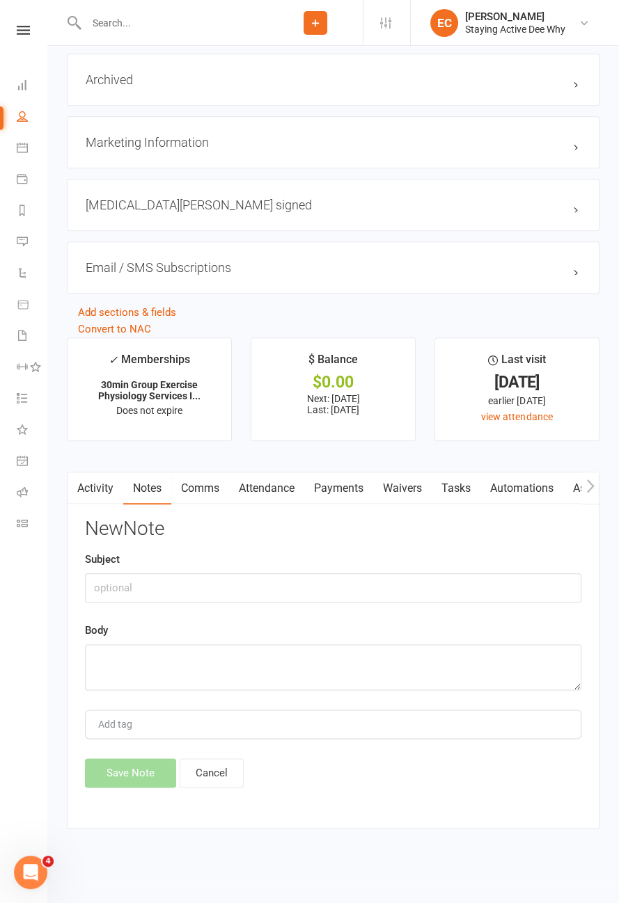
scroll to position [1423, 0]
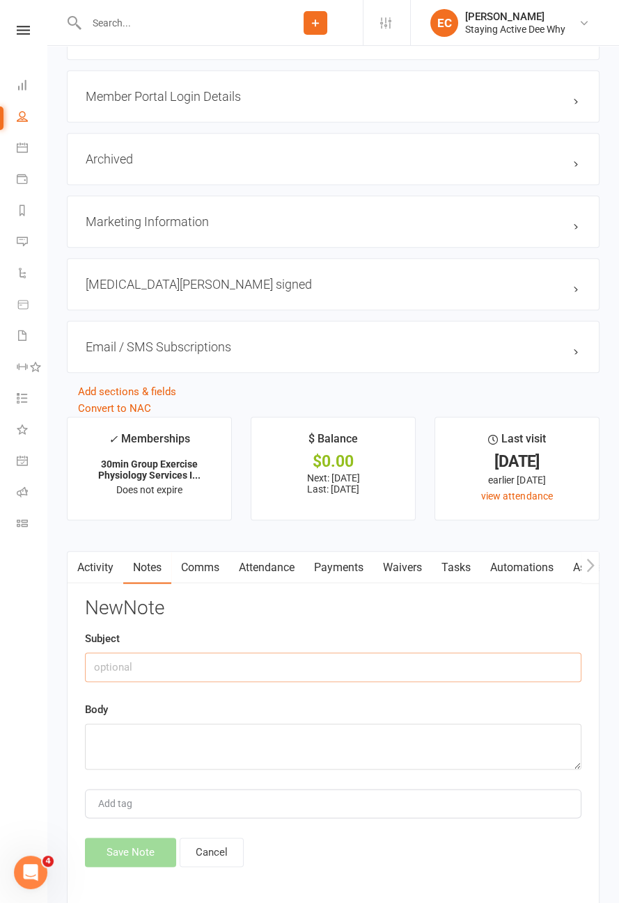
click at [211, 657] on input "text" at bounding box center [333, 667] width 496 height 29
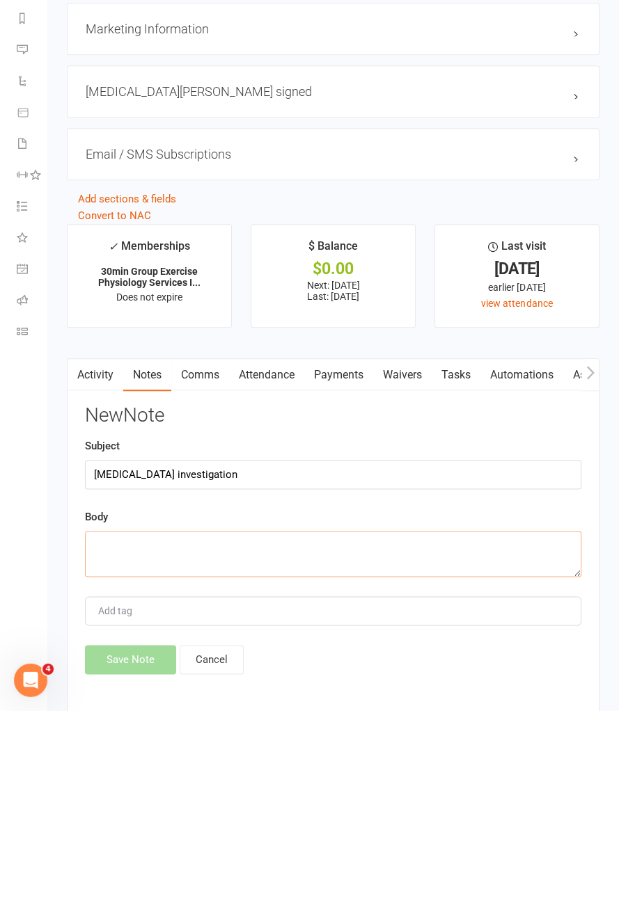
click at [219, 725] on textarea at bounding box center [333, 747] width 496 height 46
click at [287, 666] on input "Cancer investigation" at bounding box center [333, 667] width 496 height 29
type input "Cancer investigation. Taylor B"
click at [222, 737] on textarea at bounding box center [333, 747] width 496 height 46
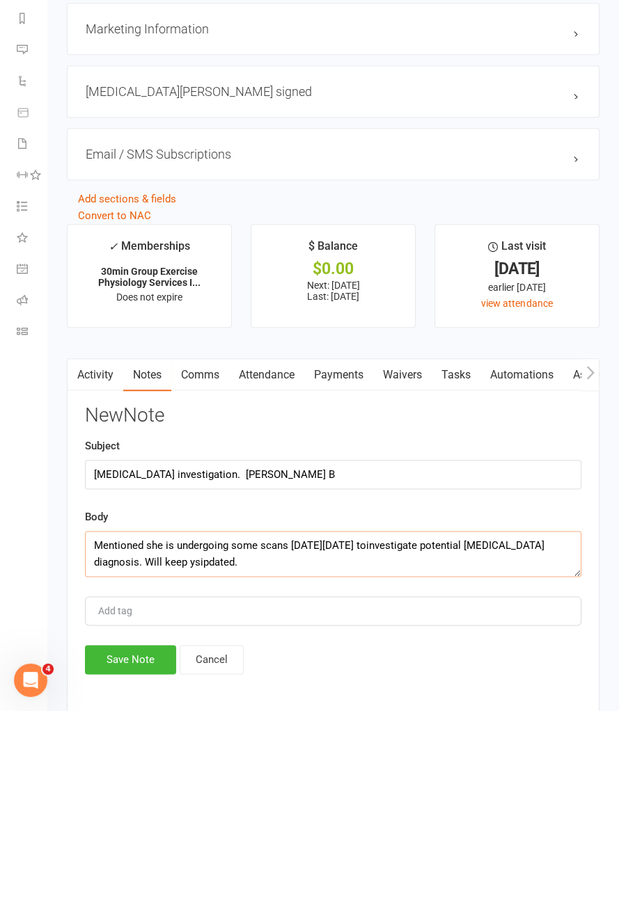
click at [205, 751] on textarea "Mentioned she is undergoing some scans on Mon 25th August toinvestigate potenti…" at bounding box center [333, 747] width 496 height 46
click at [394, 733] on textarea "Mentioned she is undergoing some scans on Mon 25th August toinvestigate potenti…" at bounding box center [333, 747] width 496 height 46
click at [394, 734] on textarea "Mentioned she is undergoing some scans on Mon 25th August toinvestigate potenti…" at bounding box center [333, 747] width 496 height 46
type textarea "Mentioned she is undergoing some scans on Mon 25th August to investigate potent…"
click at [132, 850] on button "Save Note" at bounding box center [130, 852] width 91 height 29
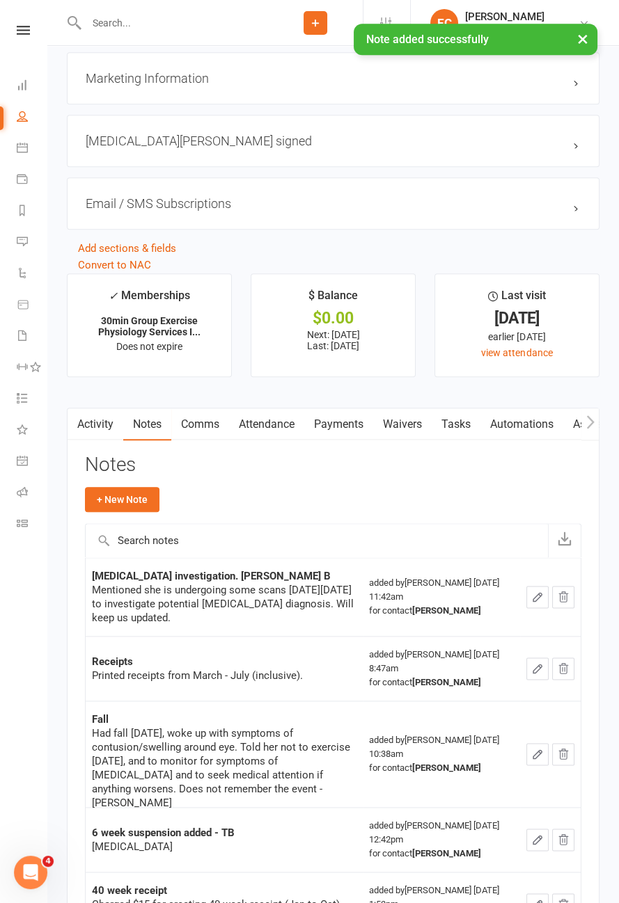
scroll to position [1569, 0]
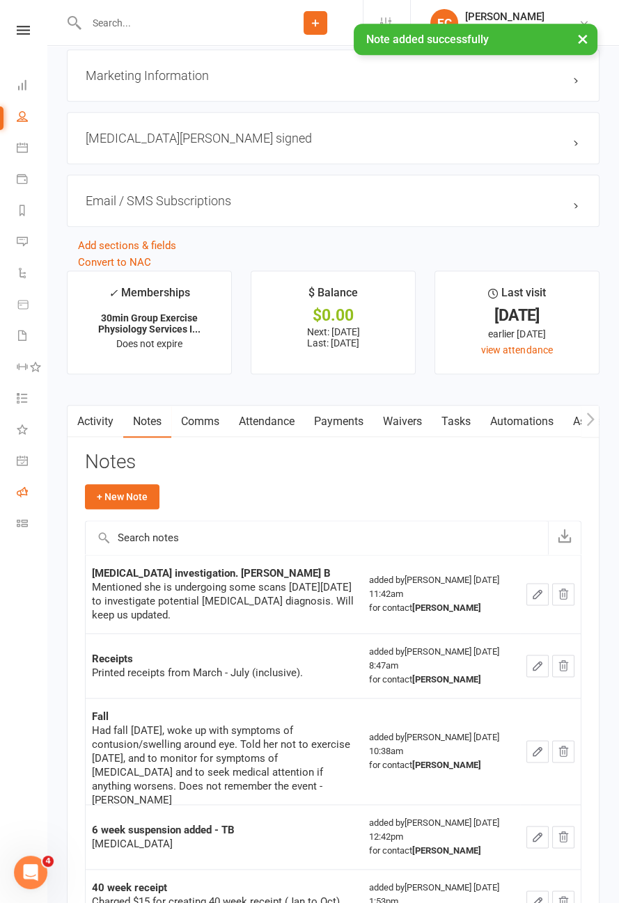
click at [24, 491] on icon at bounding box center [22, 492] width 11 height 11
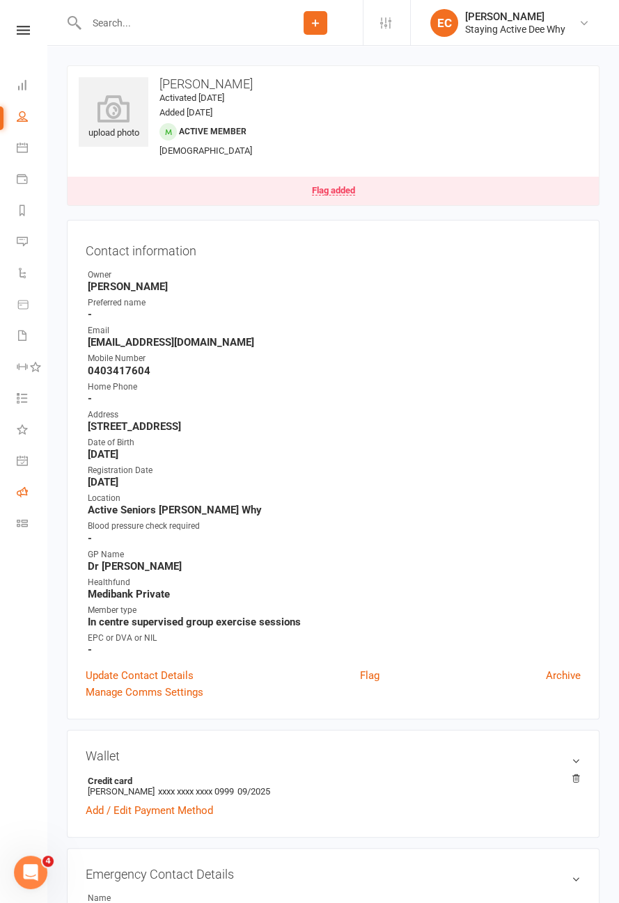
scroll to position [72, 0]
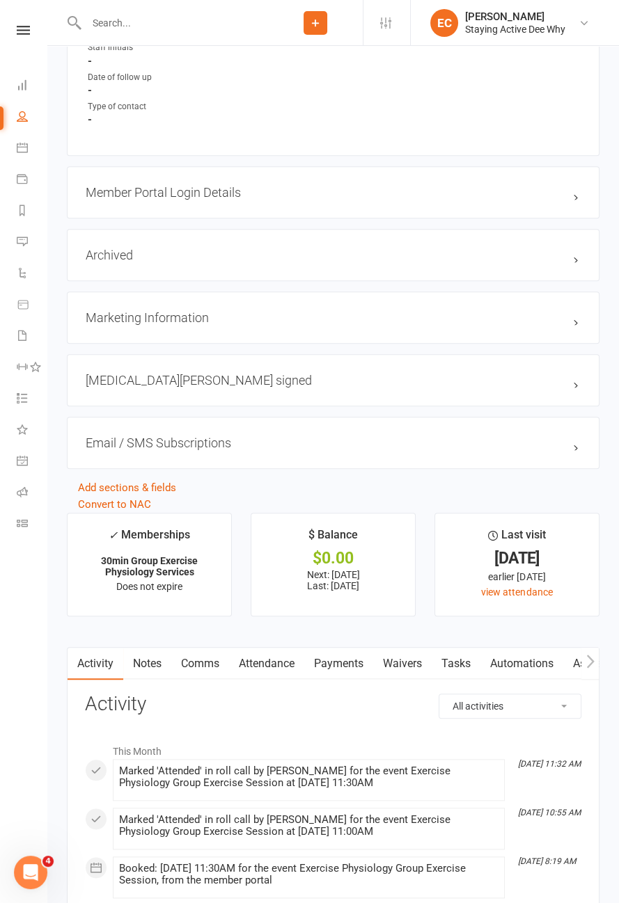
click at [157, 656] on link "Notes" at bounding box center [147, 664] width 48 height 32
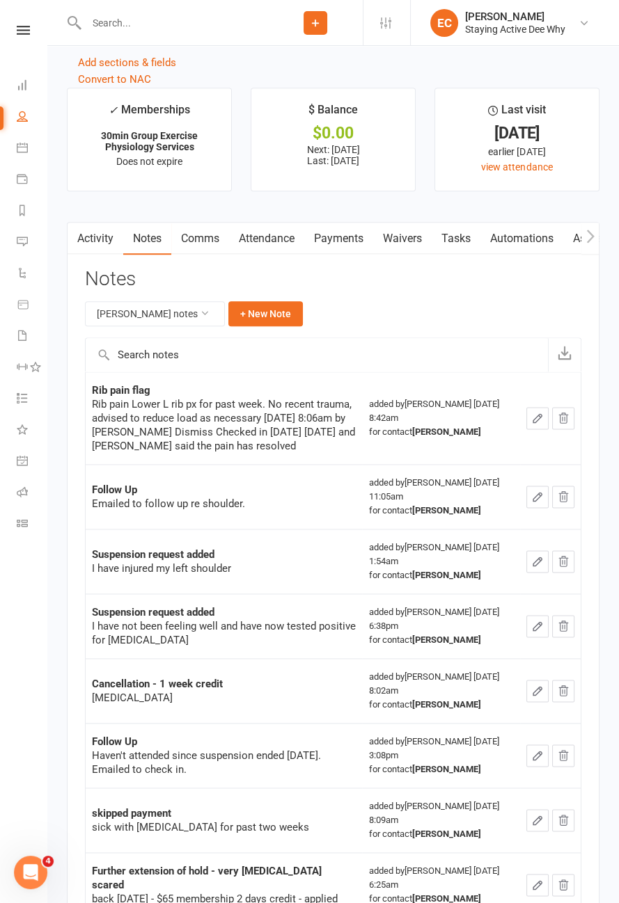
scroll to position [1730, 0]
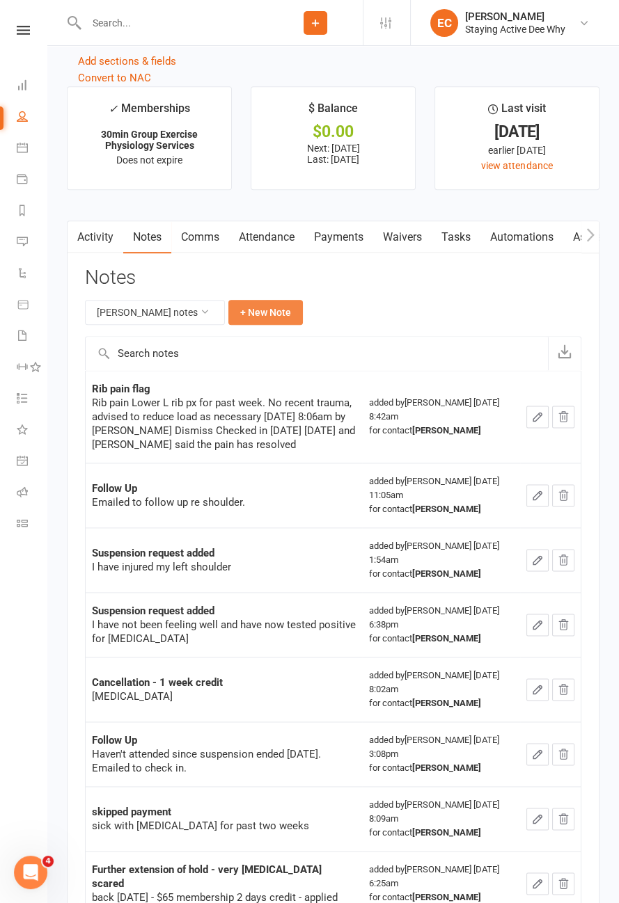
click at [279, 308] on button "+ New Note" at bounding box center [265, 312] width 74 height 25
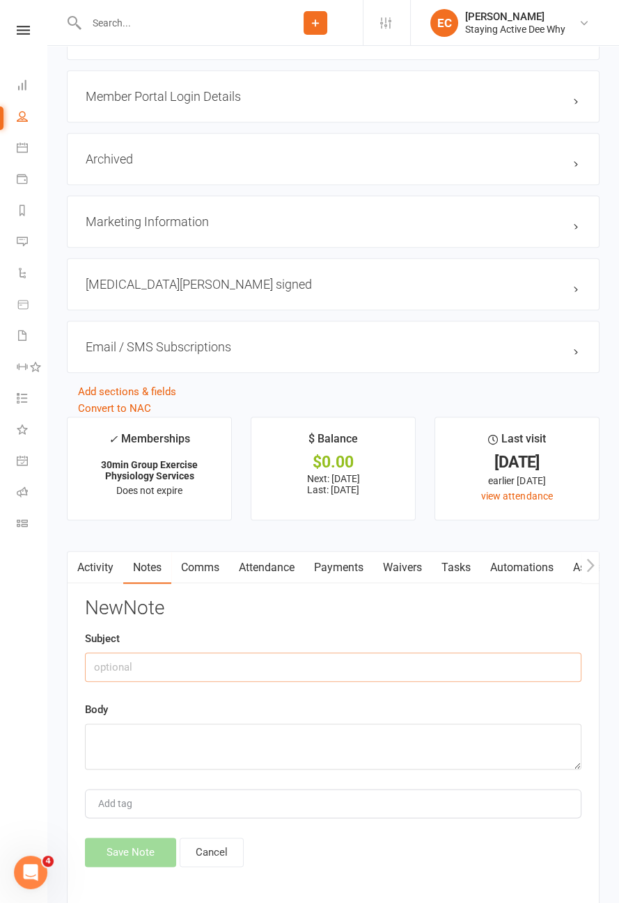
click at [216, 658] on input "text" at bounding box center [333, 667] width 496 height 29
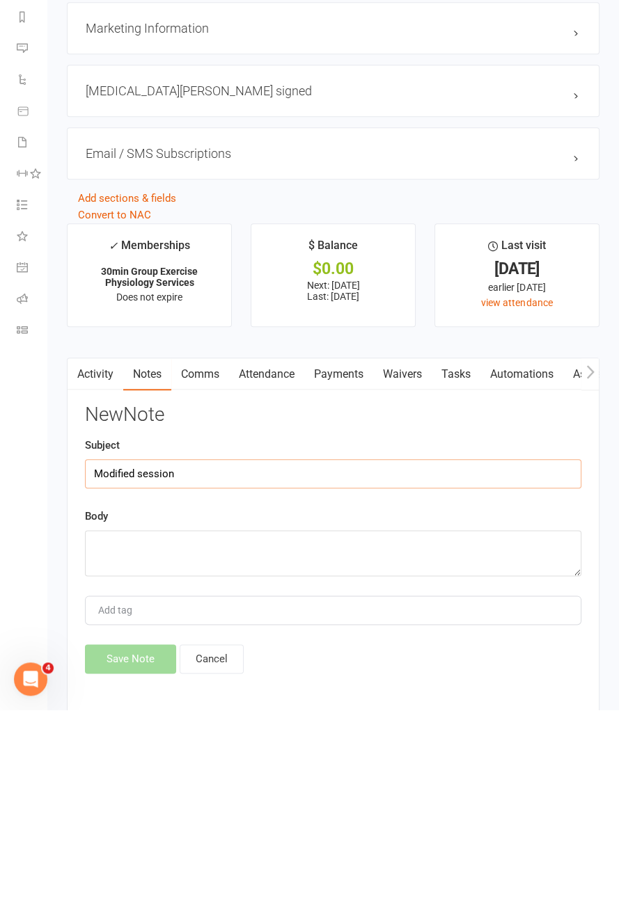
type input "Modified session"
click at [228, 752] on textarea at bounding box center [333, 747] width 496 height 46
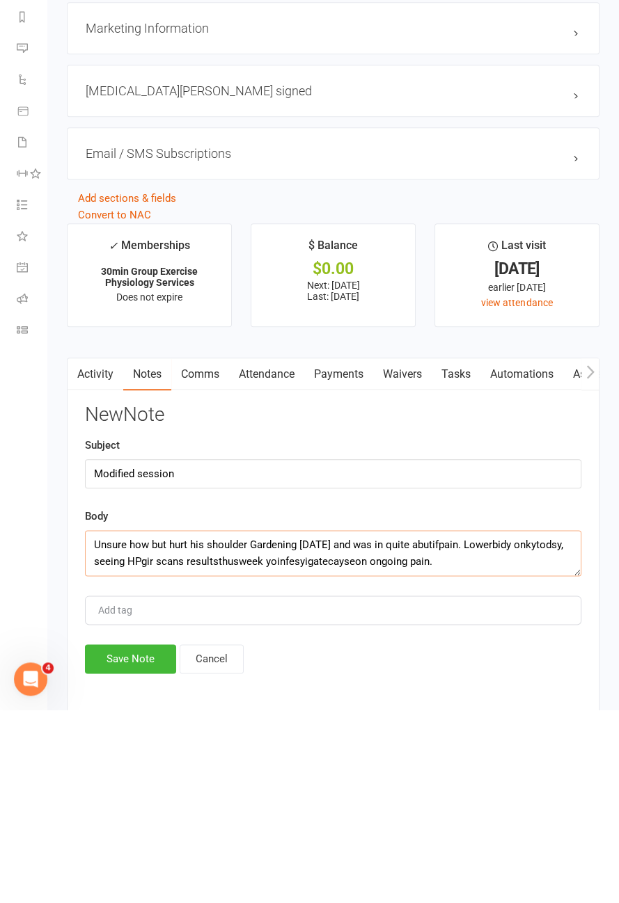
type textarea "Unsure how but hurt his shoulder Gardening [DATE] and was in quite abutifpain. …"
click at [139, 857] on button "Save Note" at bounding box center [130, 852] width 91 height 29
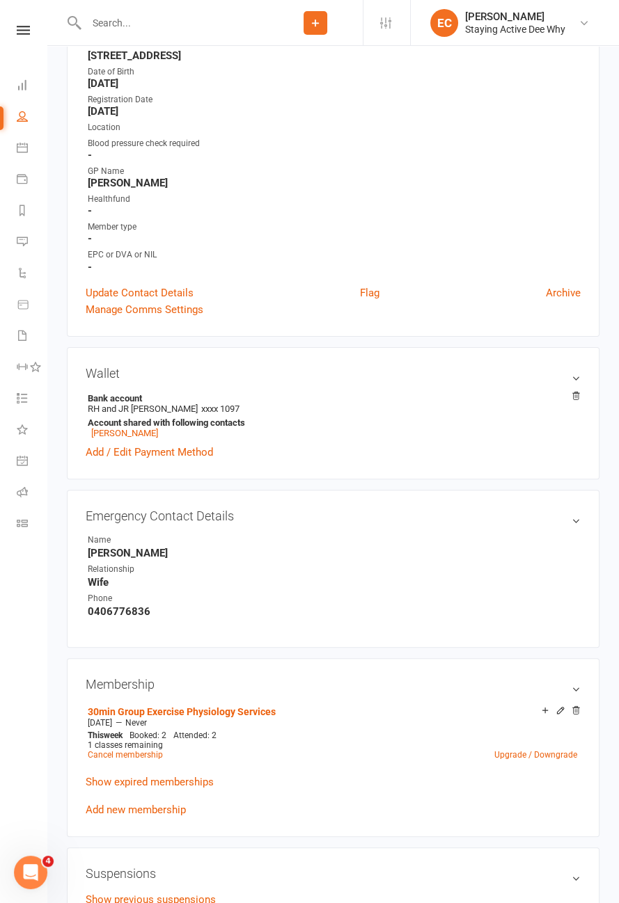
scroll to position [0, 0]
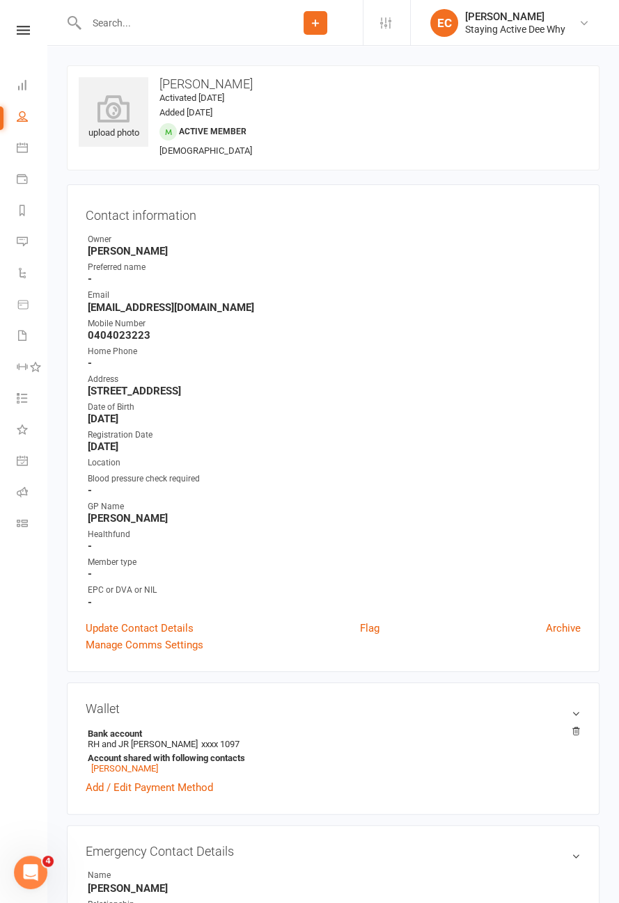
click at [23, 510] on link "Class check-in" at bounding box center [32, 524] width 31 height 31
click at [24, 491] on icon at bounding box center [22, 492] width 11 height 11
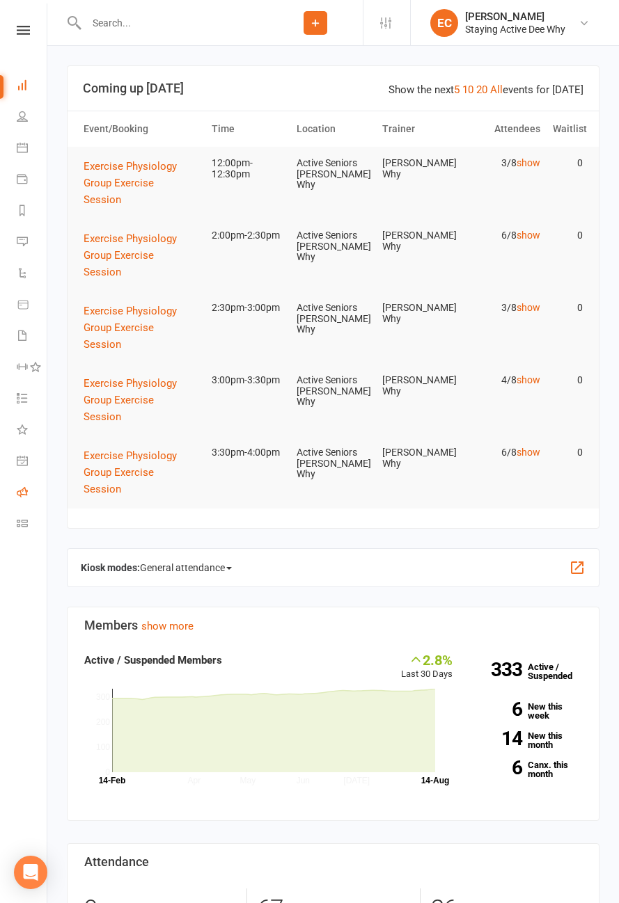
click at [22, 495] on icon at bounding box center [22, 492] width 11 height 11
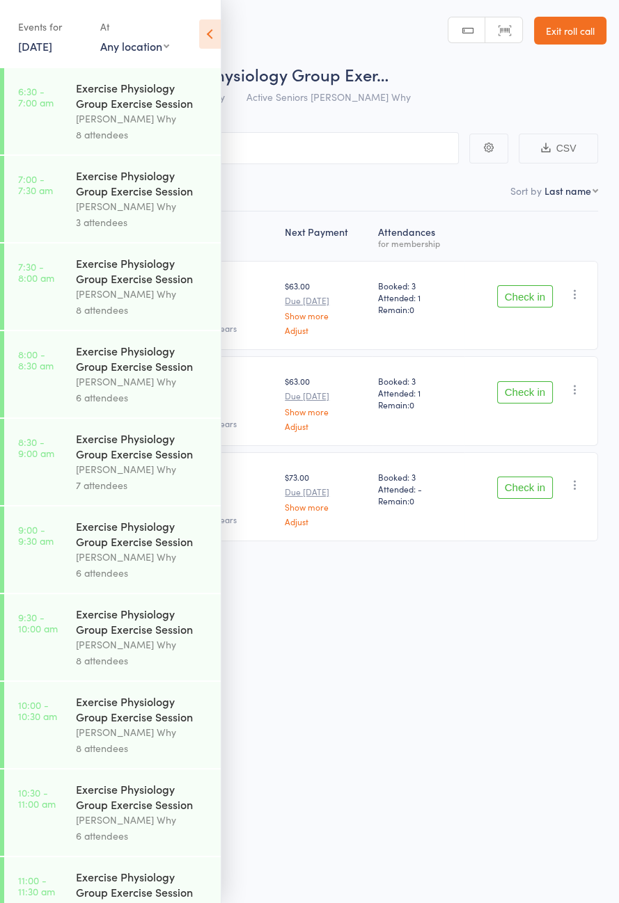
click at [218, 47] on icon at bounding box center [210, 33] width 22 height 29
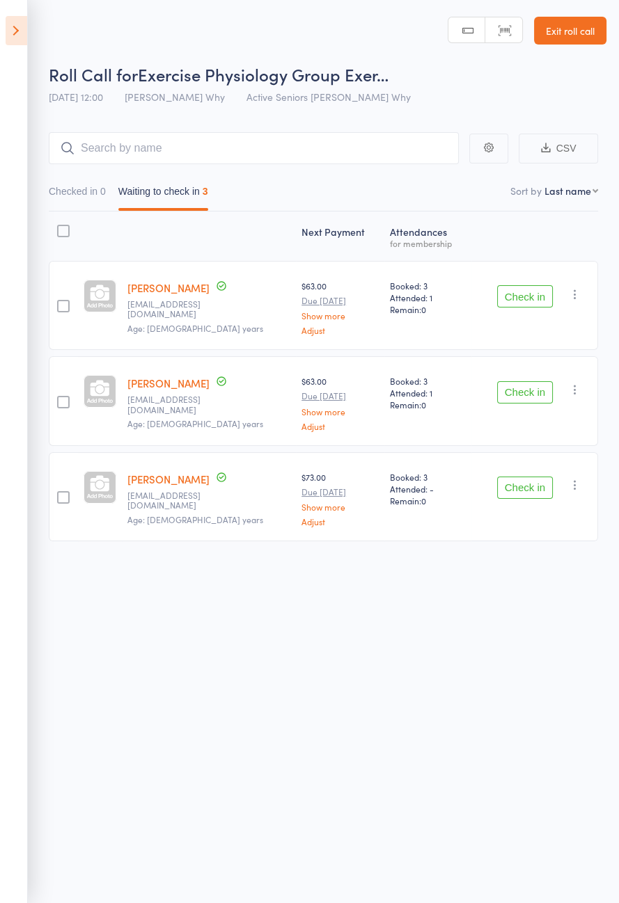
click at [531, 395] on button "Check in" at bounding box center [525, 392] width 56 height 22
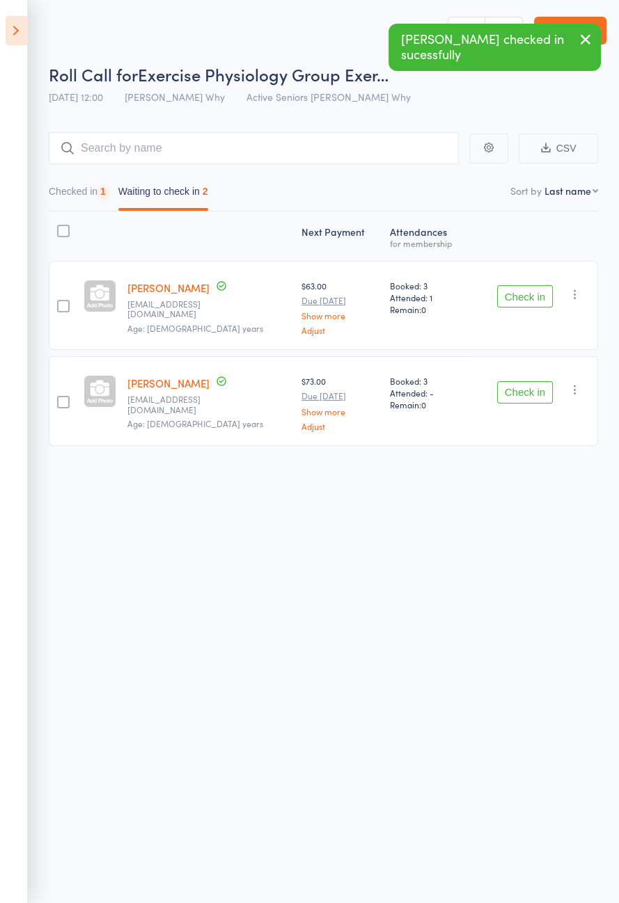
click at [521, 299] on button "Check in" at bounding box center [525, 296] width 56 height 22
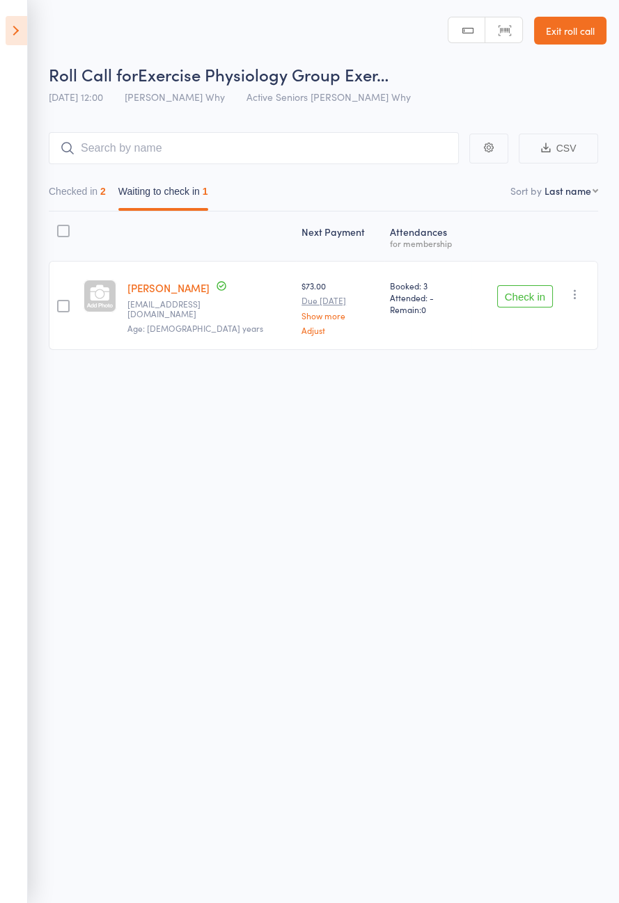
click at [569, 35] on link "Exit roll call" at bounding box center [570, 31] width 72 height 28
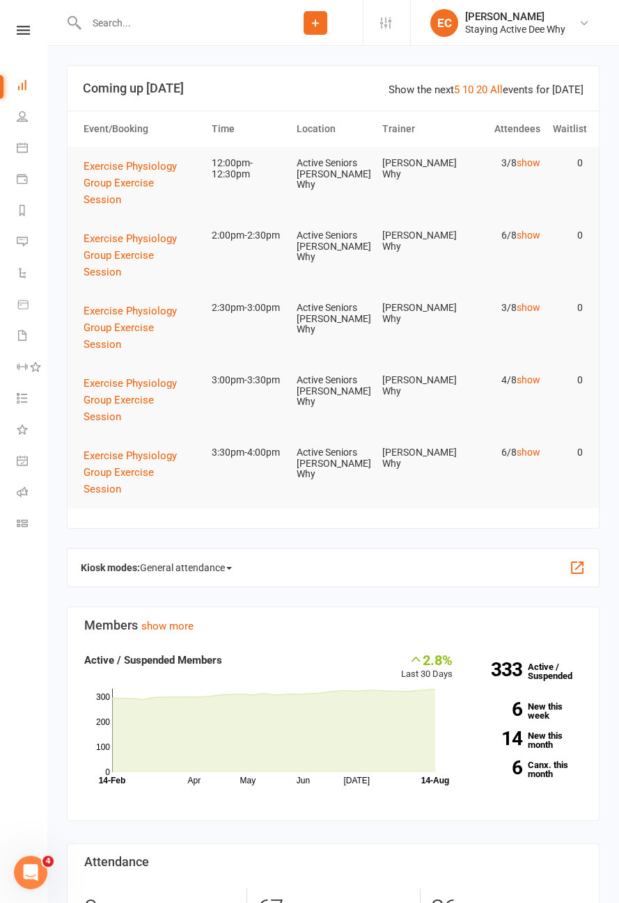
click at [129, 23] on input "text" at bounding box center [175, 22] width 186 height 19
click at [21, 493] on icon at bounding box center [22, 492] width 11 height 11
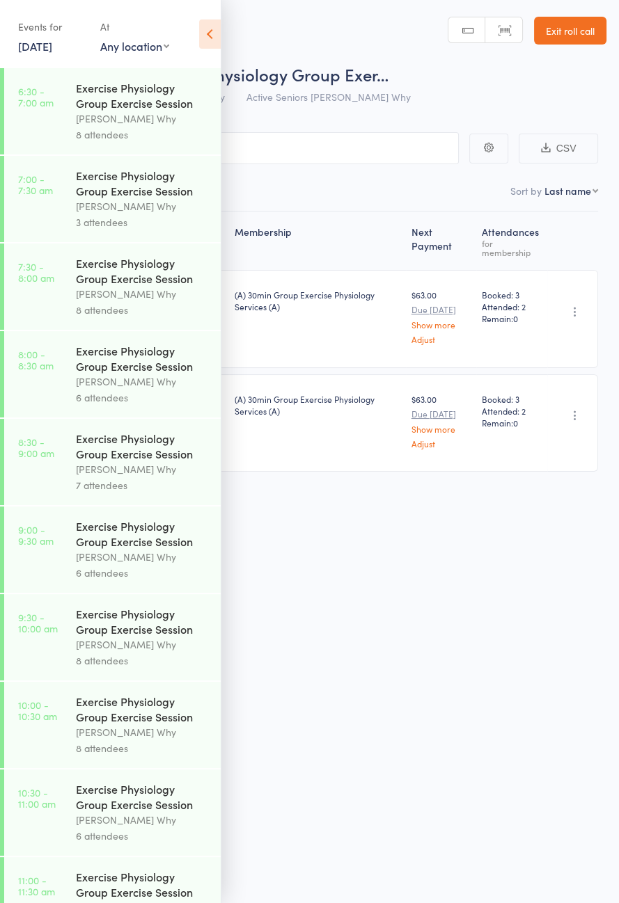
click at [216, 45] on icon at bounding box center [210, 33] width 22 height 29
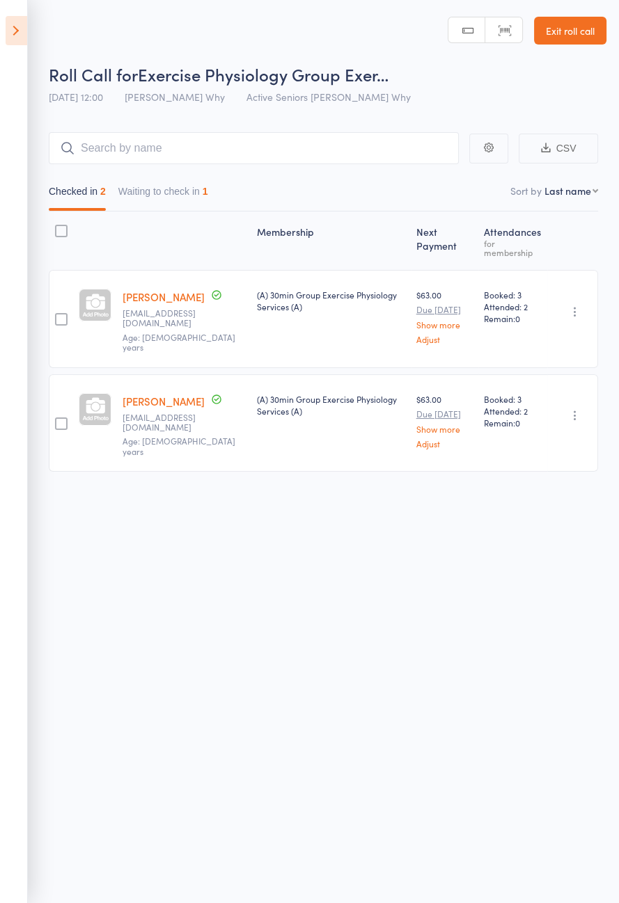
click at [181, 190] on button "Waiting to check in 1" at bounding box center [163, 195] width 90 height 32
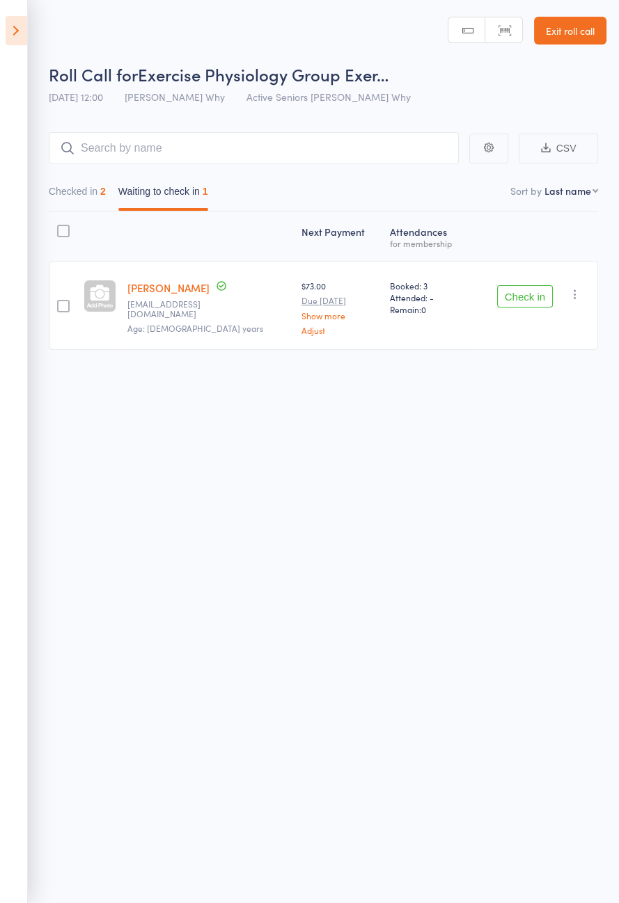
click at [17, 29] on icon at bounding box center [17, 30] width 22 height 29
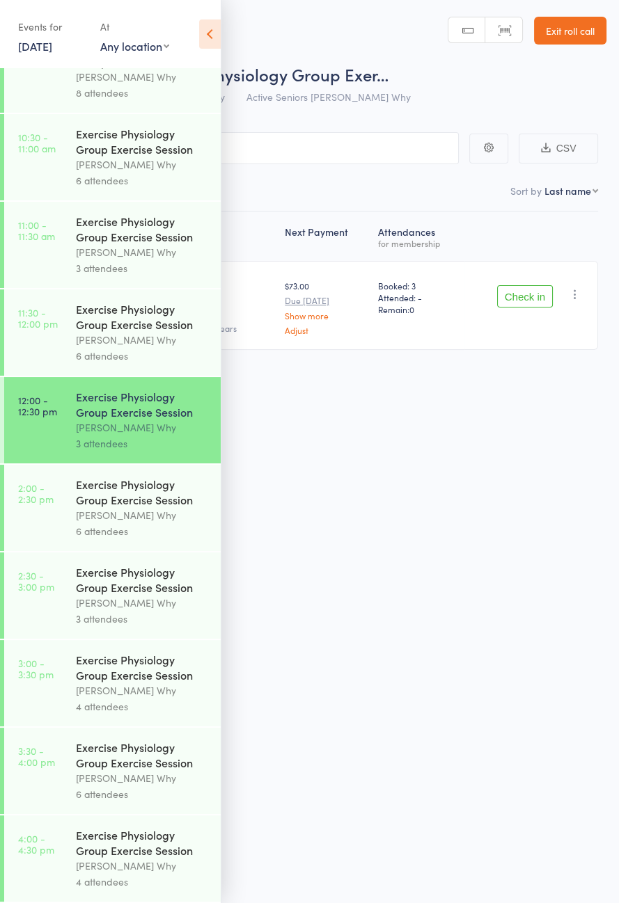
scroll to position [709, 0]
click at [125, 332] on div "[PERSON_NAME] Why" at bounding box center [142, 340] width 133 height 16
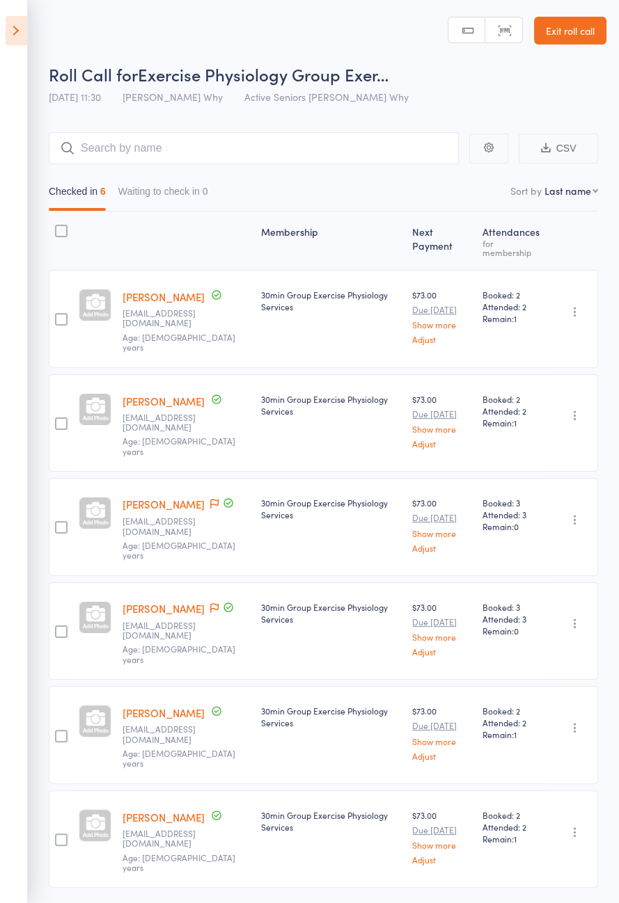
click at [161, 395] on link "[PERSON_NAME]" at bounding box center [163, 401] width 82 height 15
click at [15, 42] on icon at bounding box center [17, 30] width 22 height 29
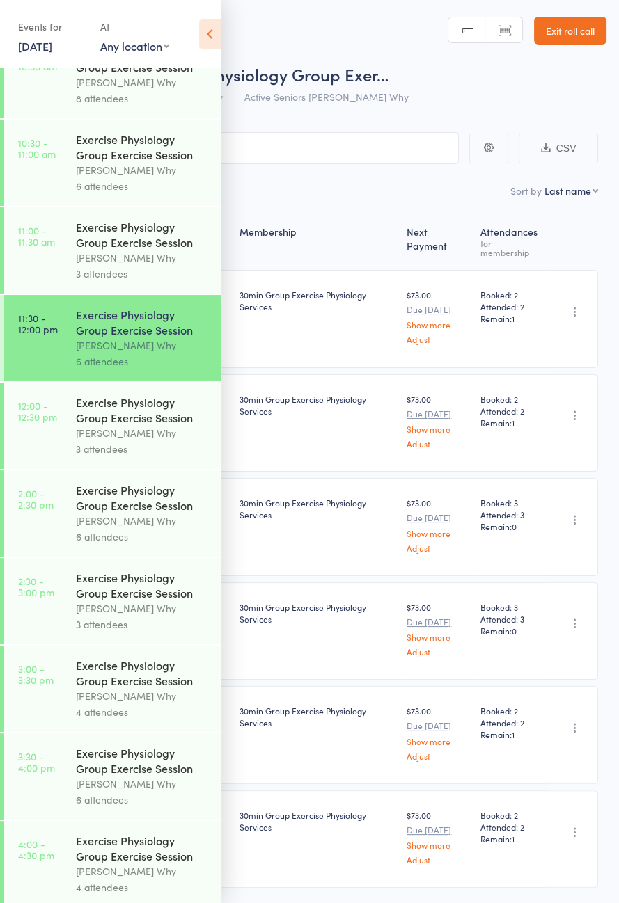
scroll to position [648, 0]
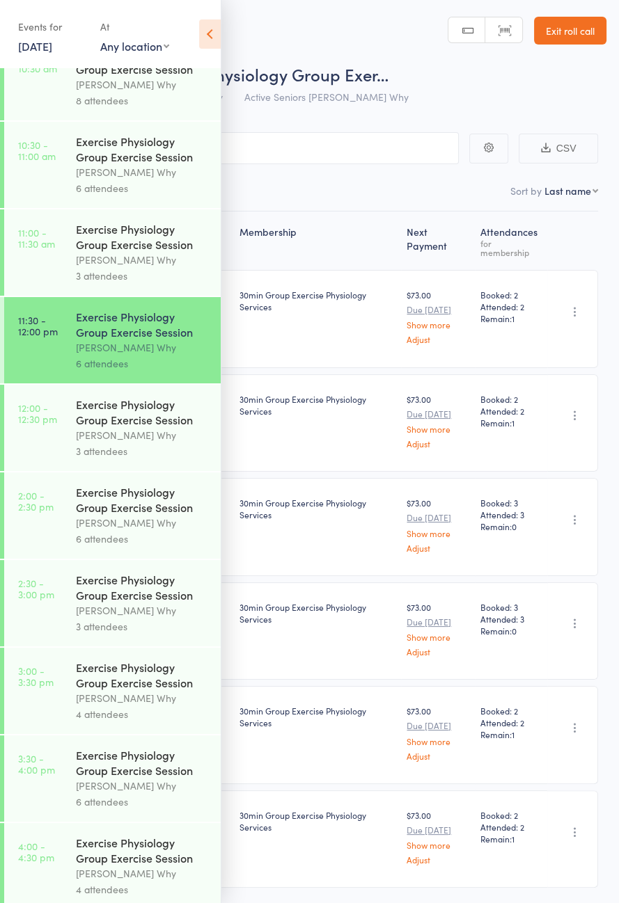
click at [106, 443] on div "[PERSON_NAME] Why" at bounding box center [142, 435] width 133 height 16
click at [214, 32] on icon at bounding box center [210, 33] width 22 height 29
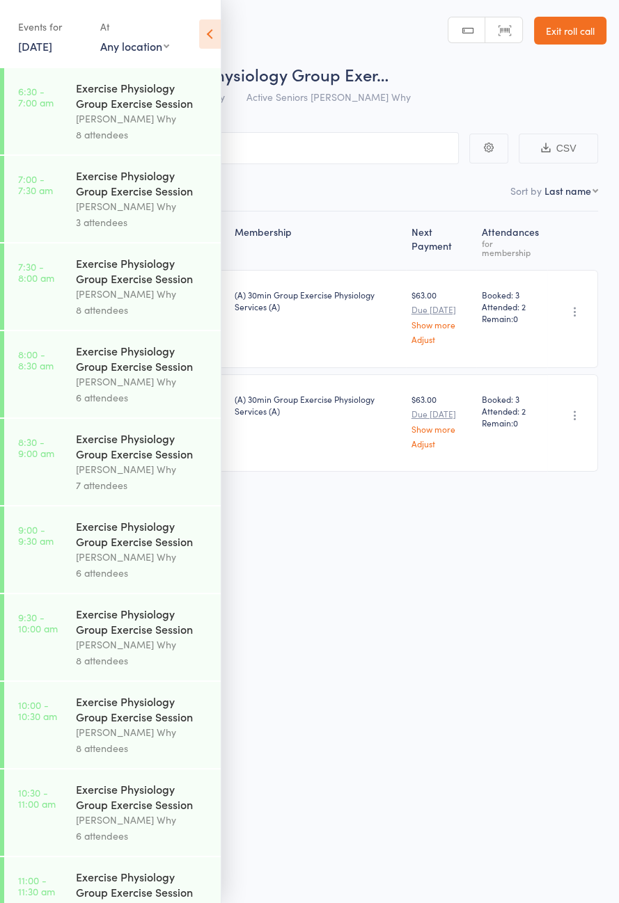
click at [207, 38] on icon at bounding box center [210, 33] width 22 height 29
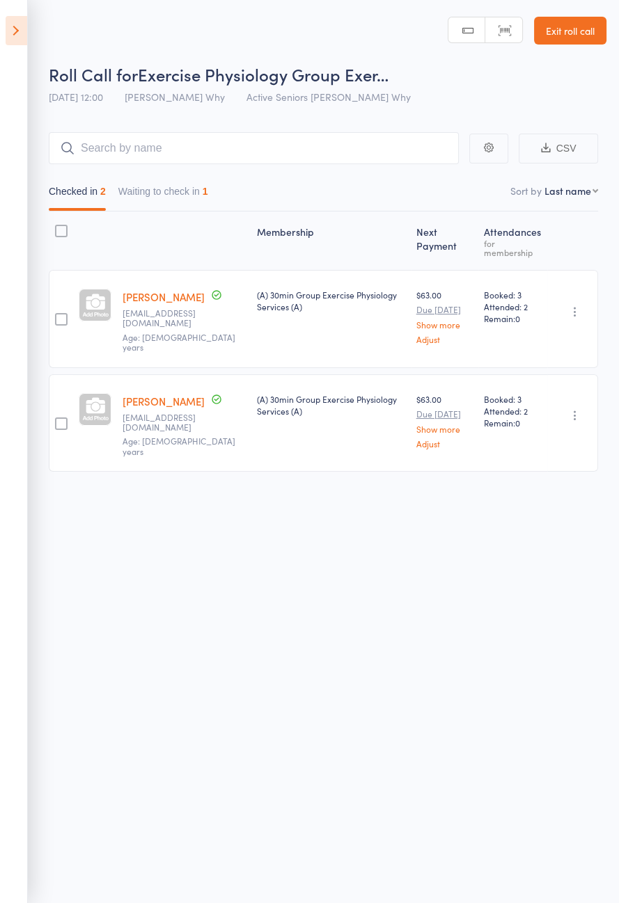
click at [181, 187] on button "Waiting to check in 1" at bounding box center [163, 195] width 90 height 32
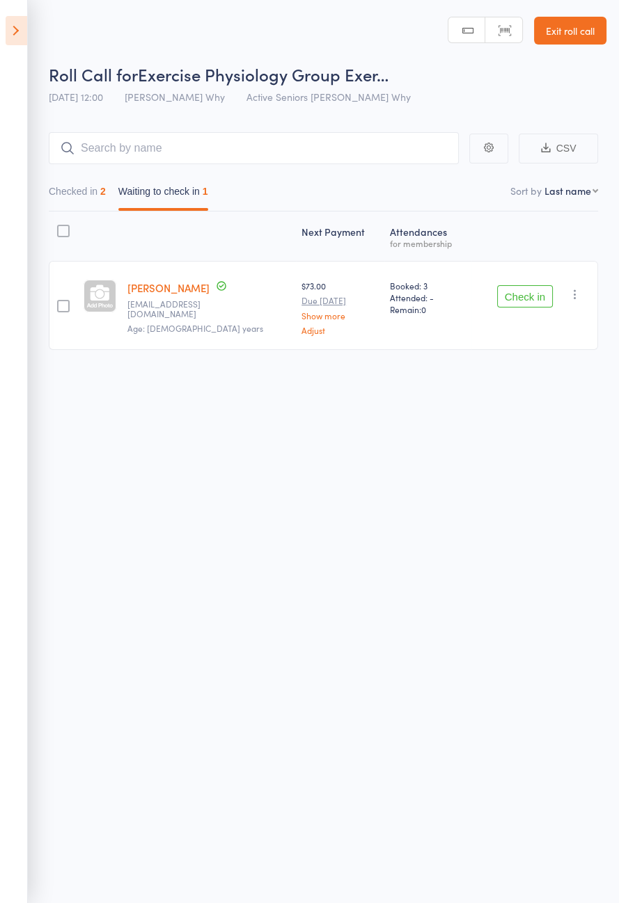
click at [527, 294] on button "Check in" at bounding box center [525, 296] width 56 height 22
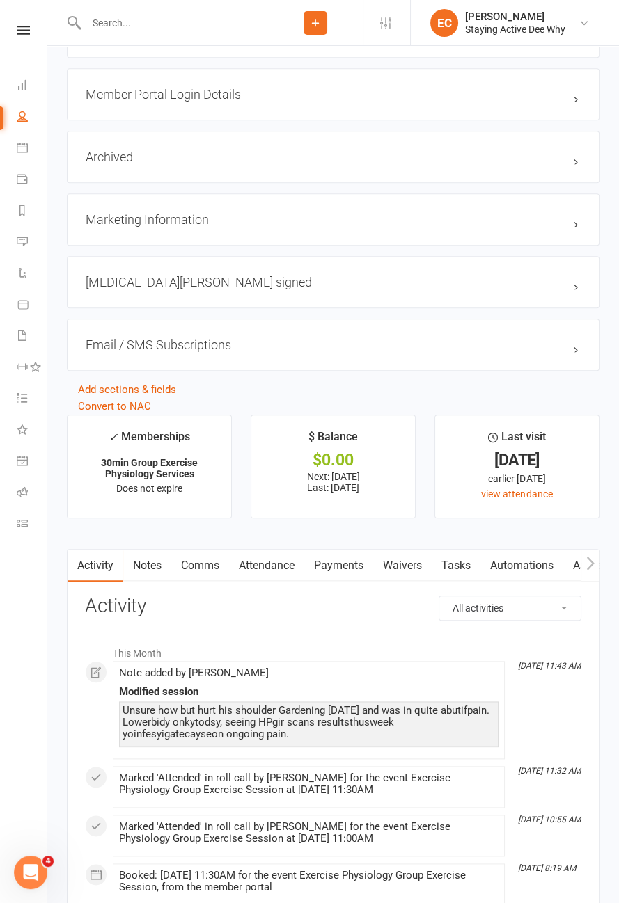
click at [155, 557] on link "Notes" at bounding box center [147, 566] width 48 height 32
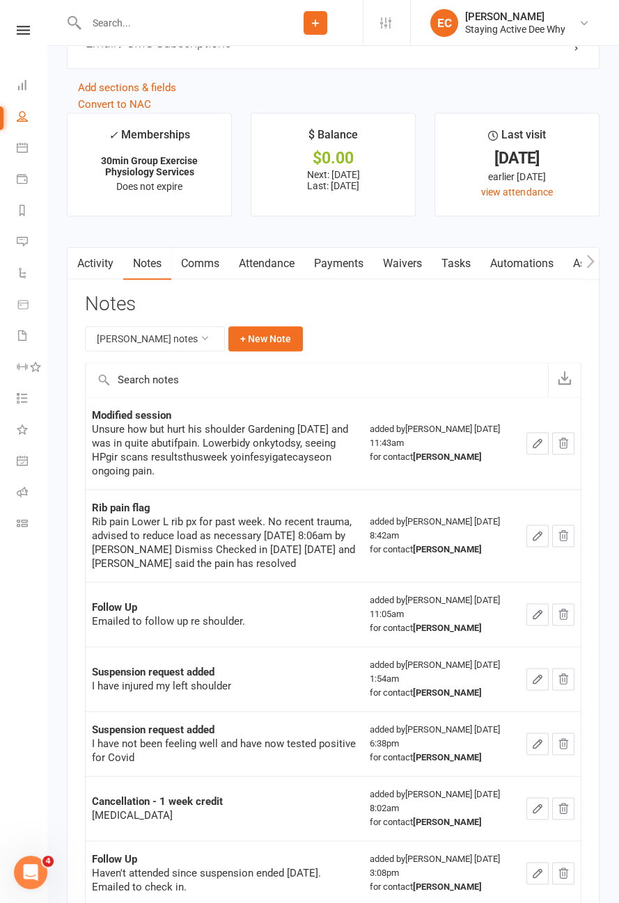
scroll to position [1712, 0]
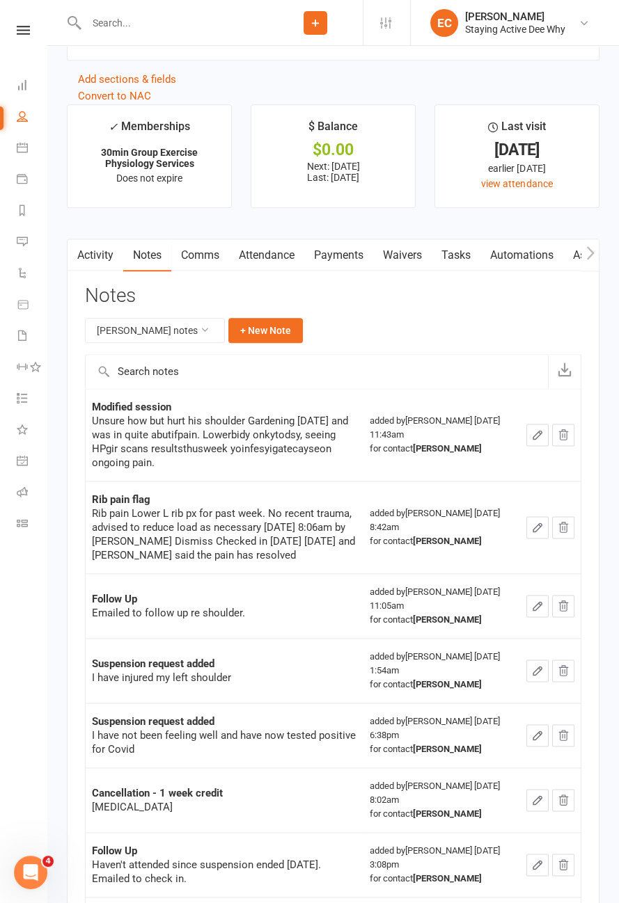
click at [531, 435] on button "button" at bounding box center [537, 435] width 22 height 22
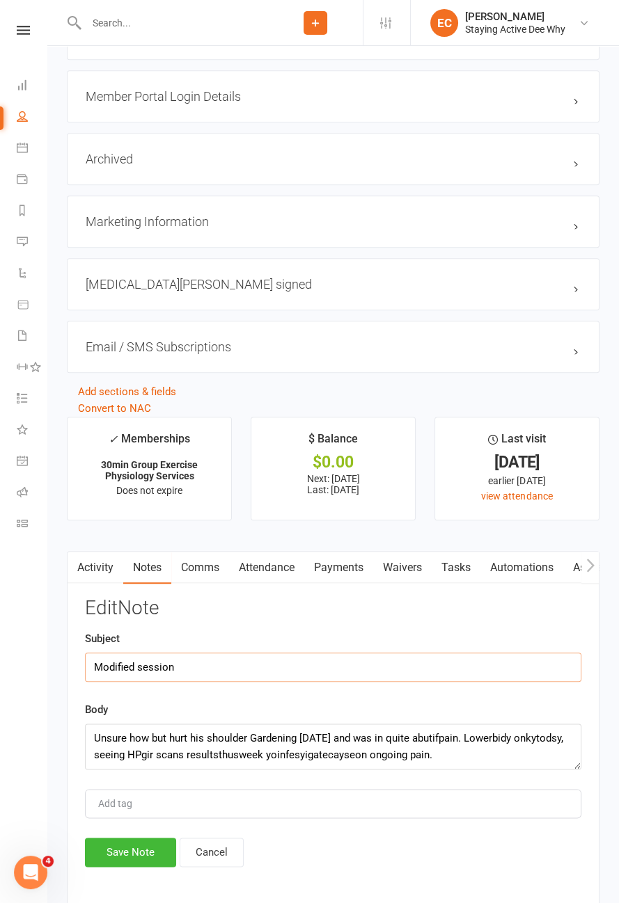
click at [256, 656] on input "Modified session" at bounding box center [333, 667] width 496 height 29
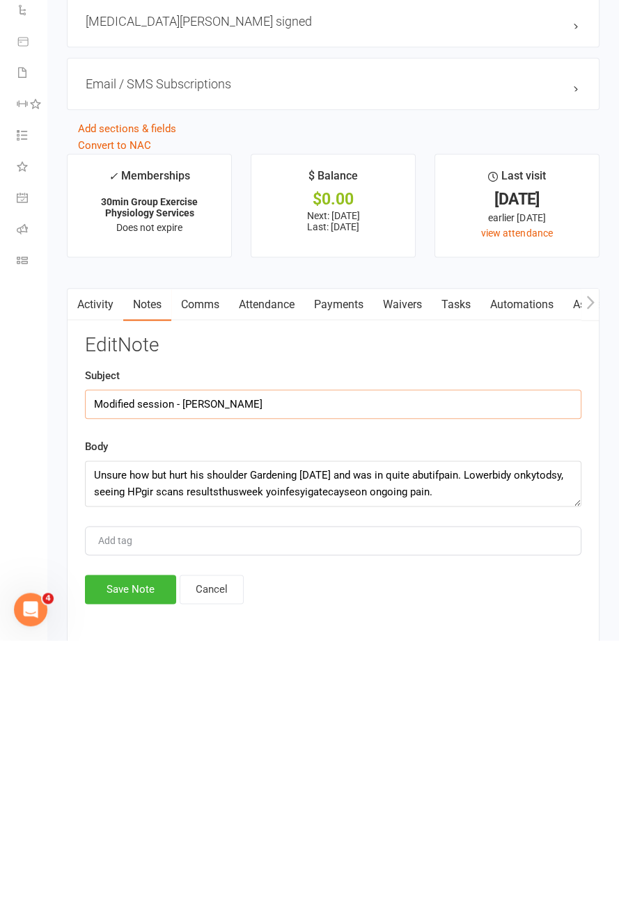
type input "Modified session - [PERSON_NAME]"
click at [434, 730] on textarea "Unsure how but hurt his shoulder Gardening [DATE] and was in quite abutifpain. …" at bounding box center [333, 747] width 496 height 46
click at [469, 732] on textarea "Unsure how but hurt his shoulder Gardening [DATE] and was in quite abutifpain. …" at bounding box center [333, 747] width 496 height 46
click at [537, 724] on textarea "Unsure how but hurt his shoulder Gardening [DATE] and was in quite a bit of pai…" at bounding box center [333, 747] width 496 height 46
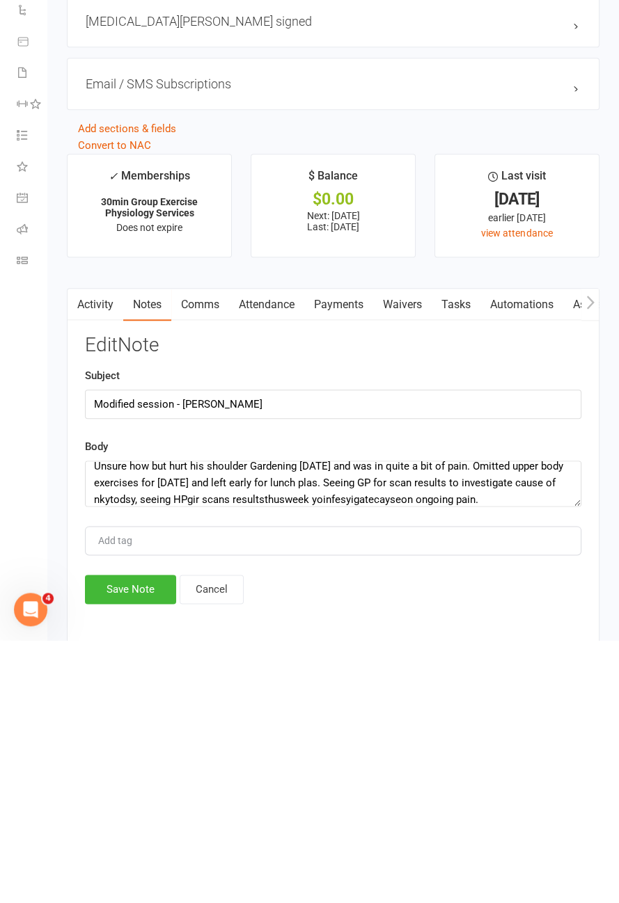
click at [123, 764] on div "Edit Note Subject Modified session - [PERSON_NAME] B Body Unsure how but hurt h…" at bounding box center [333, 732] width 496 height 269
click at [122, 496] on li "✓ Memberships 30min Group Exercise Physiology Services Does not expire" at bounding box center [149, 469] width 165 height 104
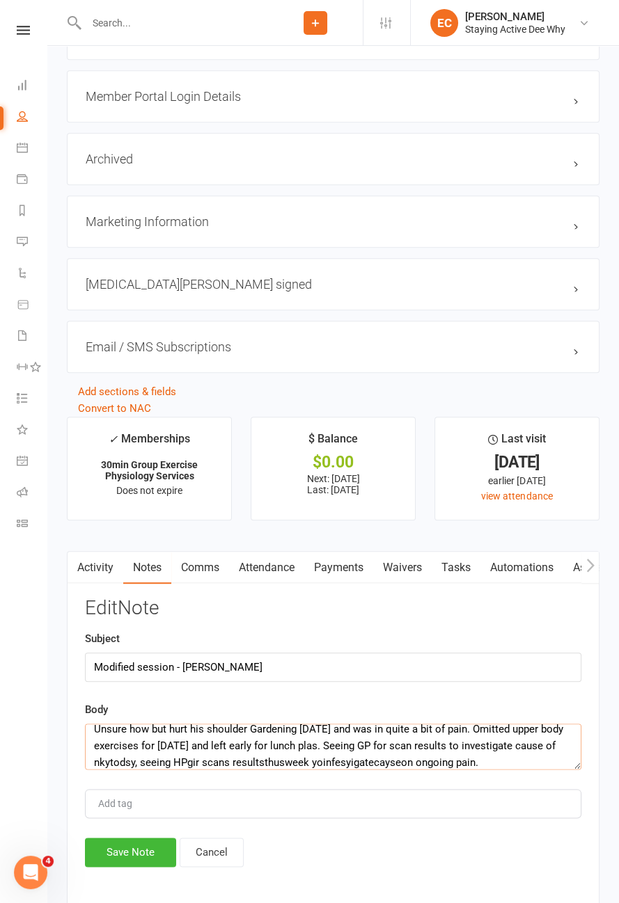
click at [130, 748] on textarea "Unsure how but hurt his shoulder Gardening [DATE] and was in quite a bit of pai…" at bounding box center [333, 747] width 496 height 46
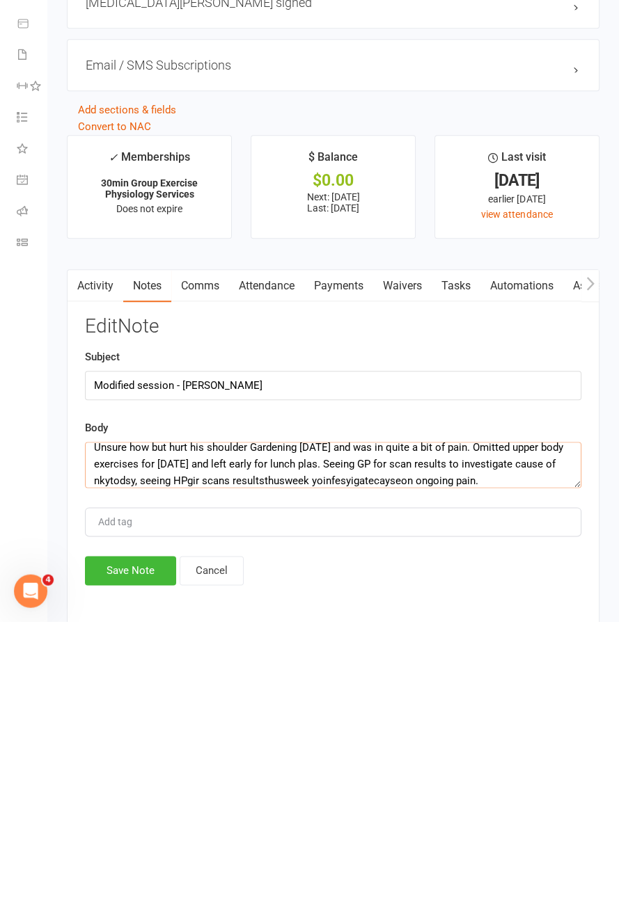
click at [98, 757] on textarea "Unsure how but hurt his shoulder Gardening [DATE] and was in quite a bit of pai…" at bounding box center [333, 747] width 496 height 46
click at [111, 756] on textarea "Unsure how but hurt his shoulder Gardening [DATE] and was in quite a bit of pai…" at bounding box center [333, 747] width 496 height 46
click at [115, 761] on textarea "Unsure how but hurt his shoulder Gardening [DATE] and was in quite a bit of pai…" at bounding box center [333, 747] width 496 height 46
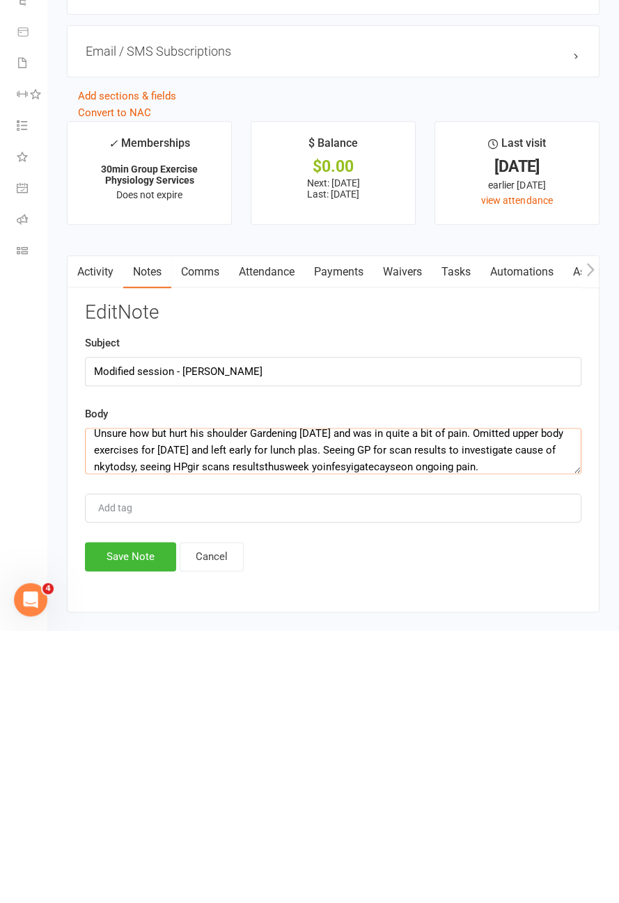
scroll to position [1423, 0]
type textarea "Unsure how but hurt his shoulder Gardening [DATE] and was in quite a bit of pai…"
click at [119, 829] on button "Save Note" at bounding box center [130, 829] width 91 height 29
